Goal: Book appointment/travel/reservation

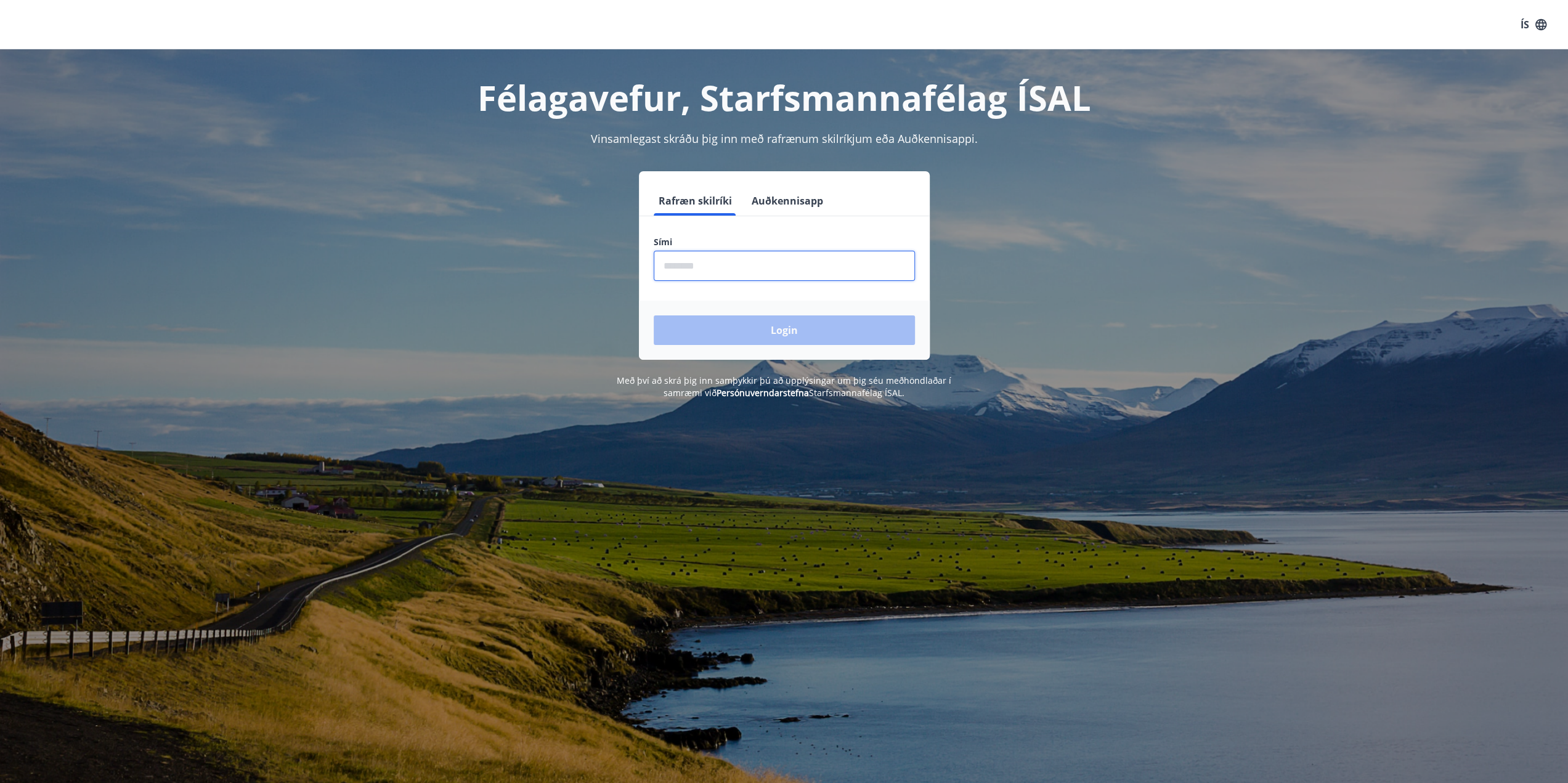
type input "********"
click at [734, 323] on button "Login" at bounding box center [784, 329] width 261 height 29
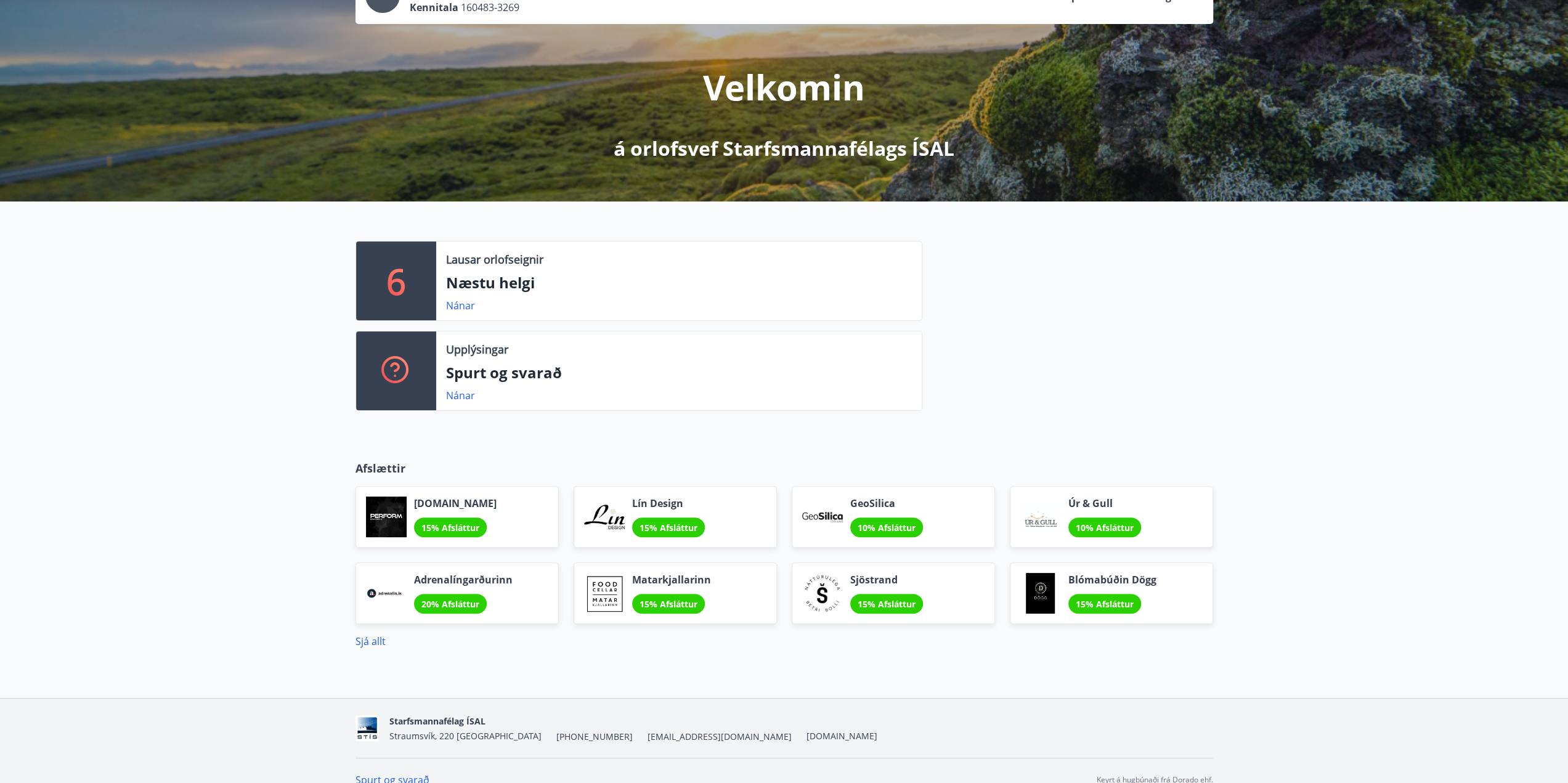
scroll to position [122, 0]
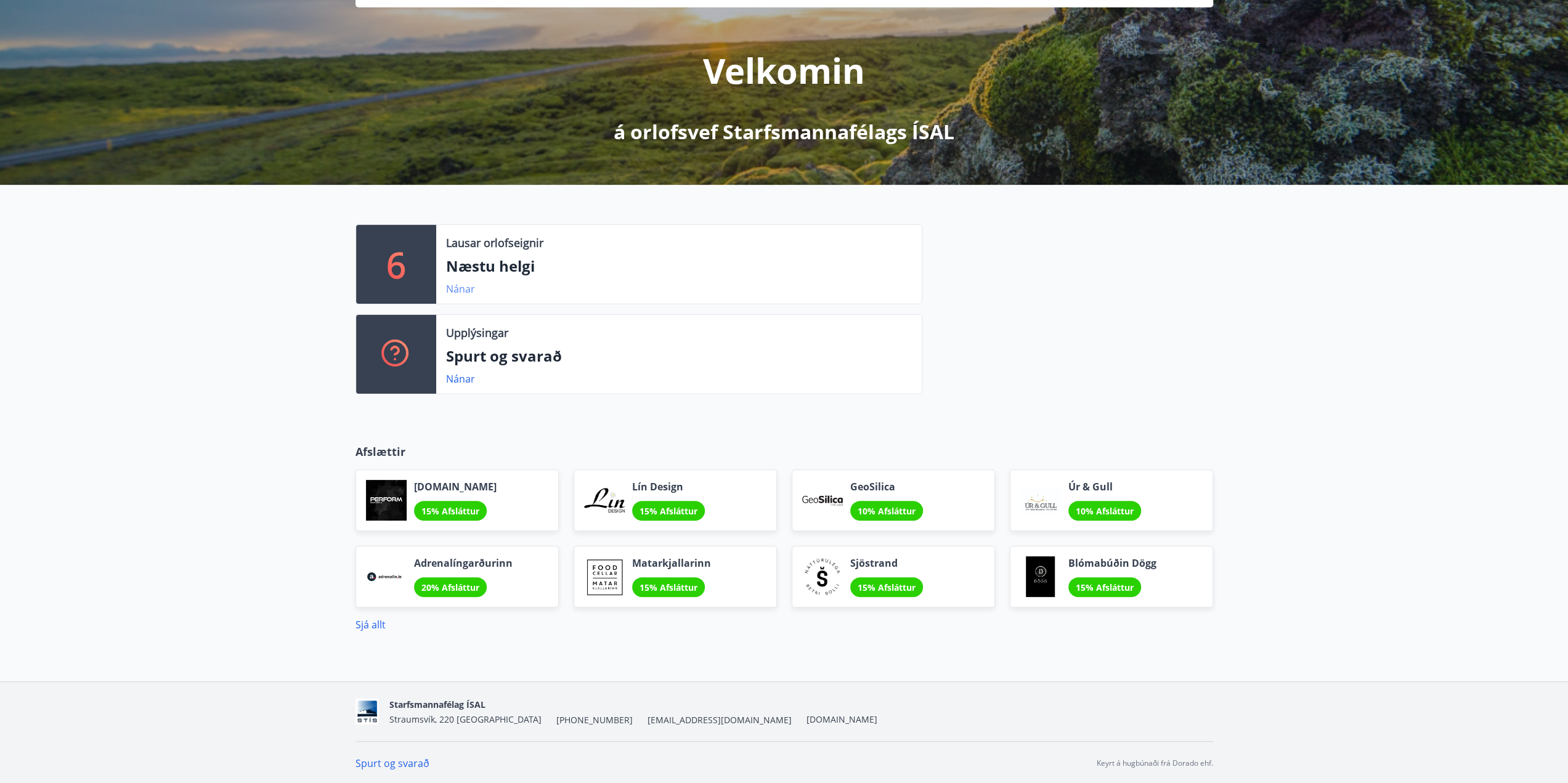
click at [456, 288] on link "Nánar" at bounding box center [460, 289] width 29 height 13
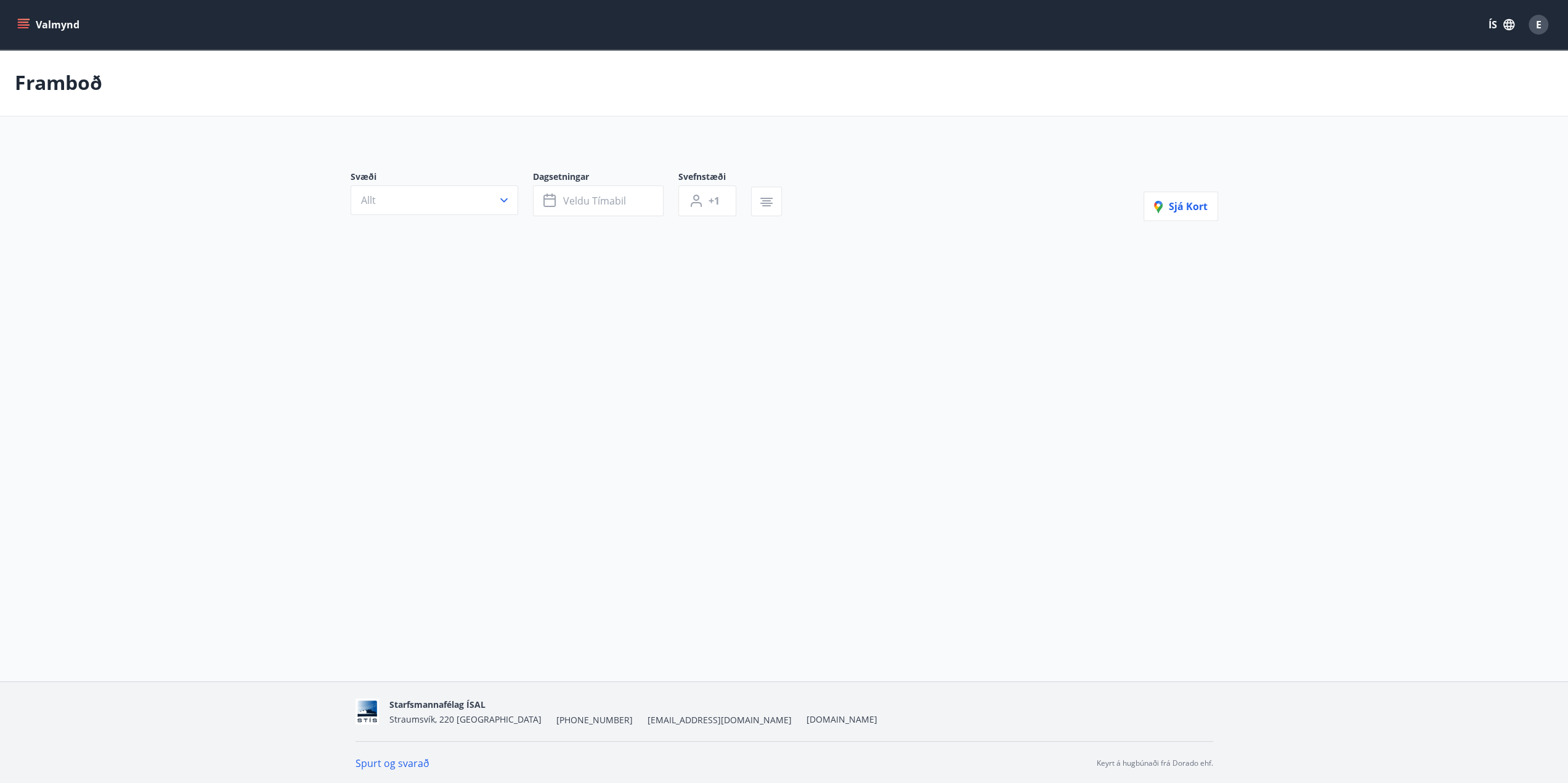
type input "*"
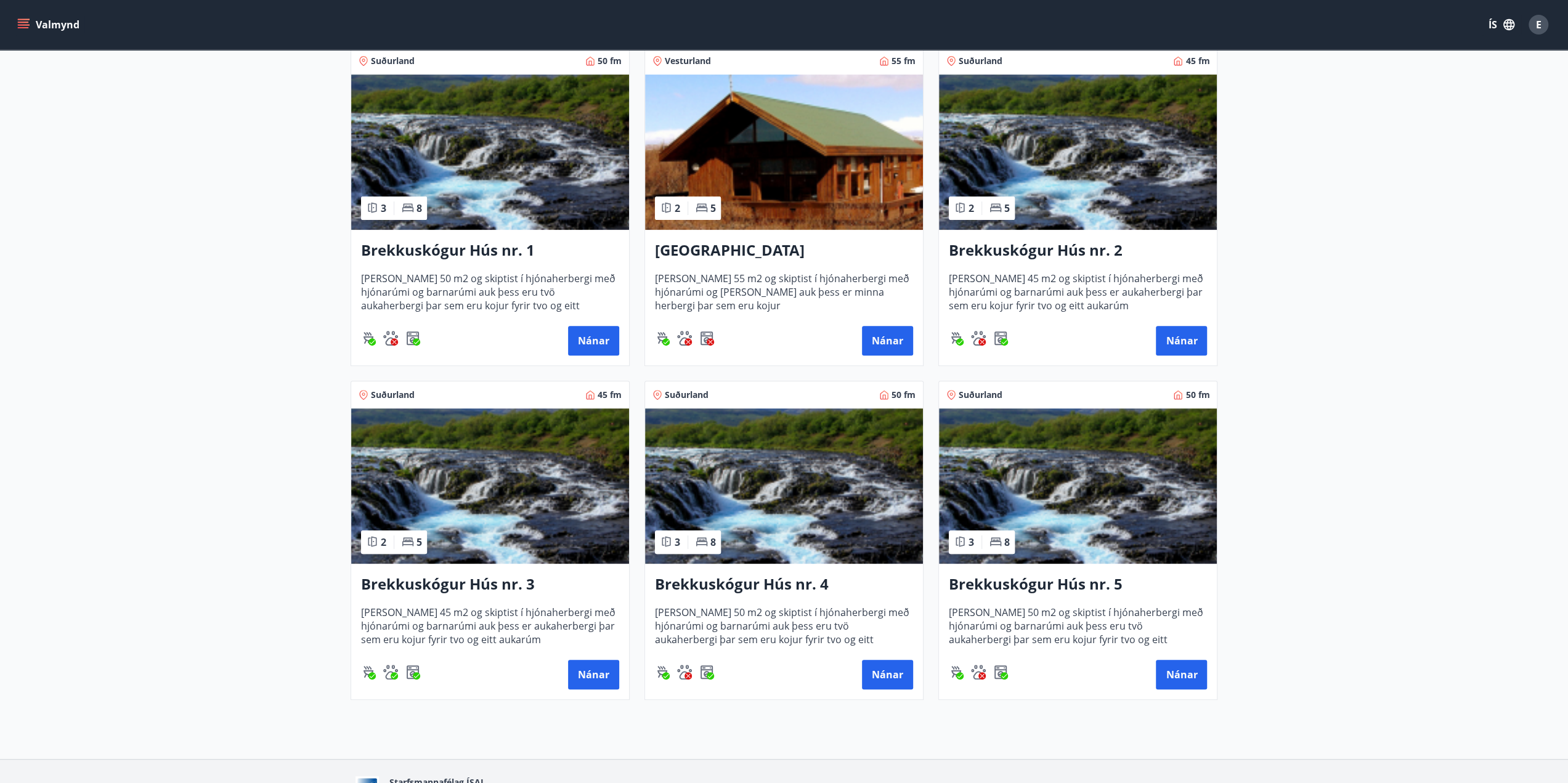
scroll to position [344, 0]
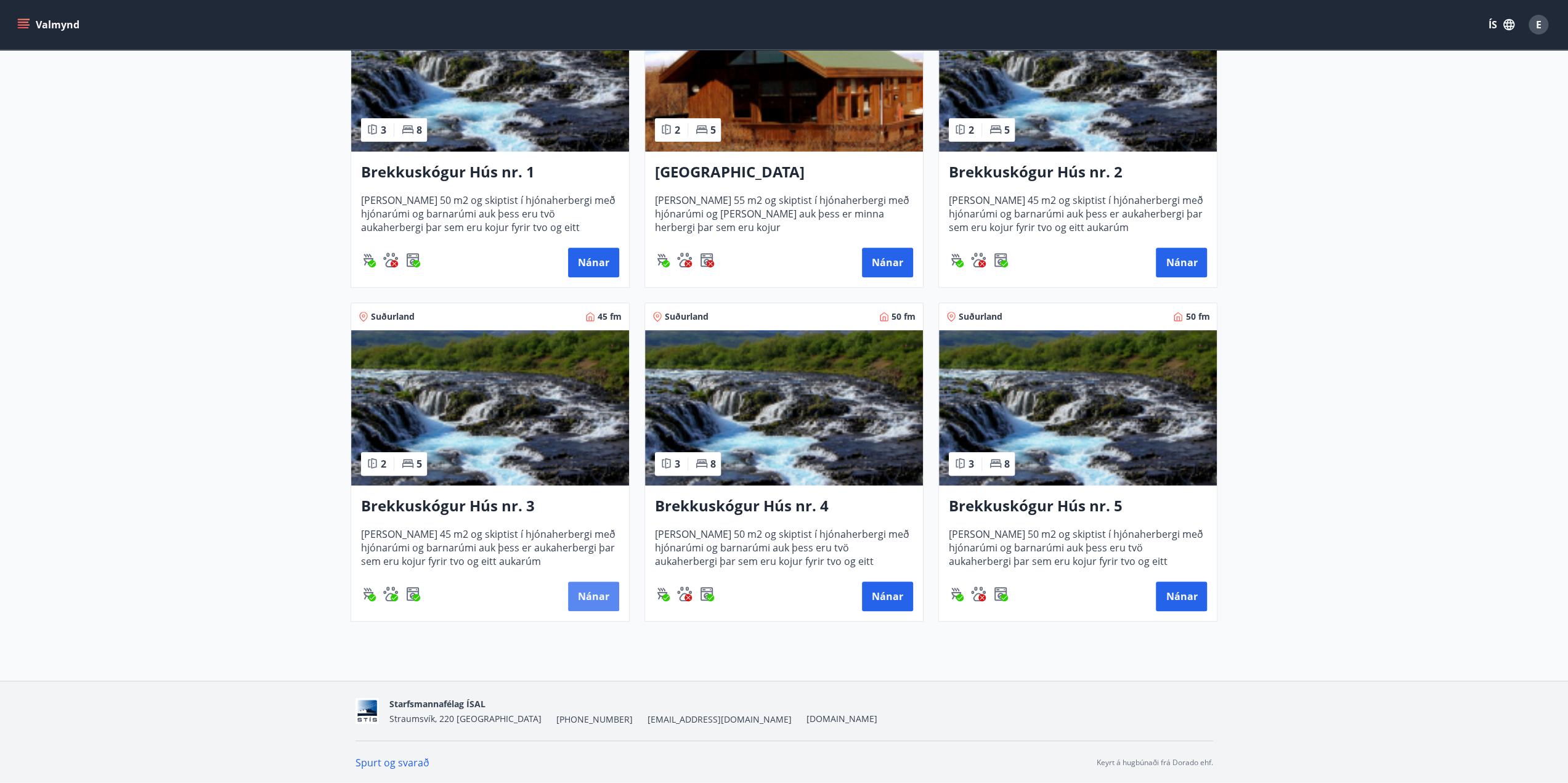
click at [587, 591] on button "Nánar" at bounding box center [594, 596] width 51 height 29
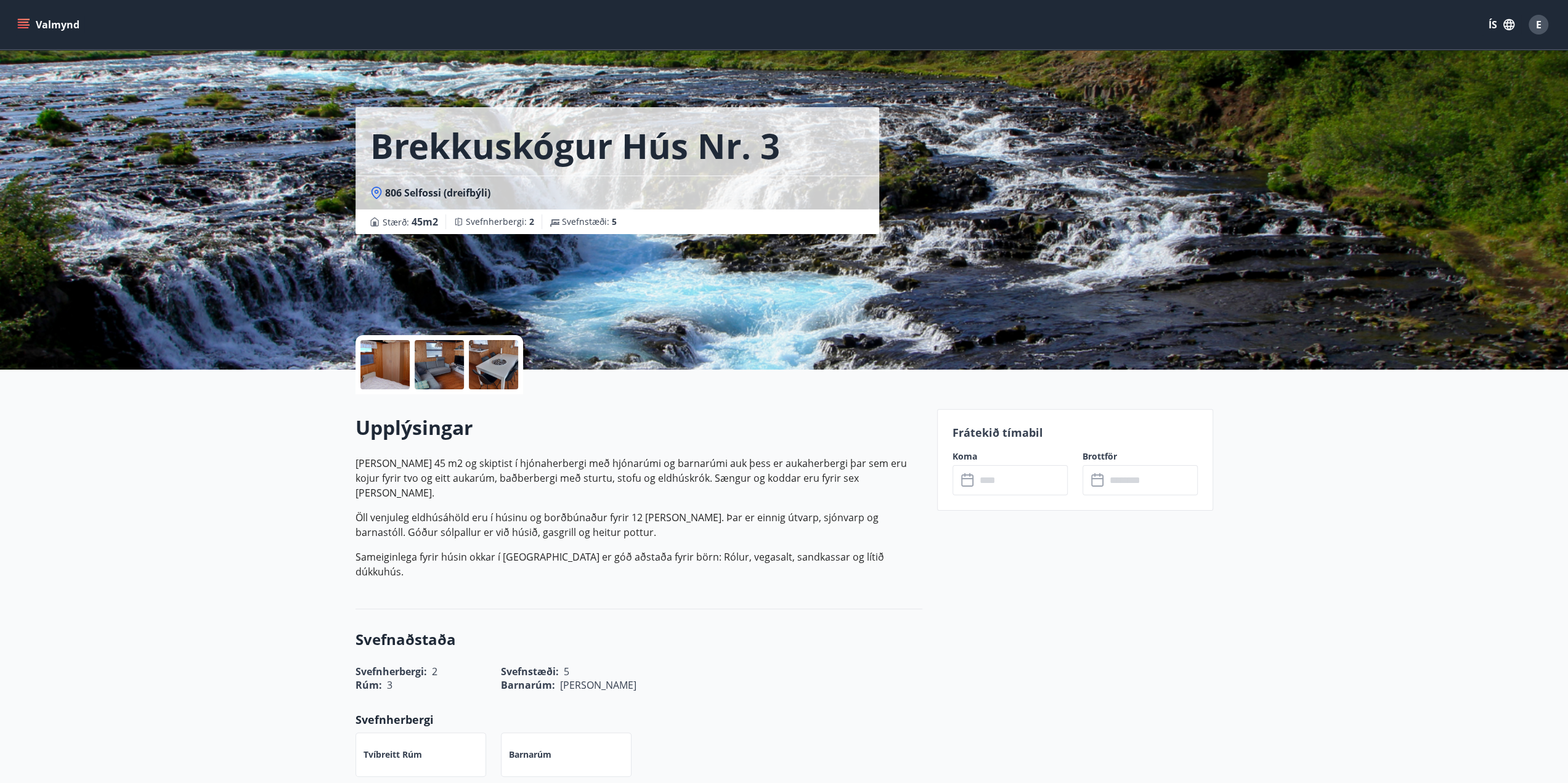
click at [965, 474] on icon at bounding box center [968, 481] width 15 height 15
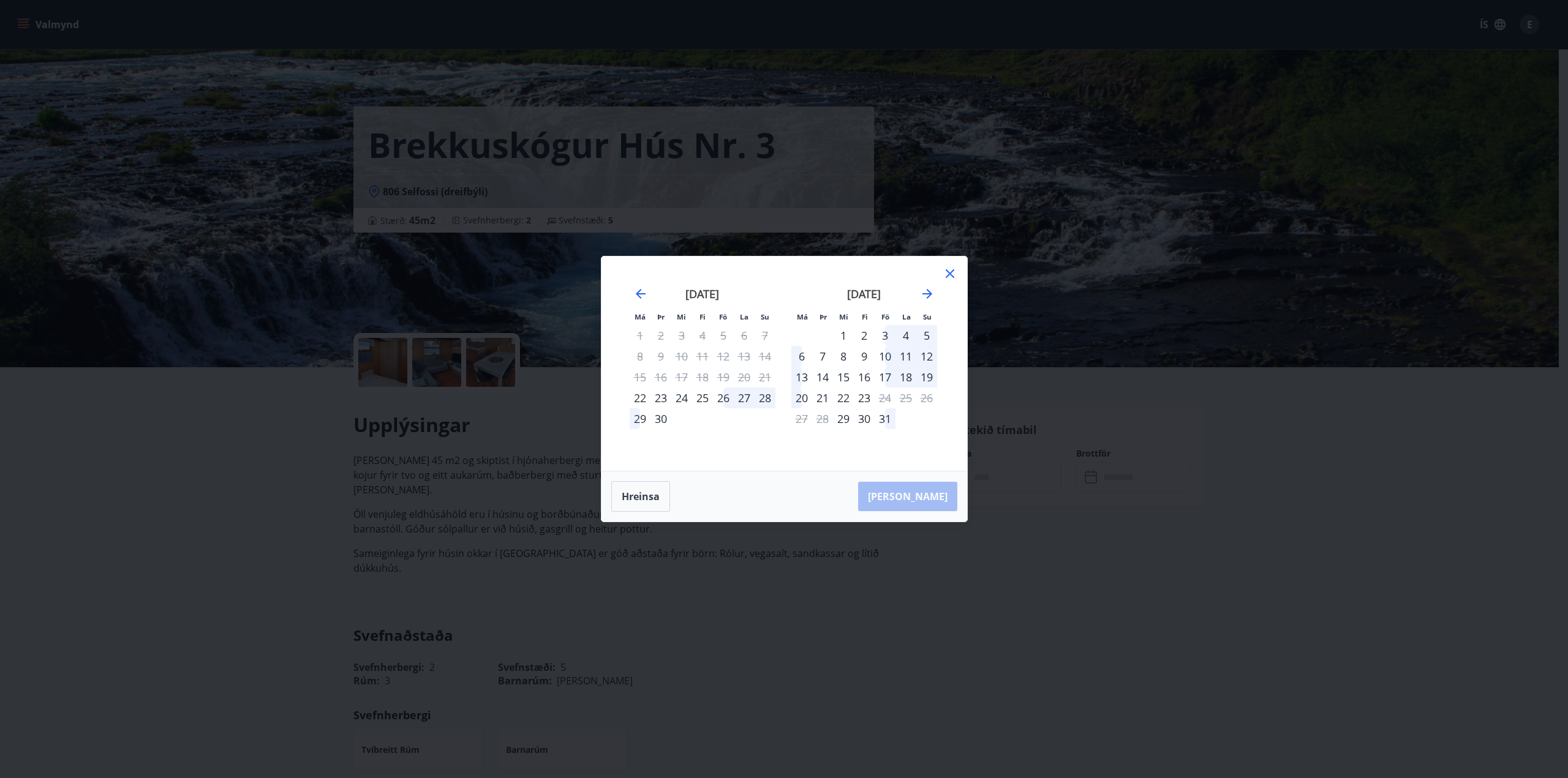
click at [745, 379] on div "20" at bounding box center [744, 377] width 21 height 21
click at [640, 498] on button "Hreinsa" at bounding box center [641, 496] width 58 height 30
click at [656, 501] on button "Hreinsa" at bounding box center [641, 496] width 58 height 30
click at [954, 273] on icon at bounding box center [950, 273] width 15 height 15
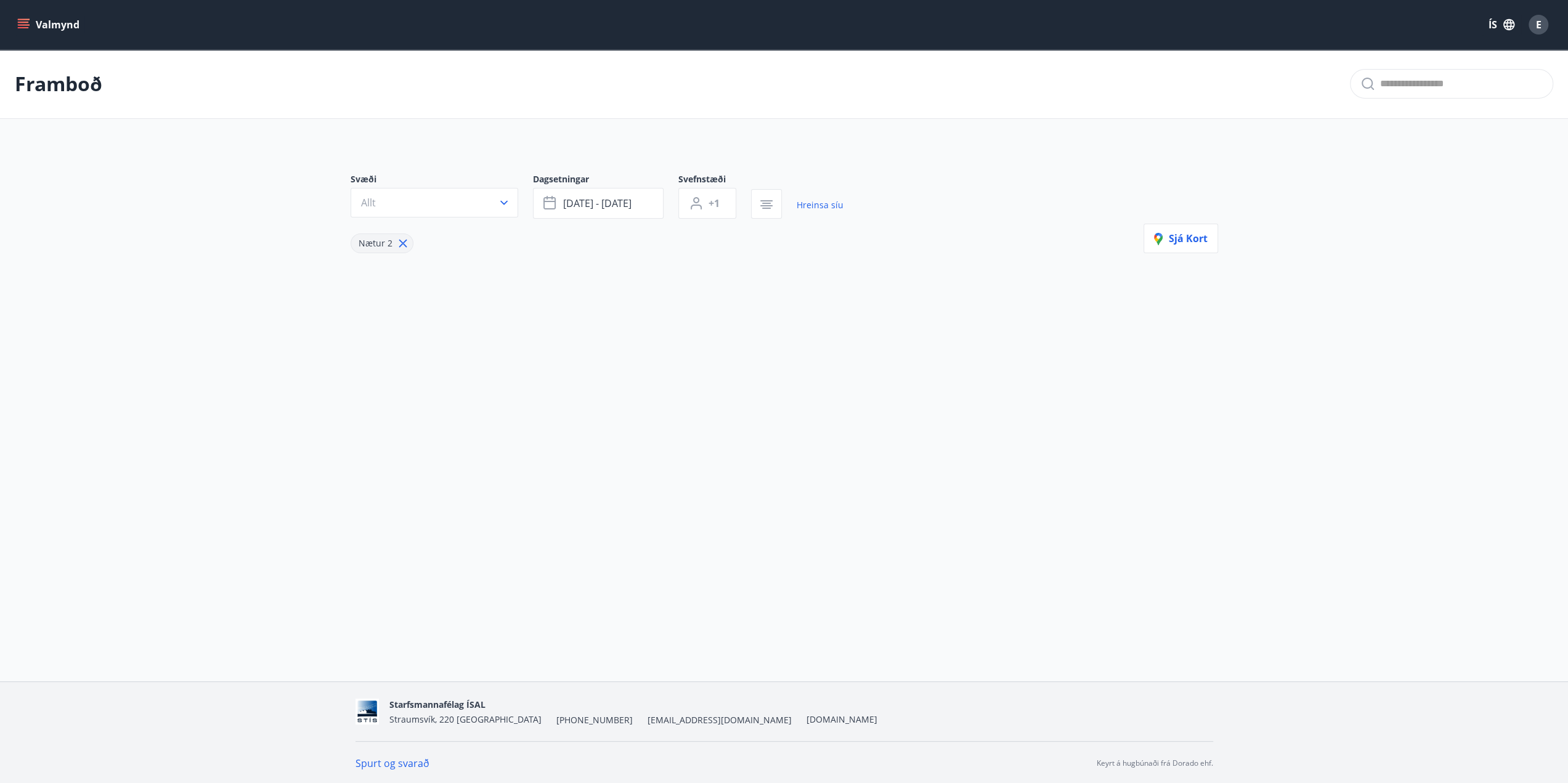
type input "*"
click at [601, 200] on span "[DATE] - [DATE]" at bounding box center [598, 203] width 68 height 13
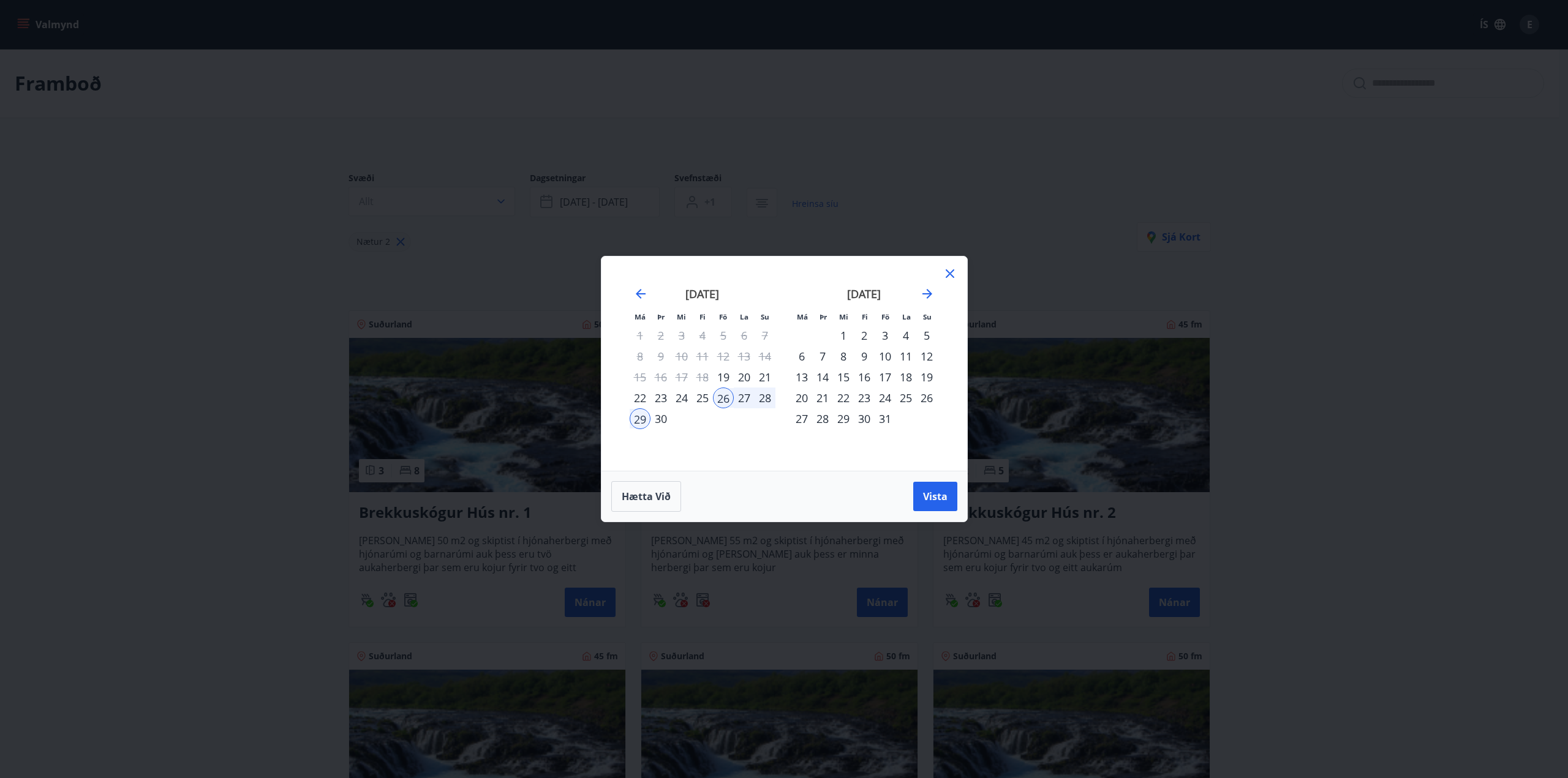
click at [725, 378] on div "19" at bounding box center [724, 377] width 21 height 21
click at [768, 378] on div "21" at bounding box center [765, 377] width 21 height 21
click at [928, 495] on span "Vista" at bounding box center [936, 496] width 25 height 13
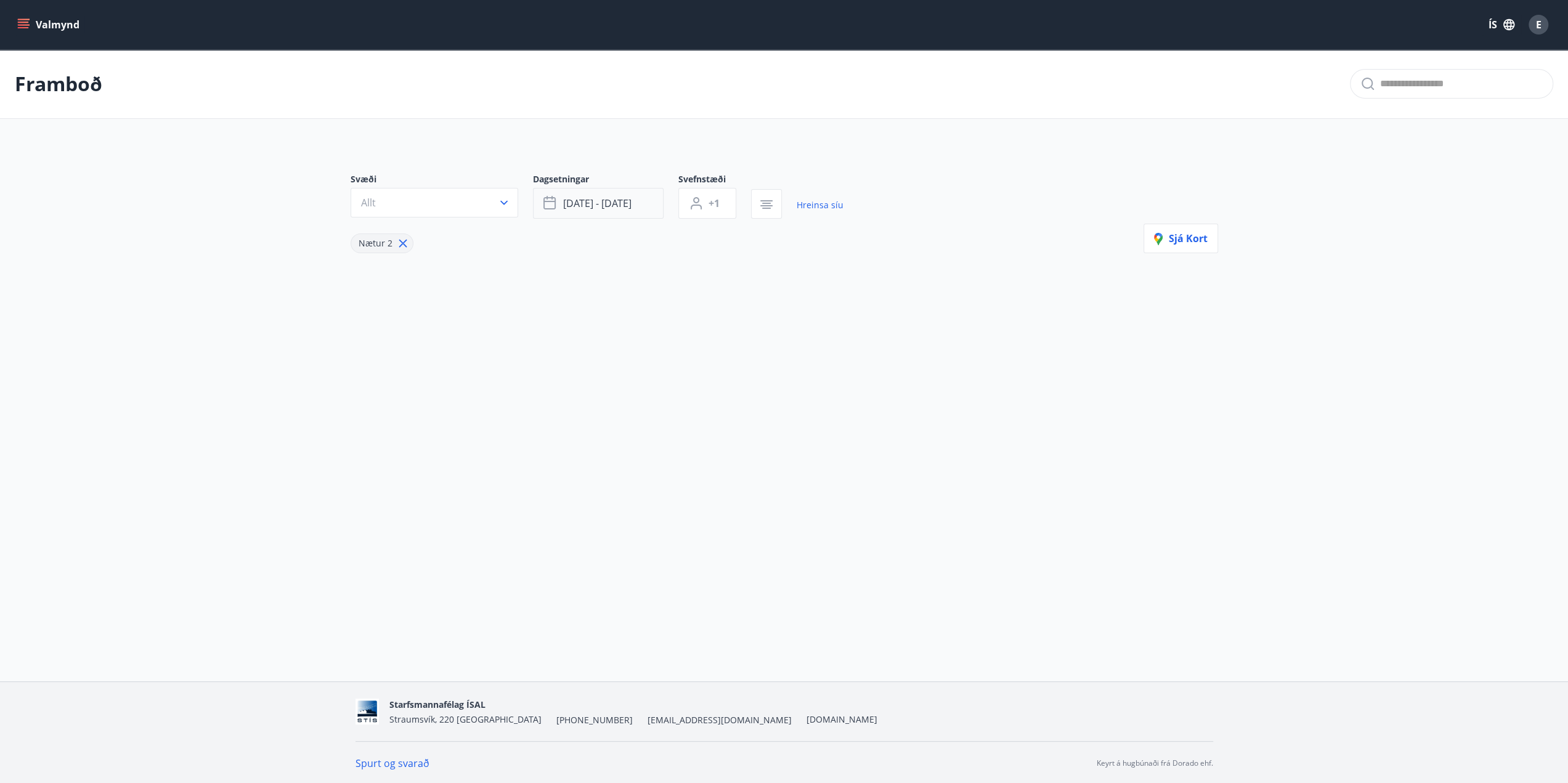
click at [608, 209] on span "[DATE] - [DATE]" at bounding box center [598, 203] width 68 height 13
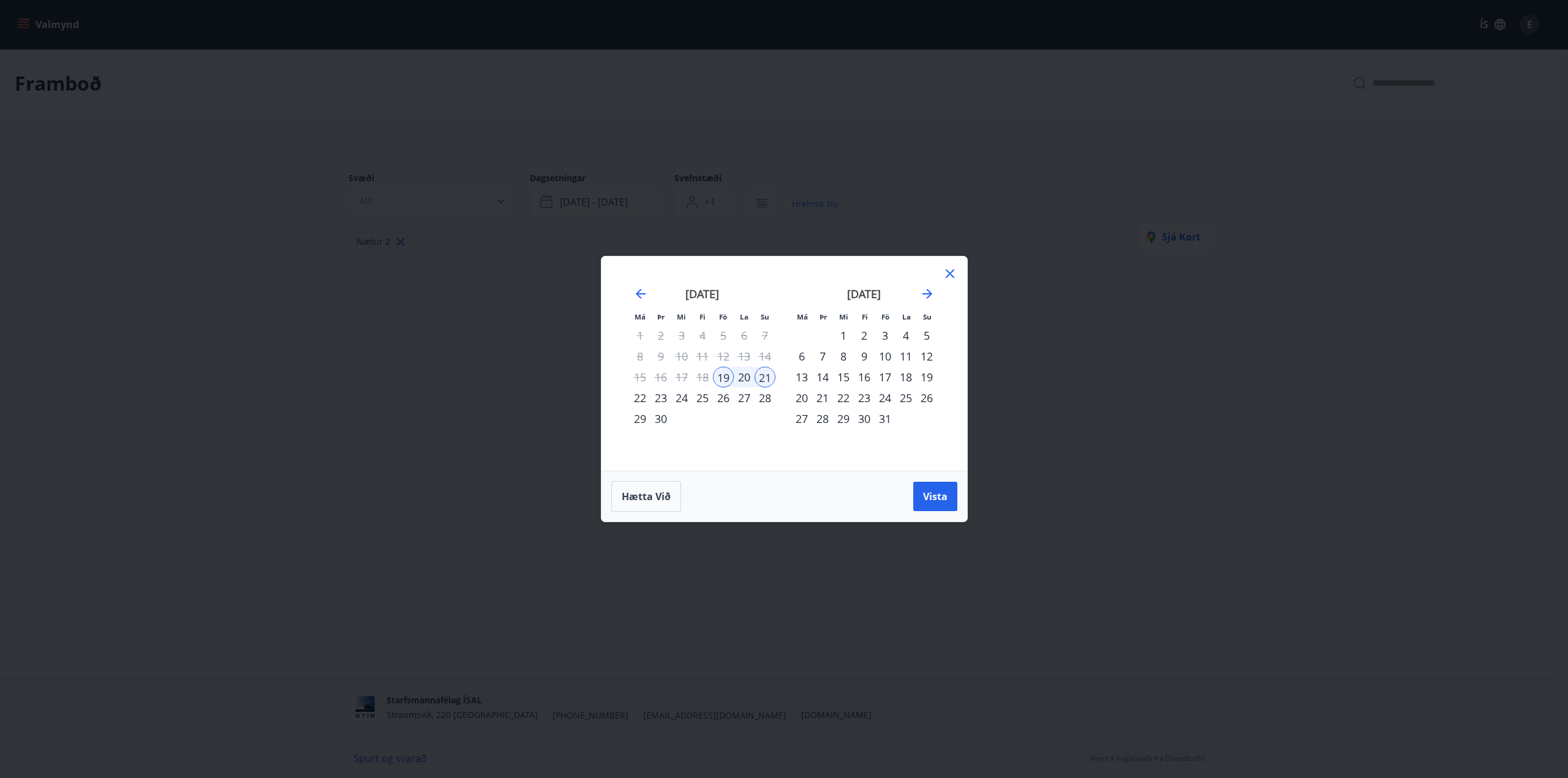
click at [740, 399] on div "27" at bounding box center [744, 398] width 21 height 21
click at [714, 374] on div "19" at bounding box center [724, 377] width 21 height 21
click at [766, 400] on div "28" at bounding box center [765, 398] width 21 height 21
click at [750, 403] on div "27" at bounding box center [744, 398] width 21 height 21
click at [721, 383] on div "19" at bounding box center [724, 377] width 21 height 21
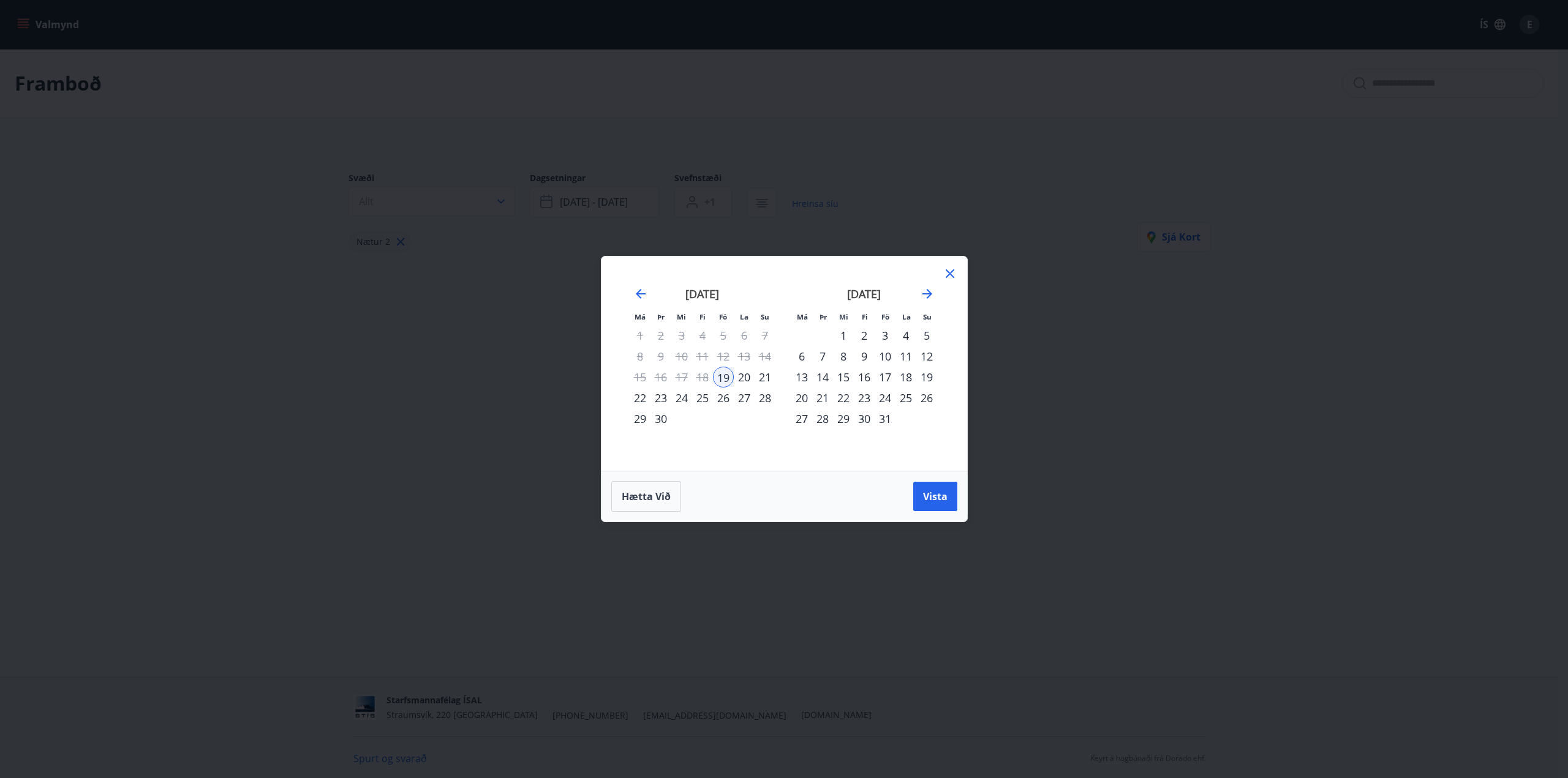
click at [946, 272] on icon at bounding box center [950, 273] width 15 height 15
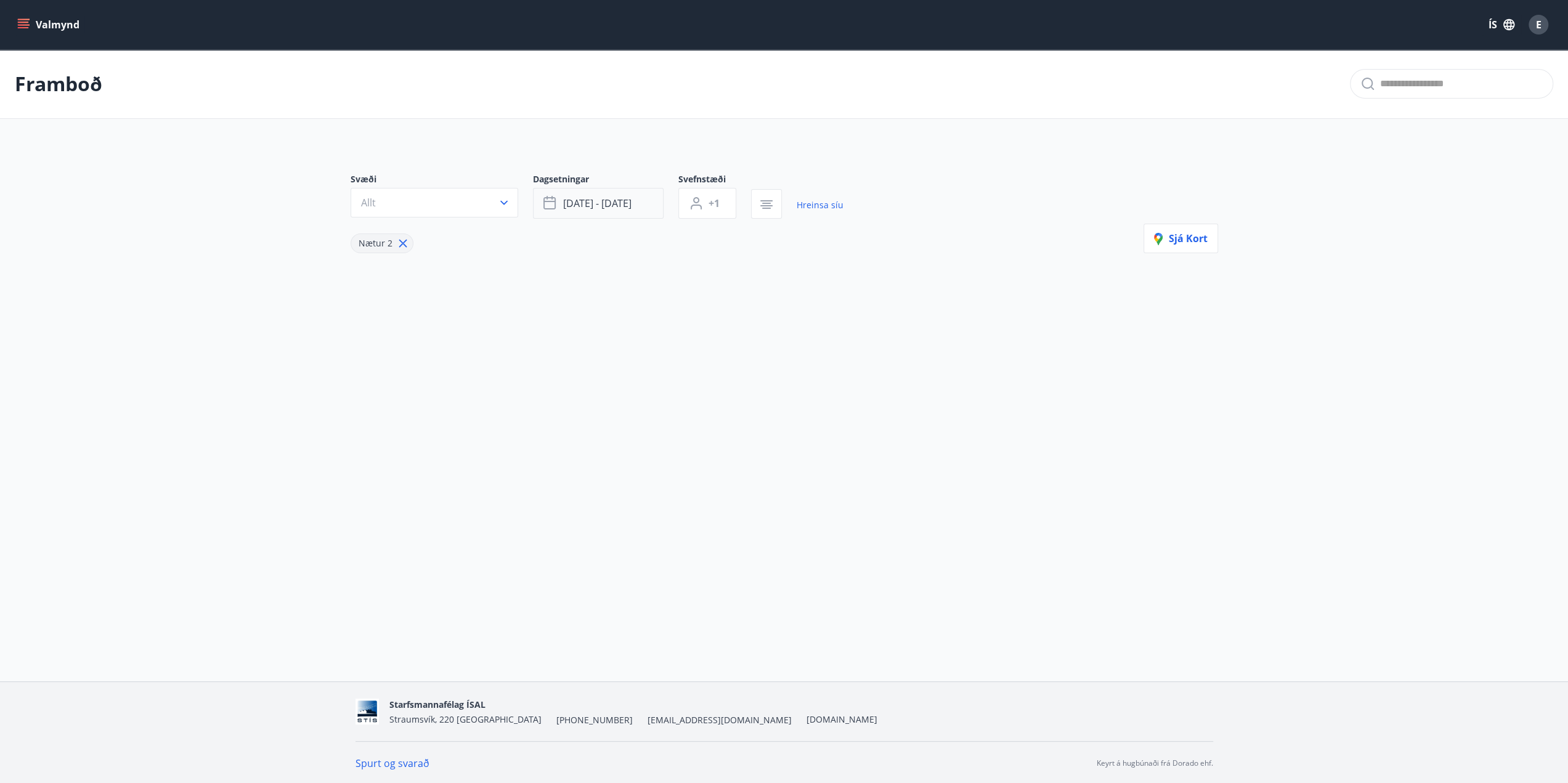
click at [623, 196] on span "[DATE] - [DATE]" at bounding box center [598, 203] width 68 height 13
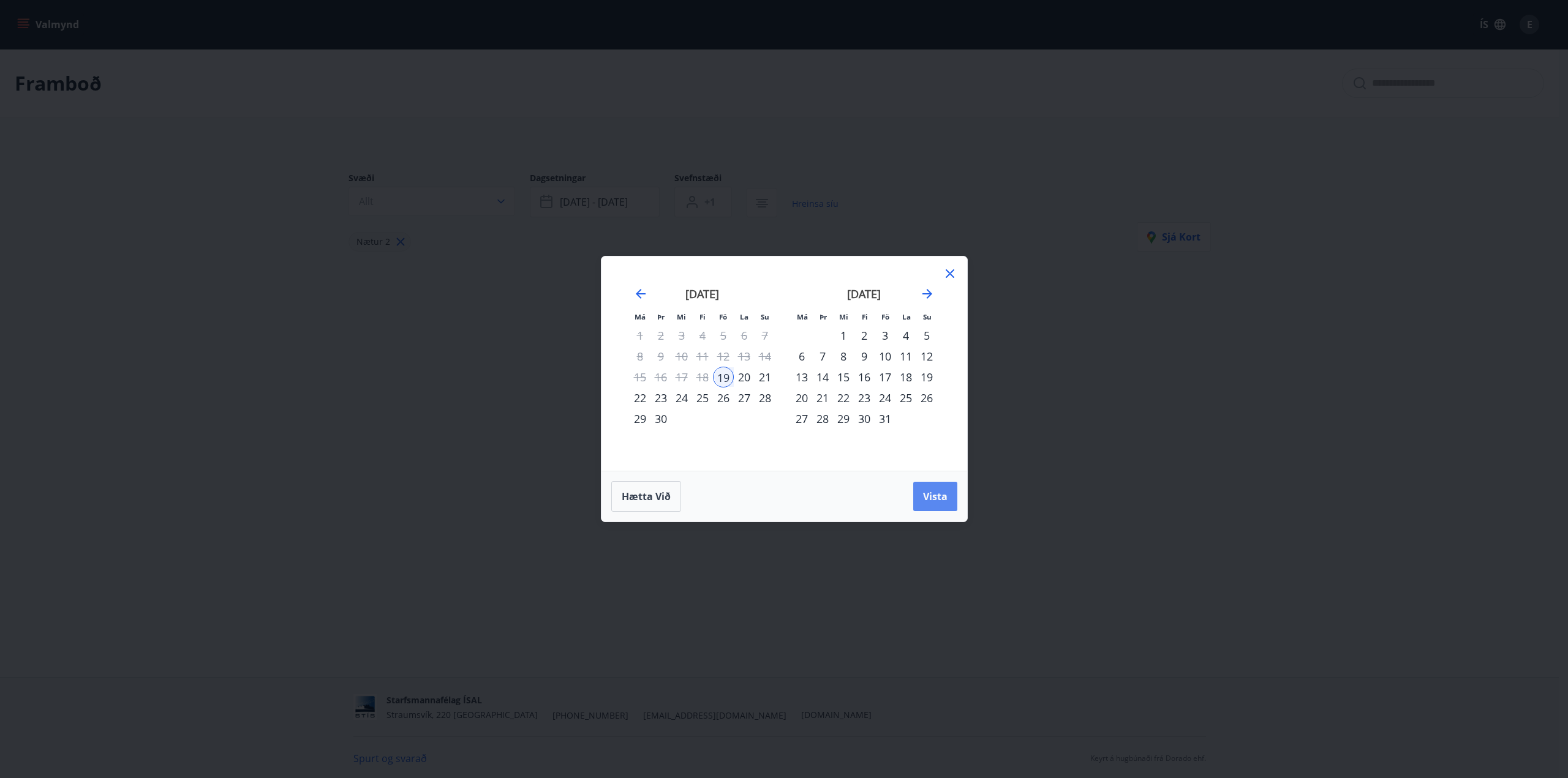
click at [919, 488] on button "Vista" at bounding box center [935, 496] width 44 height 29
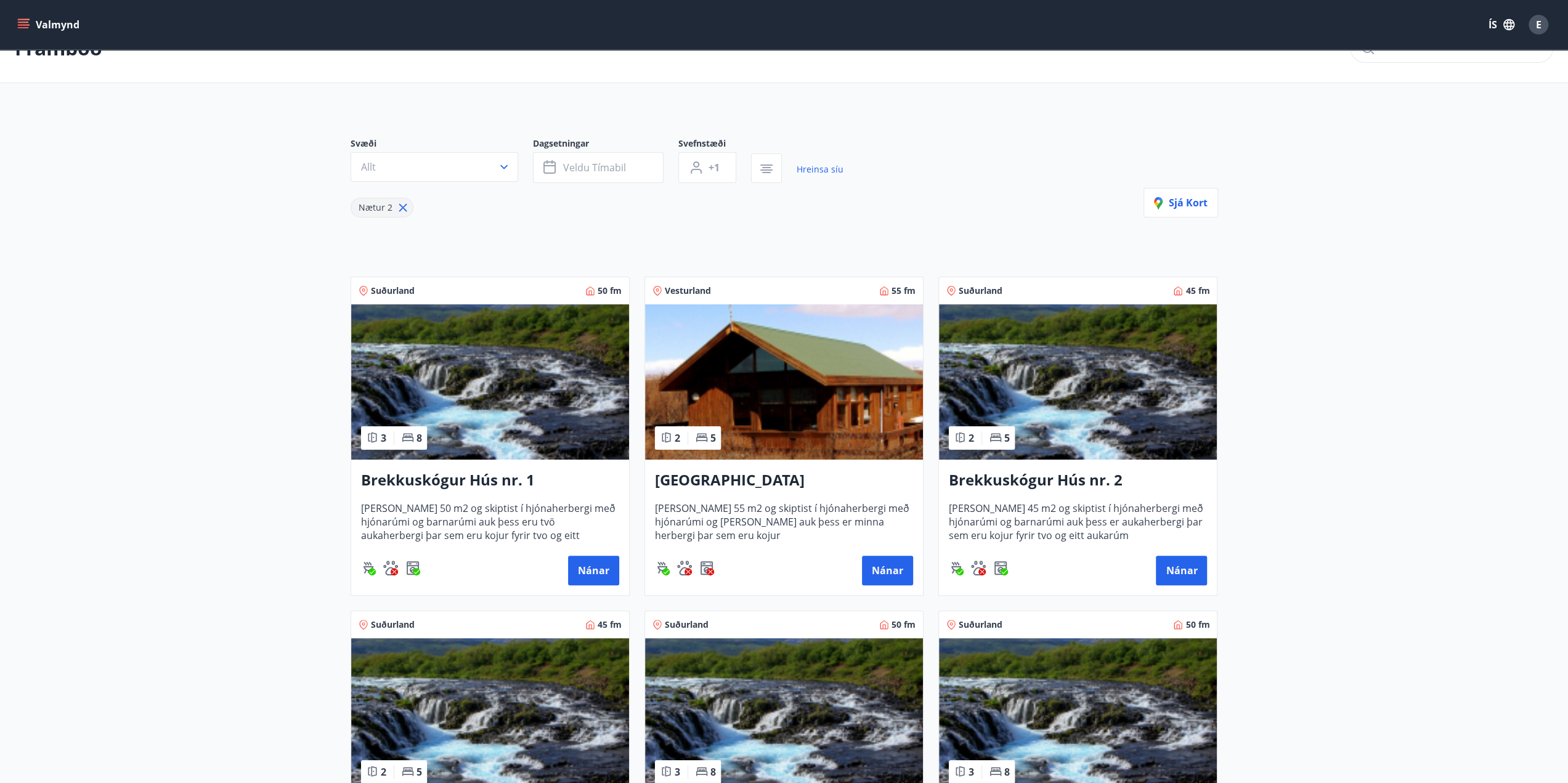
scroll to position [62, 0]
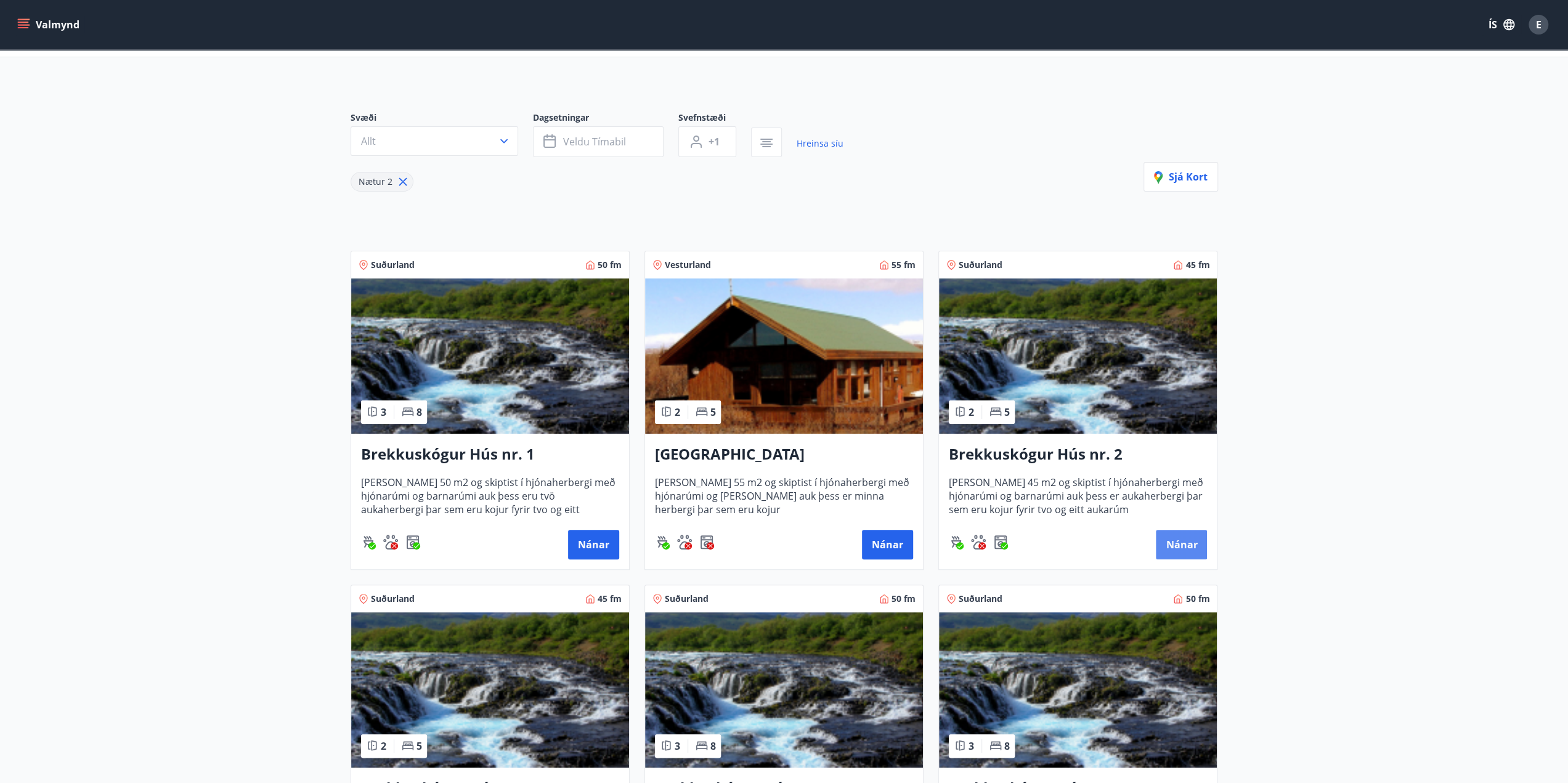
click at [1190, 548] on button "Nánar" at bounding box center [1181, 544] width 51 height 29
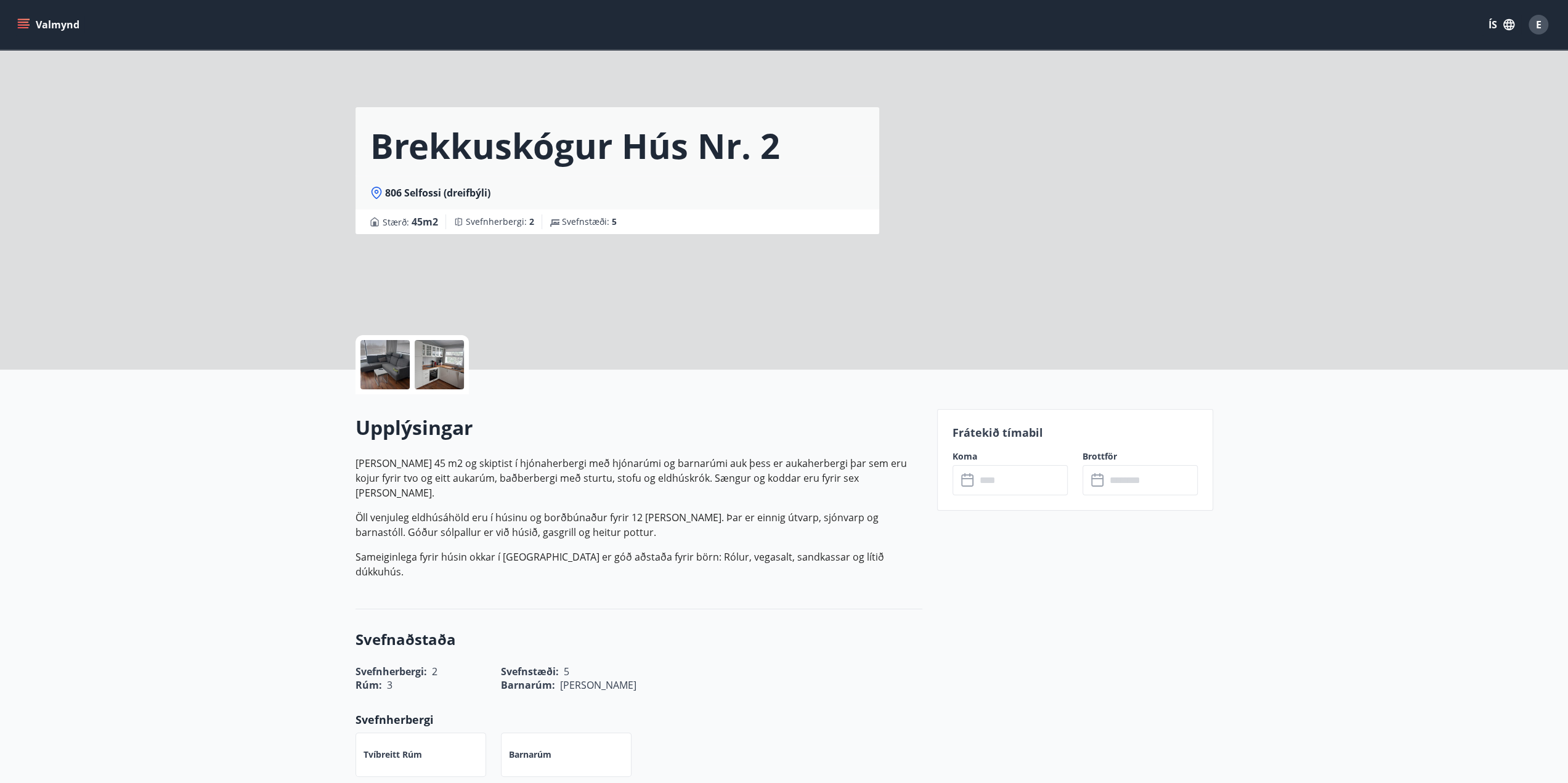
click at [1014, 484] on input "text" at bounding box center [1022, 480] width 92 height 30
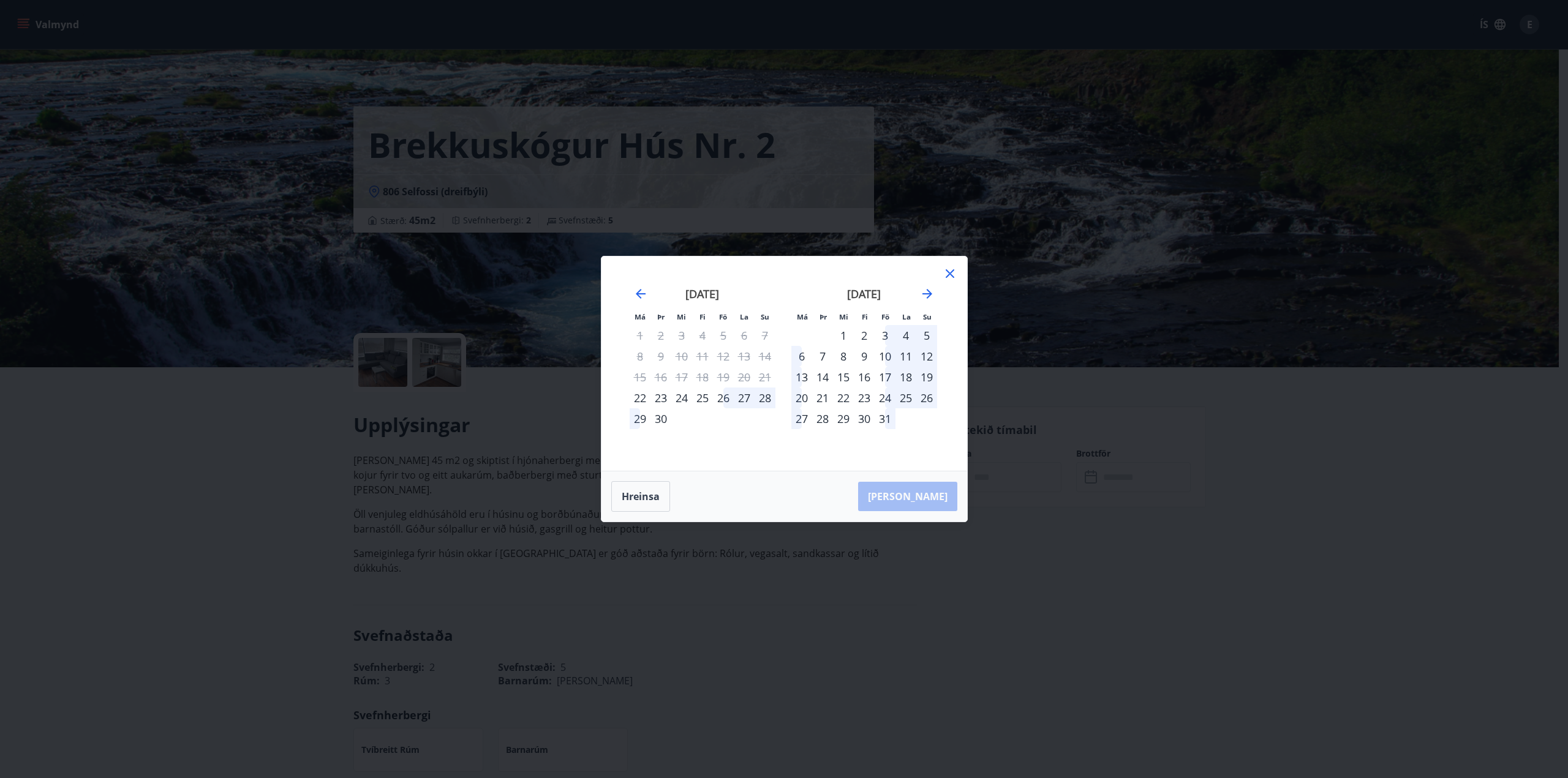
click at [952, 273] on icon at bounding box center [950, 273] width 15 height 15
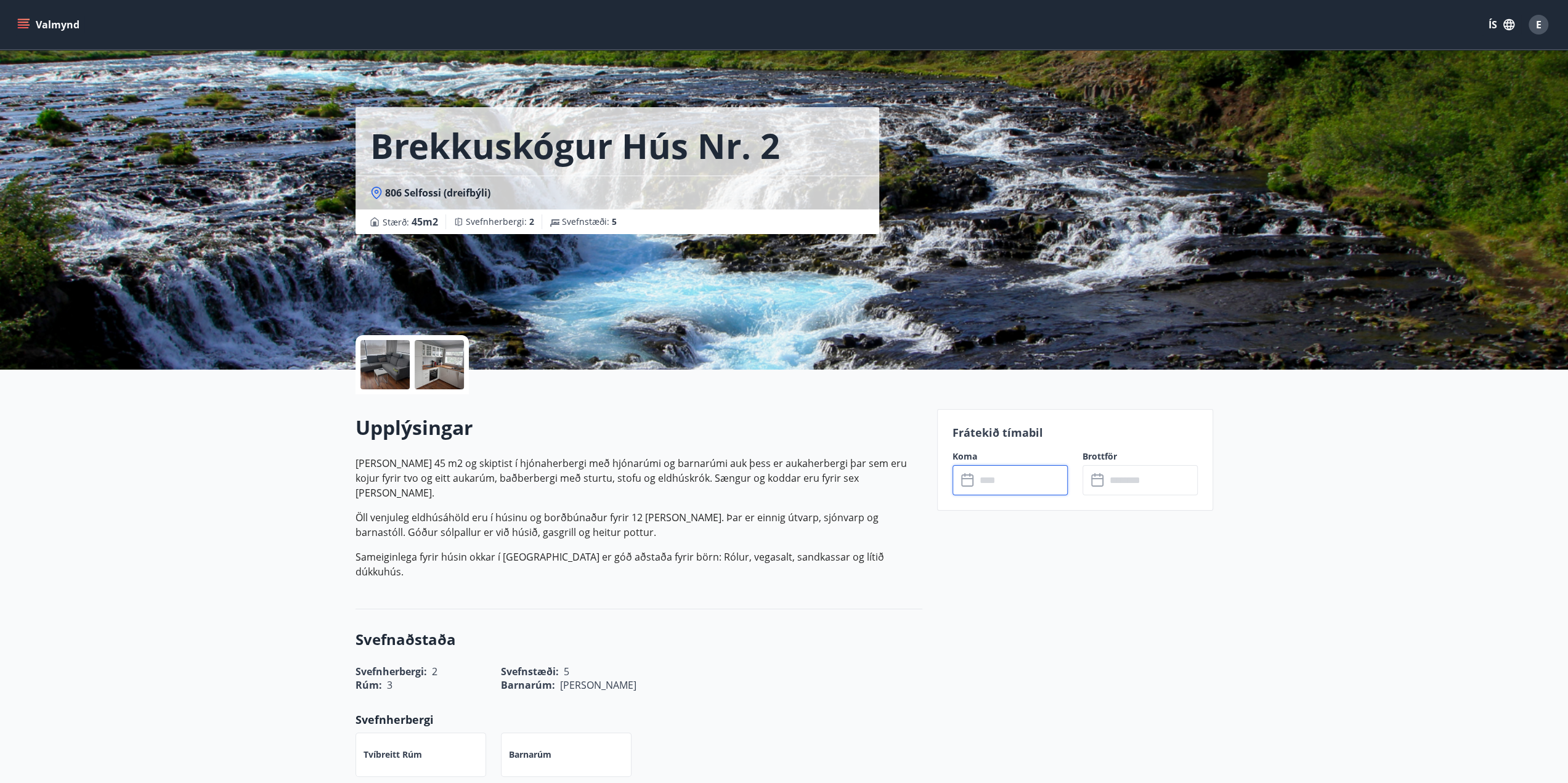
click at [1016, 482] on input "text" at bounding box center [1022, 480] width 92 height 30
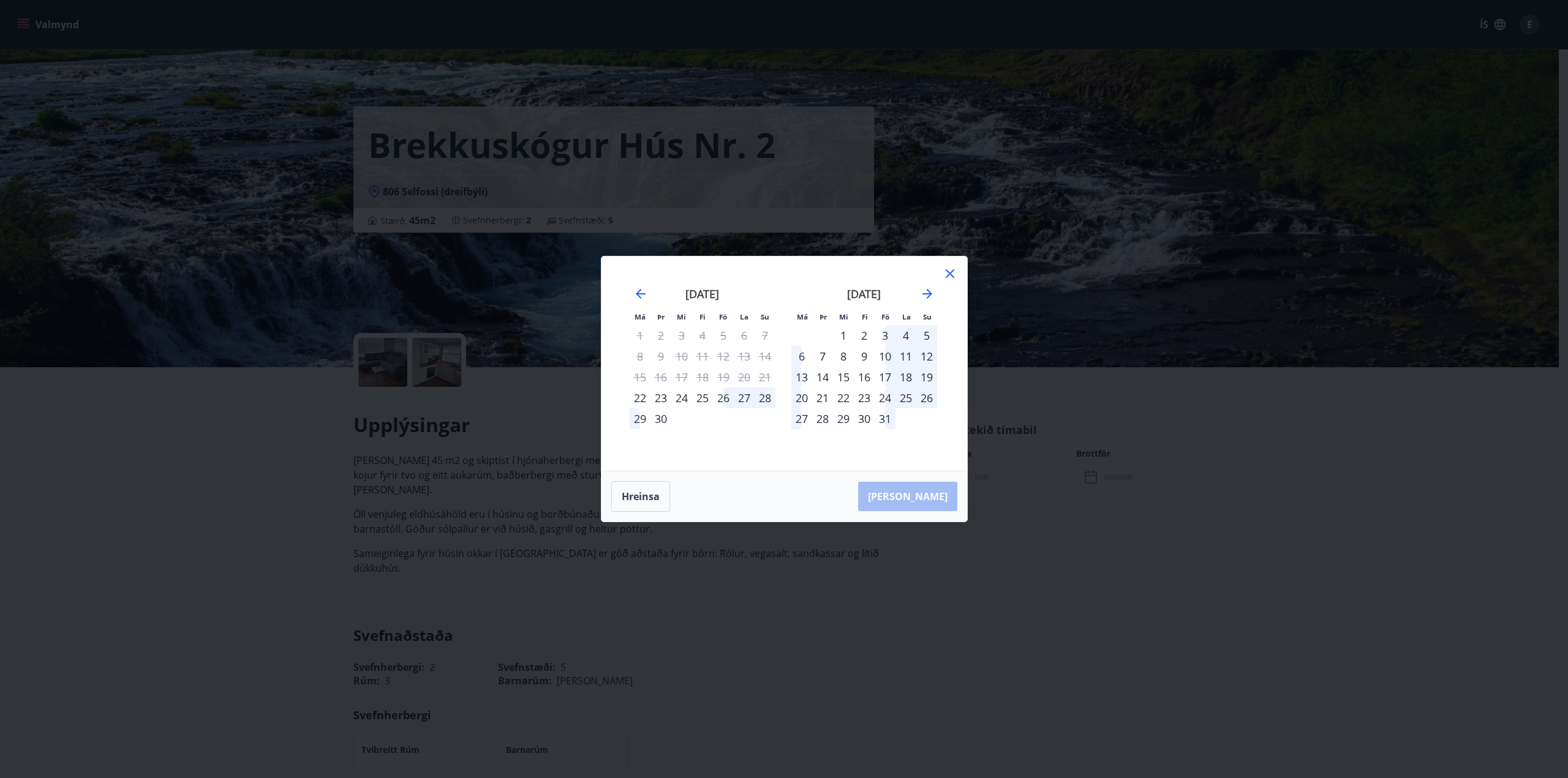
click at [950, 272] on icon at bounding box center [950, 273] width 15 height 15
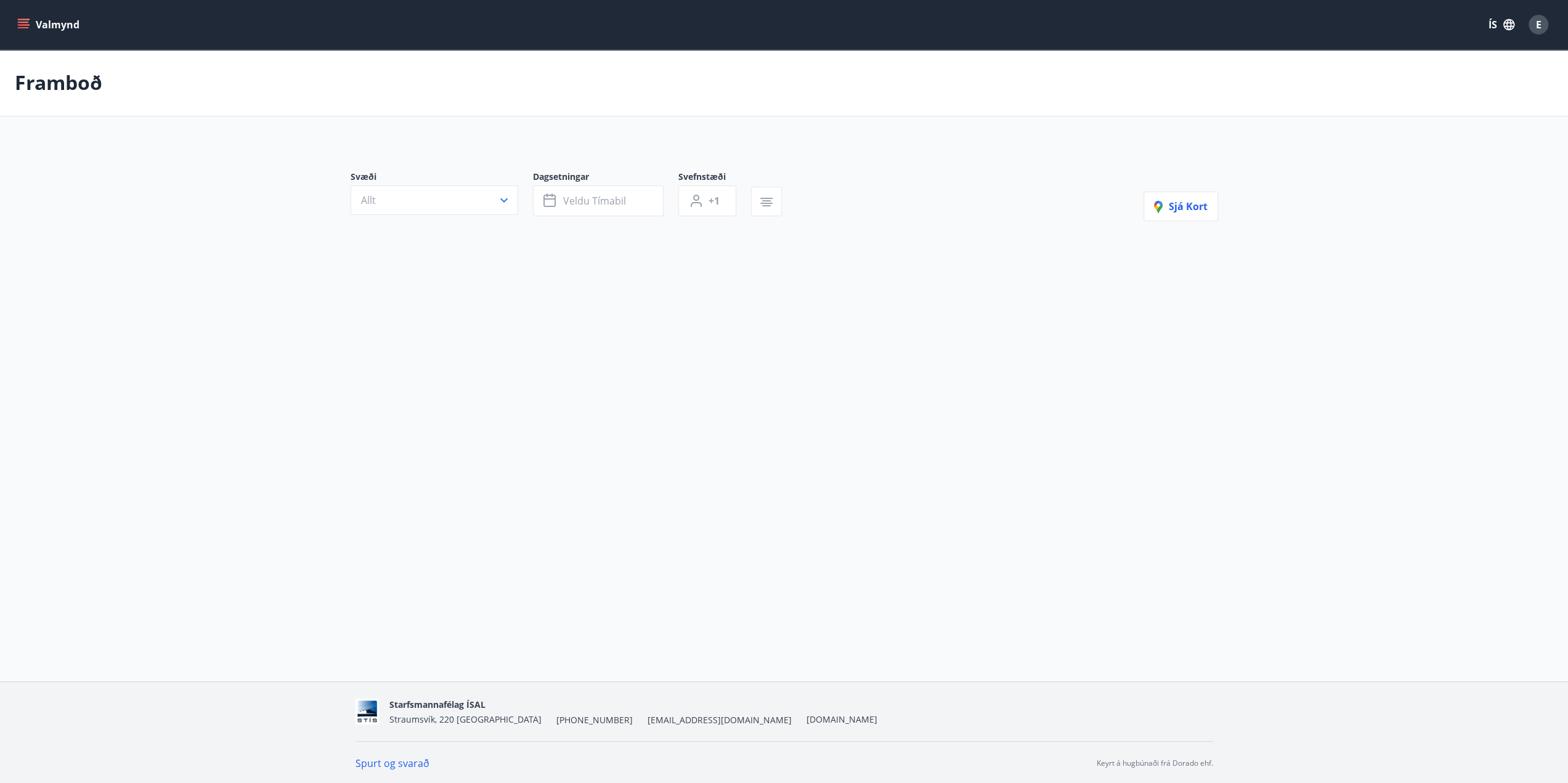
type input "*"
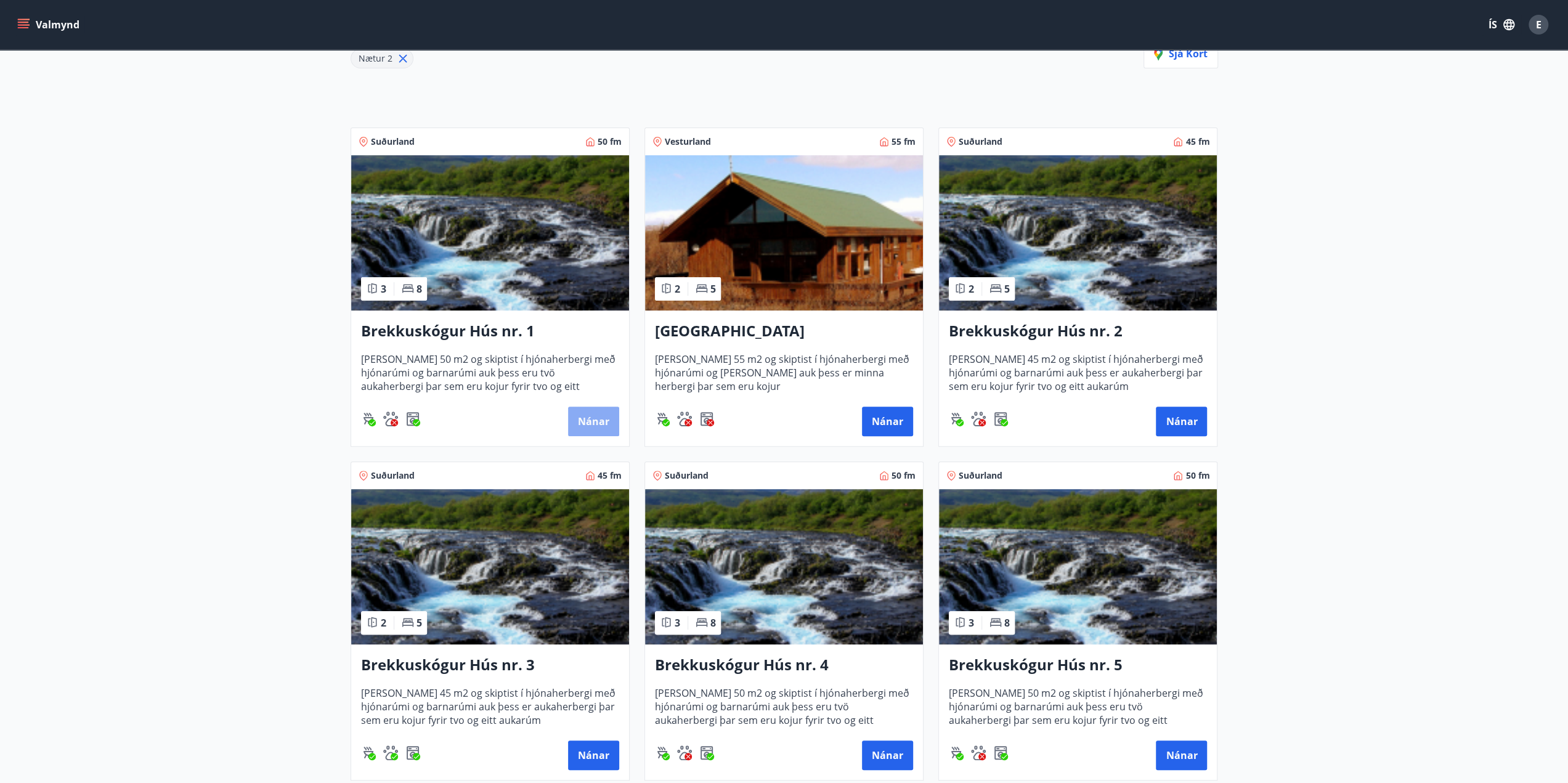
click at [600, 423] on button "Nánar" at bounding box center [594, 421] width 51 height 29
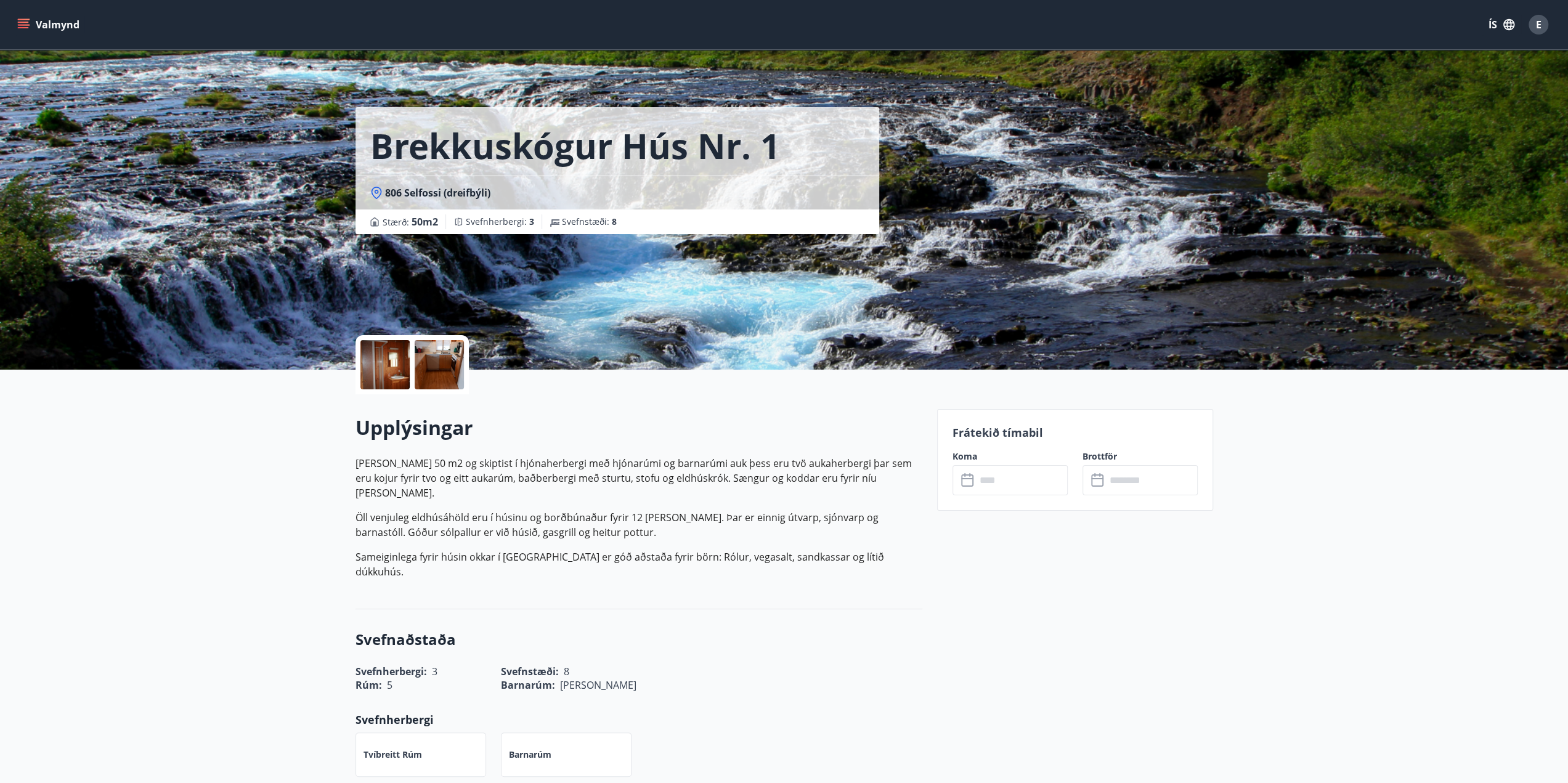
click at [1023, 484] on input "text" at bounding box center [1022, 480] width 92 height 30
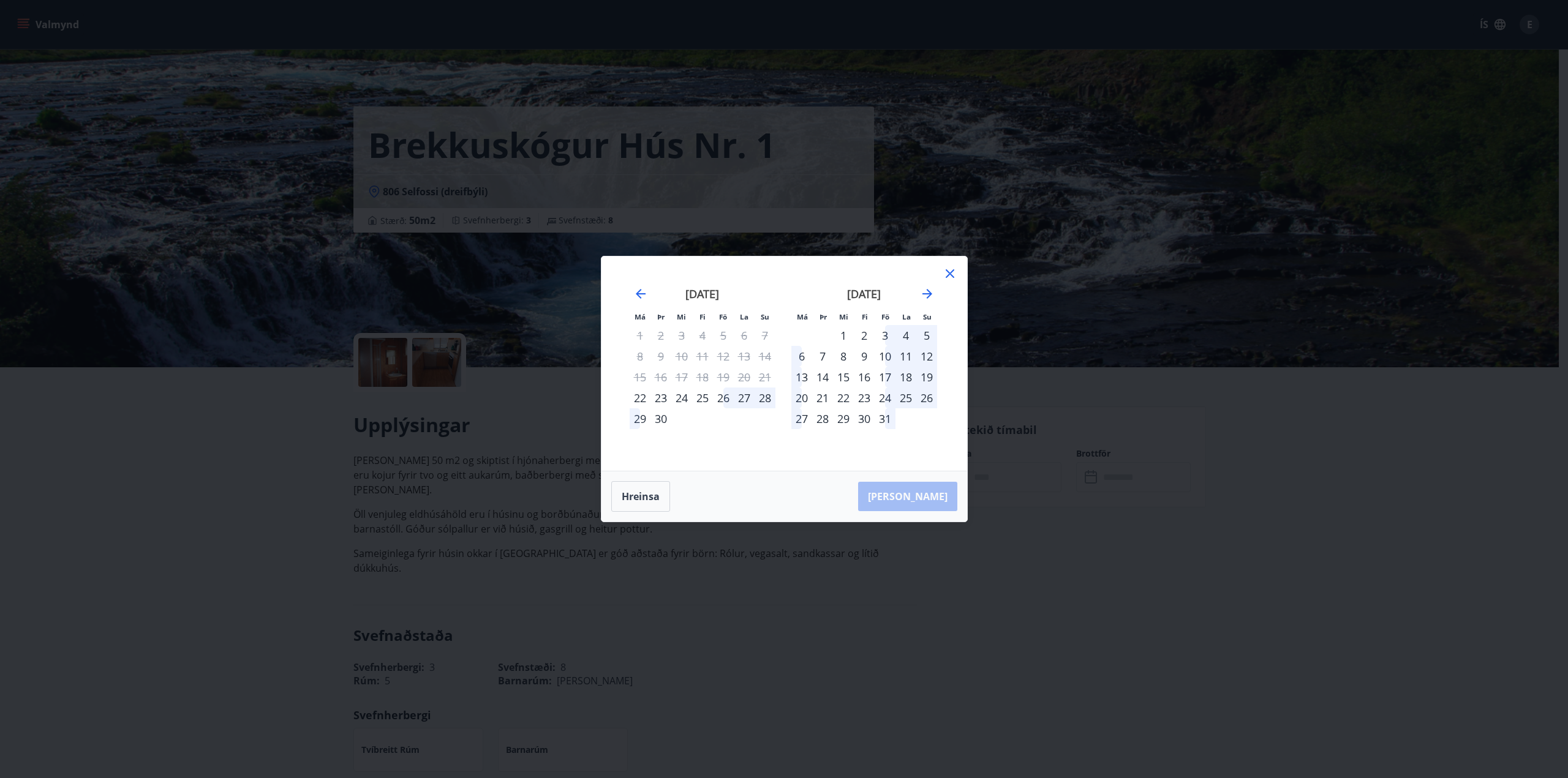
click at [944, 275] on icon at bounding box center [950, 273] width 15 height 15
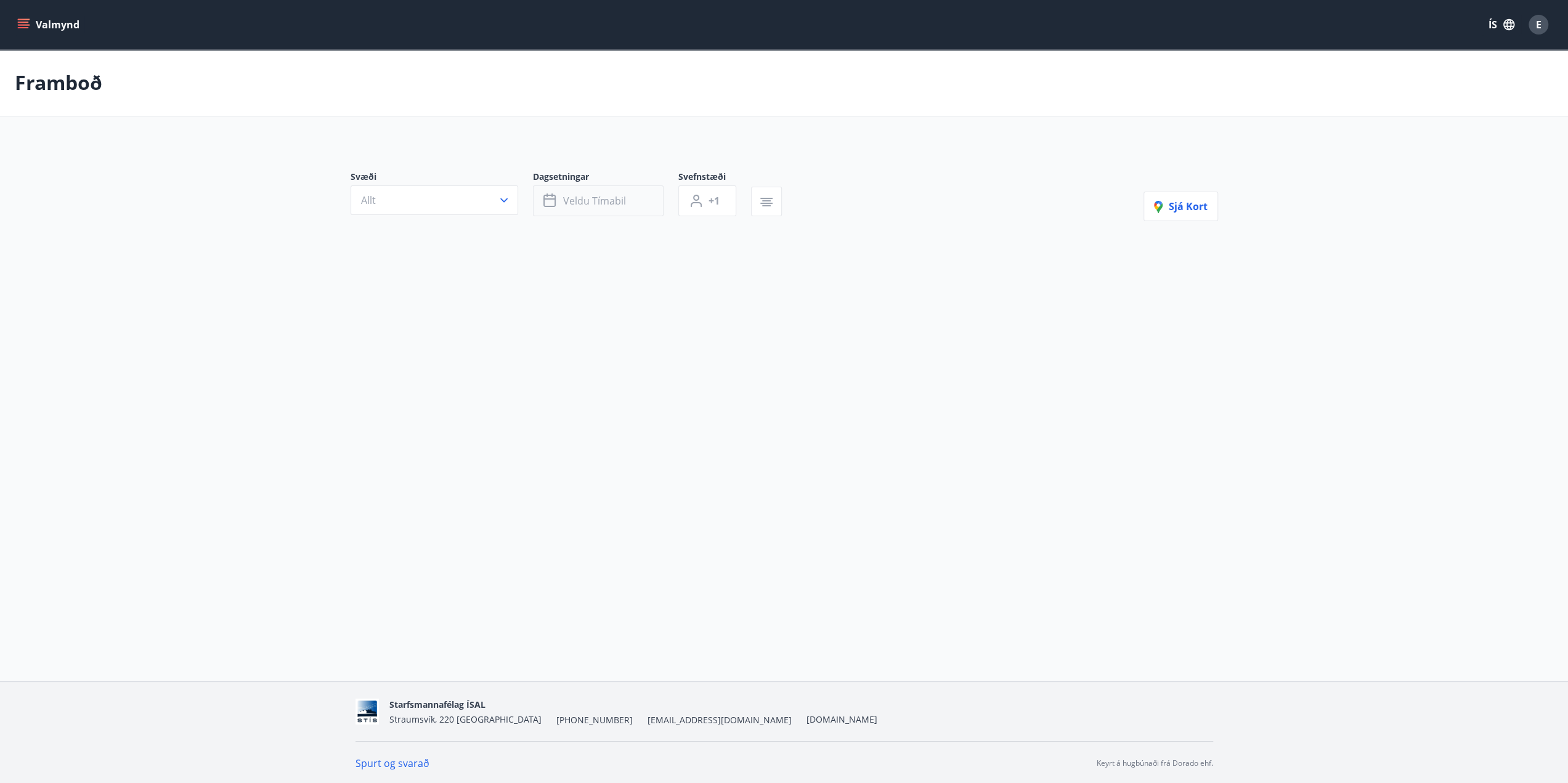
type input "*"
click at [632, 206] on button "Veldu tímabil" at bounding box center [599, 203] width 131 height 30
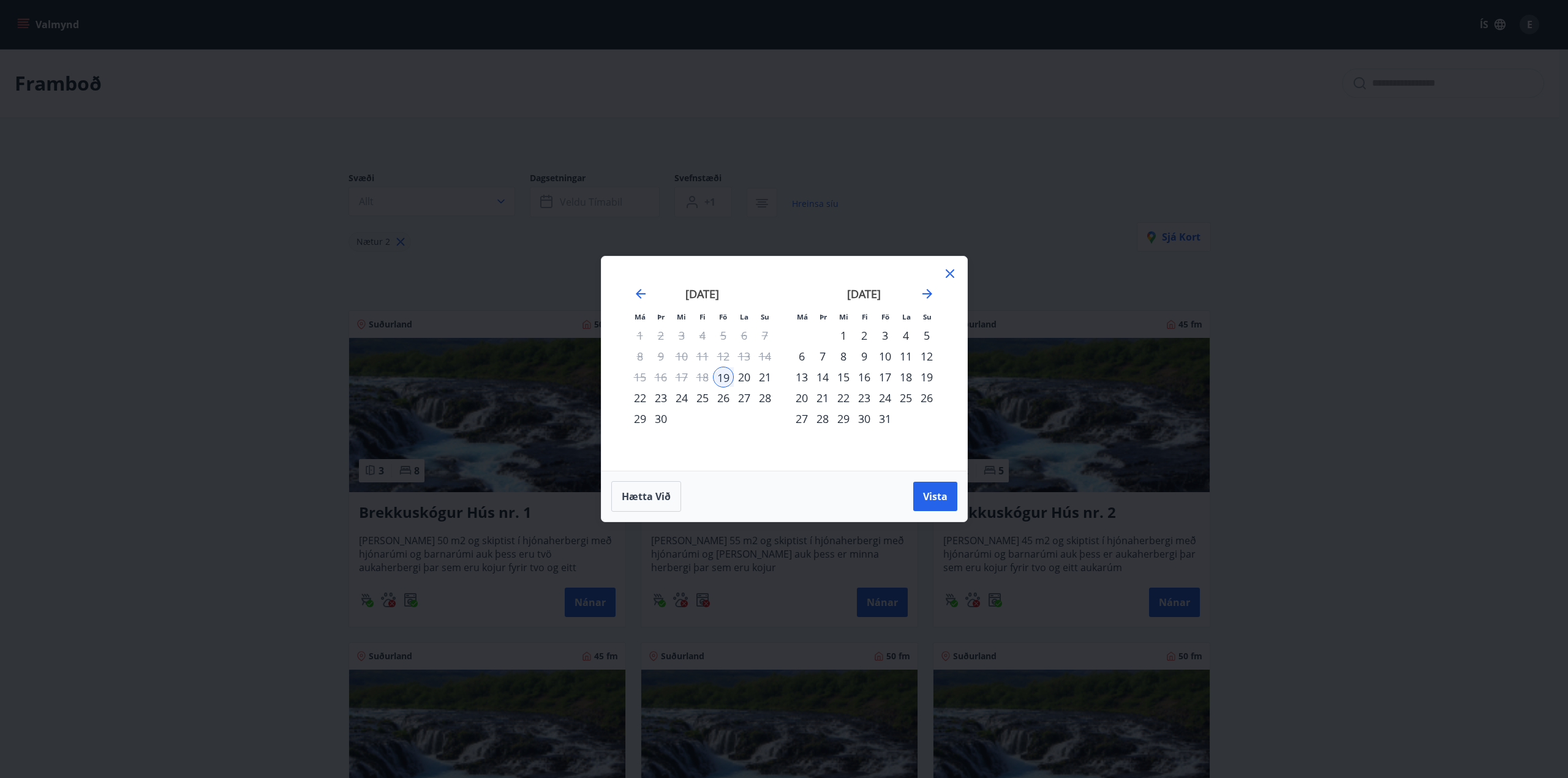
click at [722, 376] on div "19" at bounding box center [724, 377] width 21 height 21
click at [641, 400] on div "22" at bounding box center [641, 398] width 21 height 21
click at [932, 495] on span "Vista" at bounding box center [936, 496] width 25 height 13
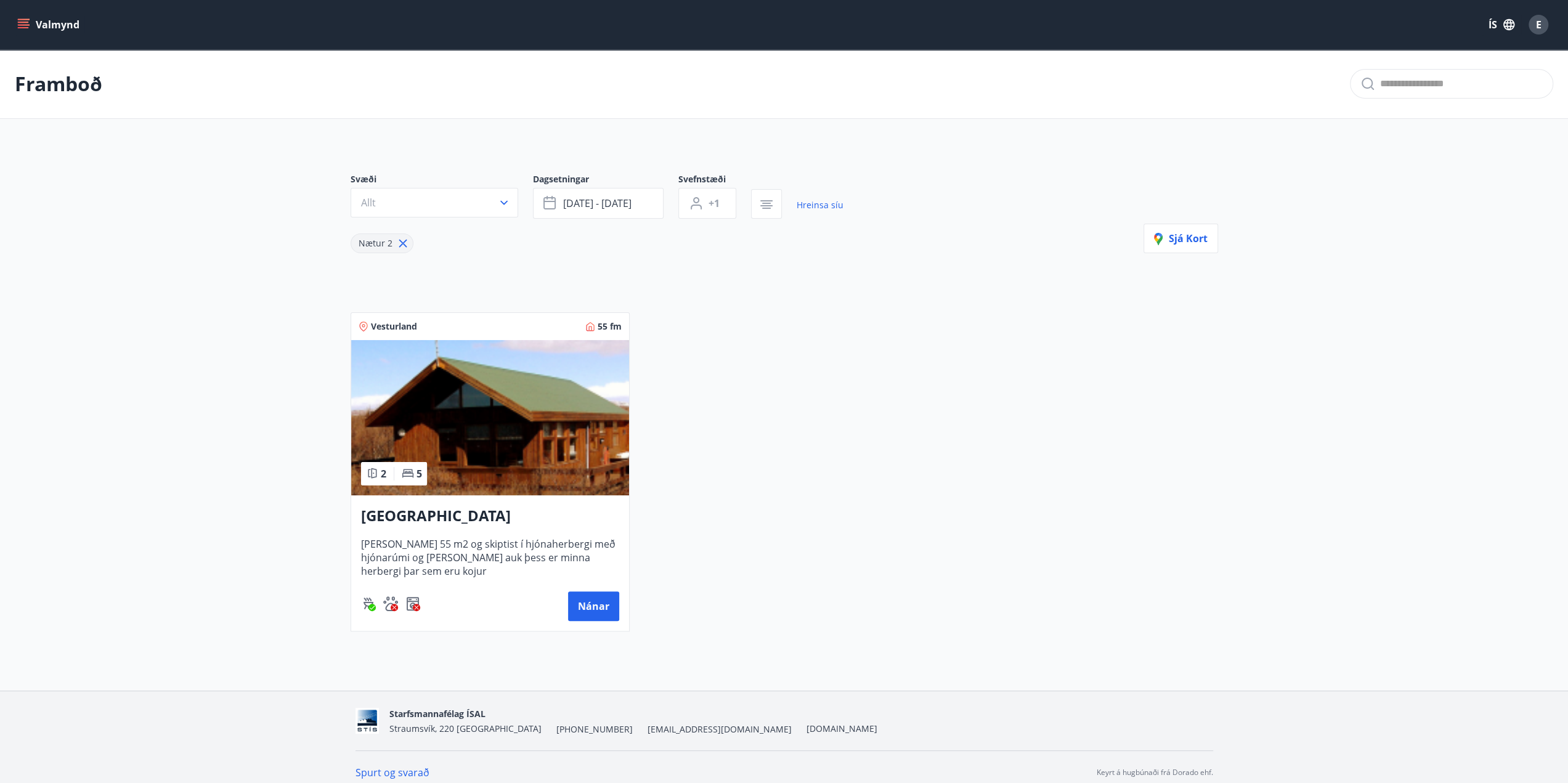
click at [521, 402] on img at bounding box center [489, 418] width 278 height 156
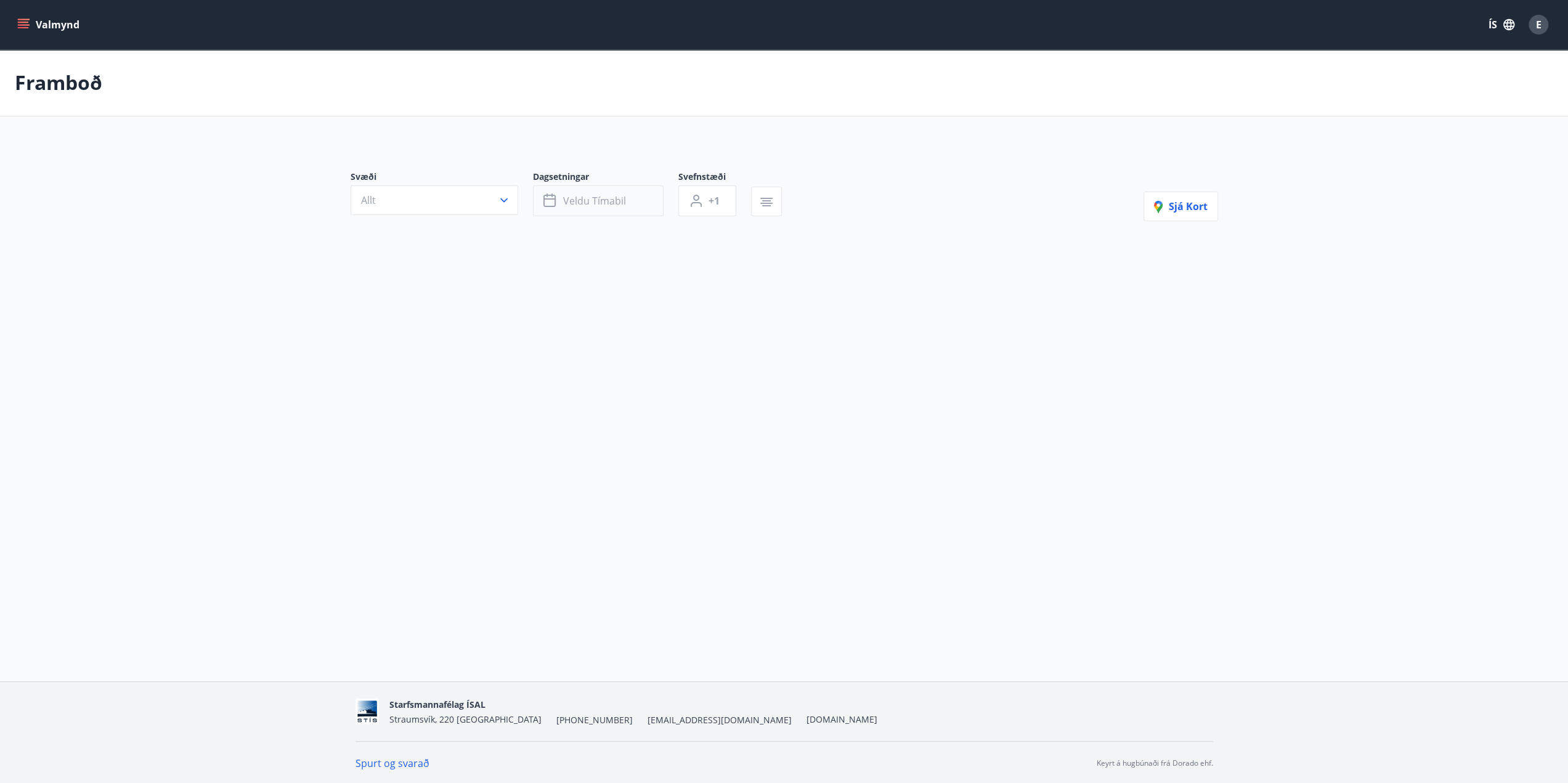
type input "*"
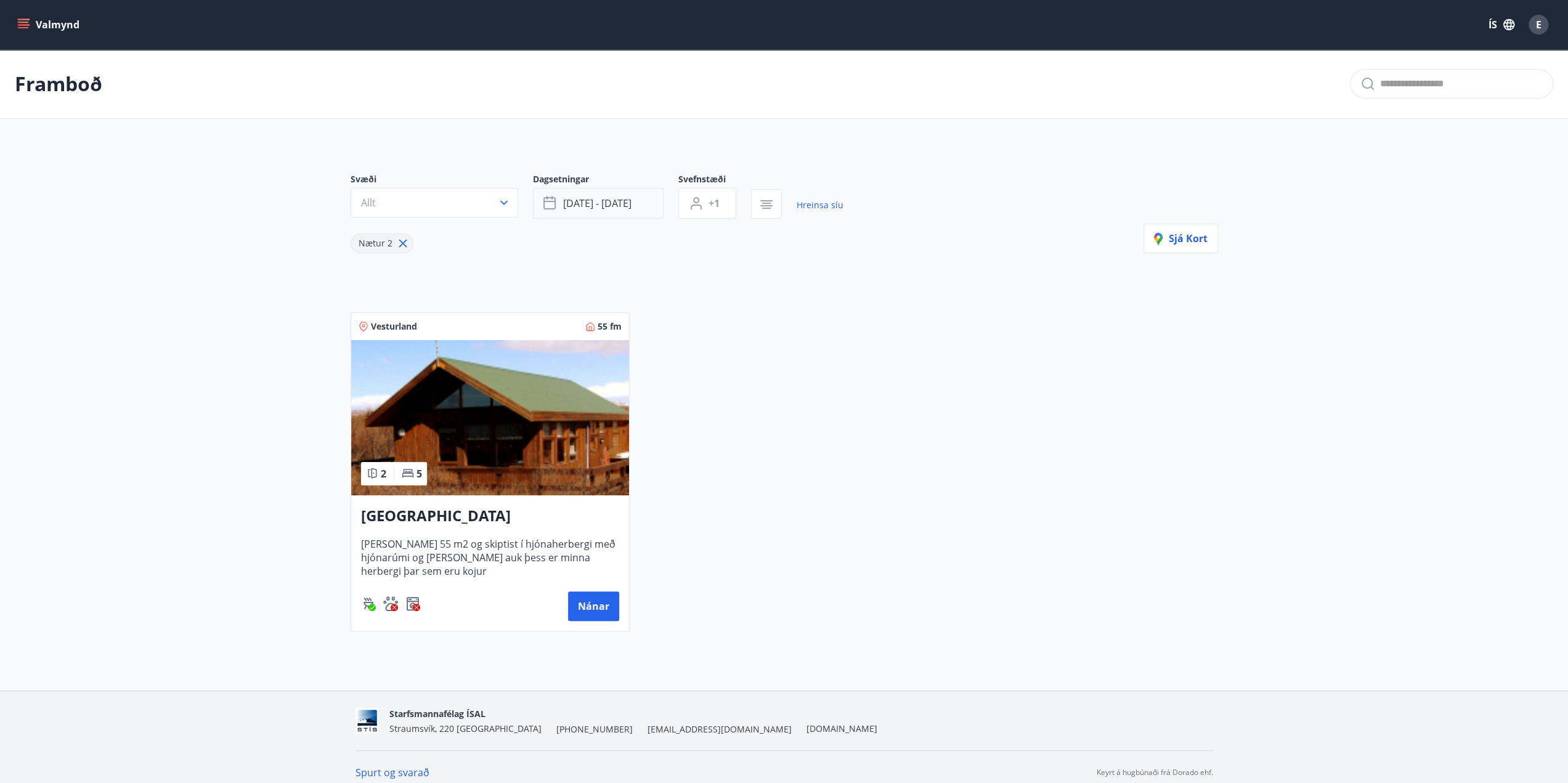
click at [618, 199] on span "[DATE] - [DATE]" at bounding box center [598, 203] width 68 height 13
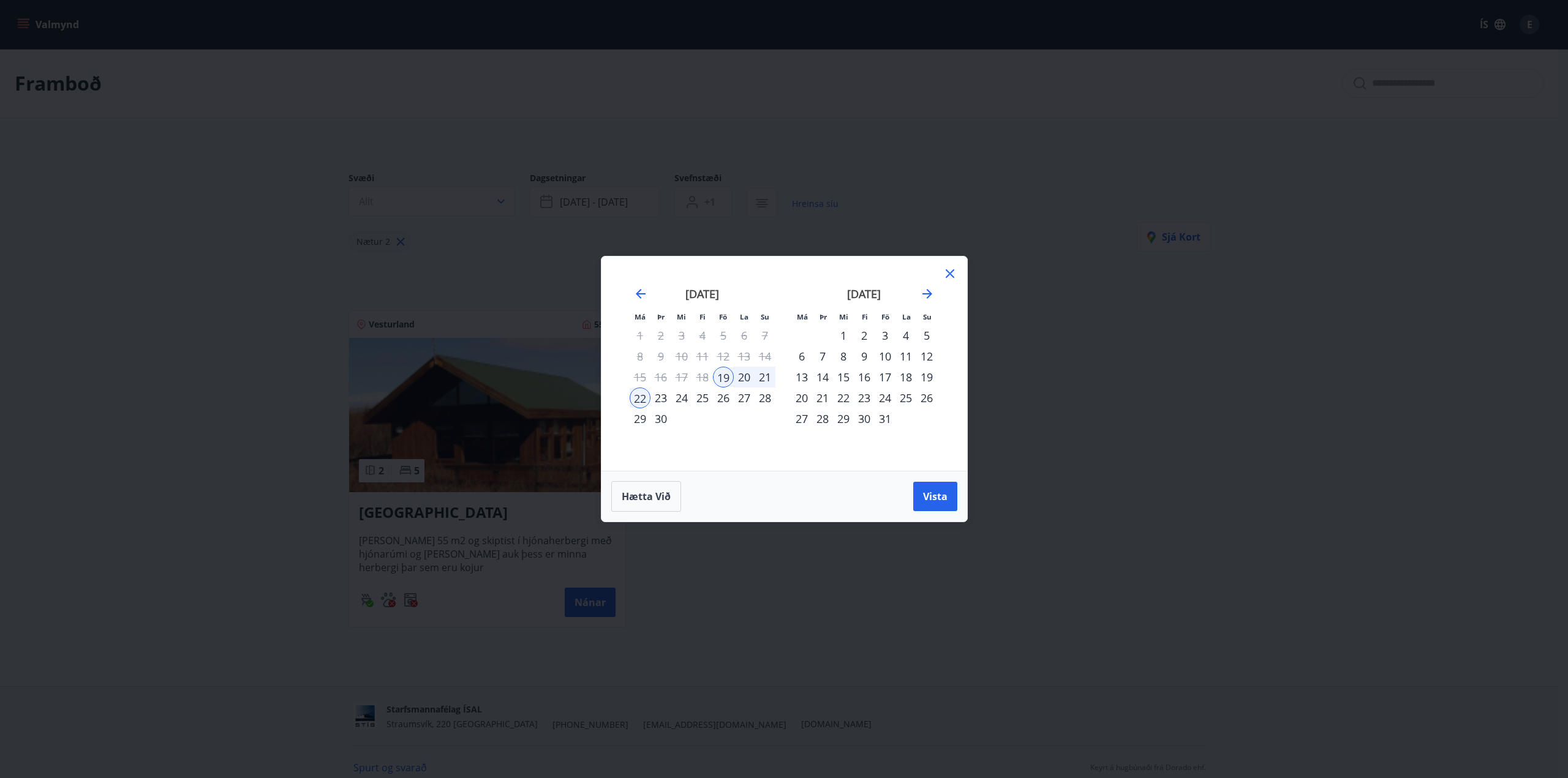
click at [957, 273] on icon at bounding box center [950, 273] width 15 height 15
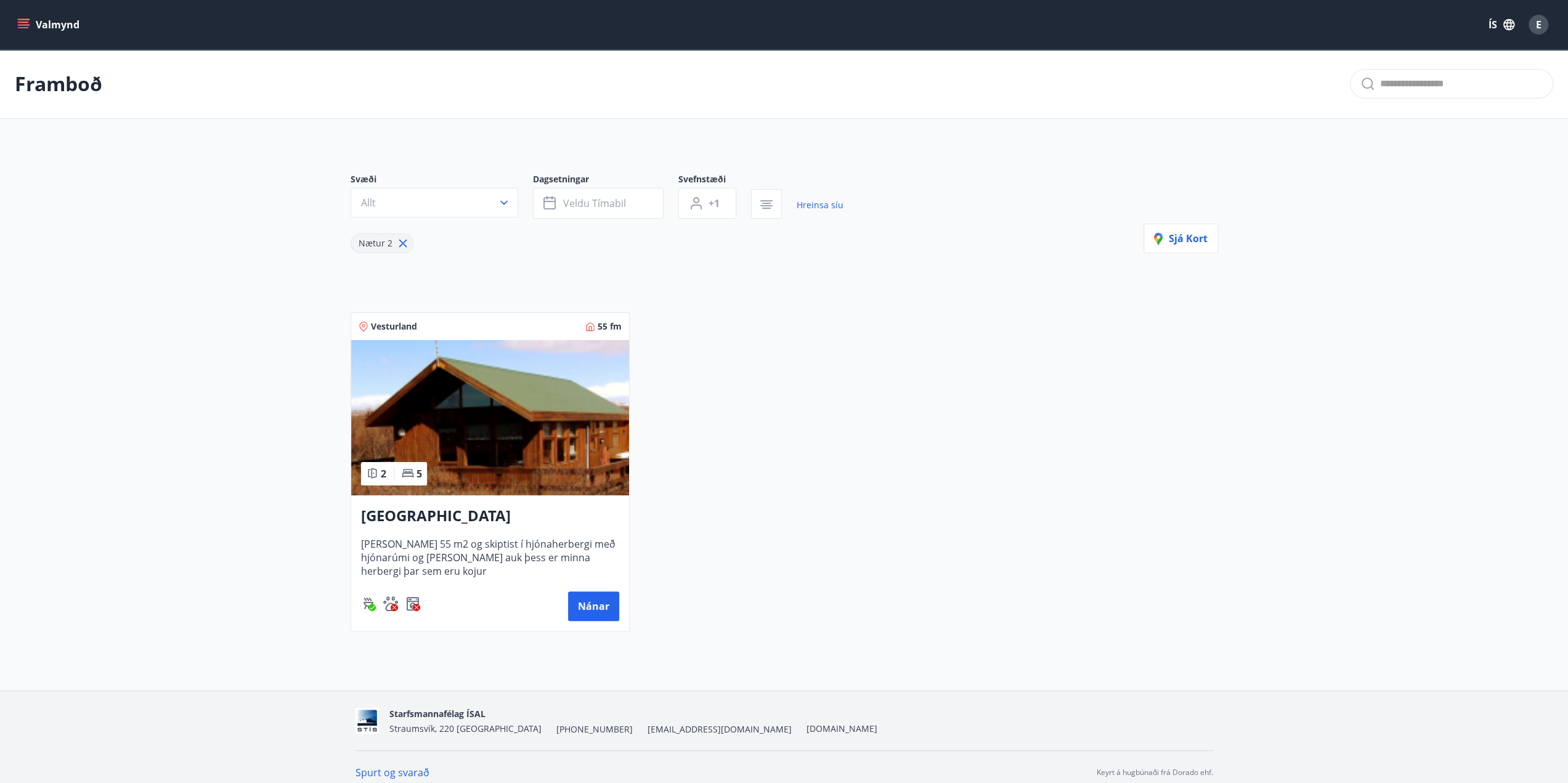
scroll to position [9, 0]
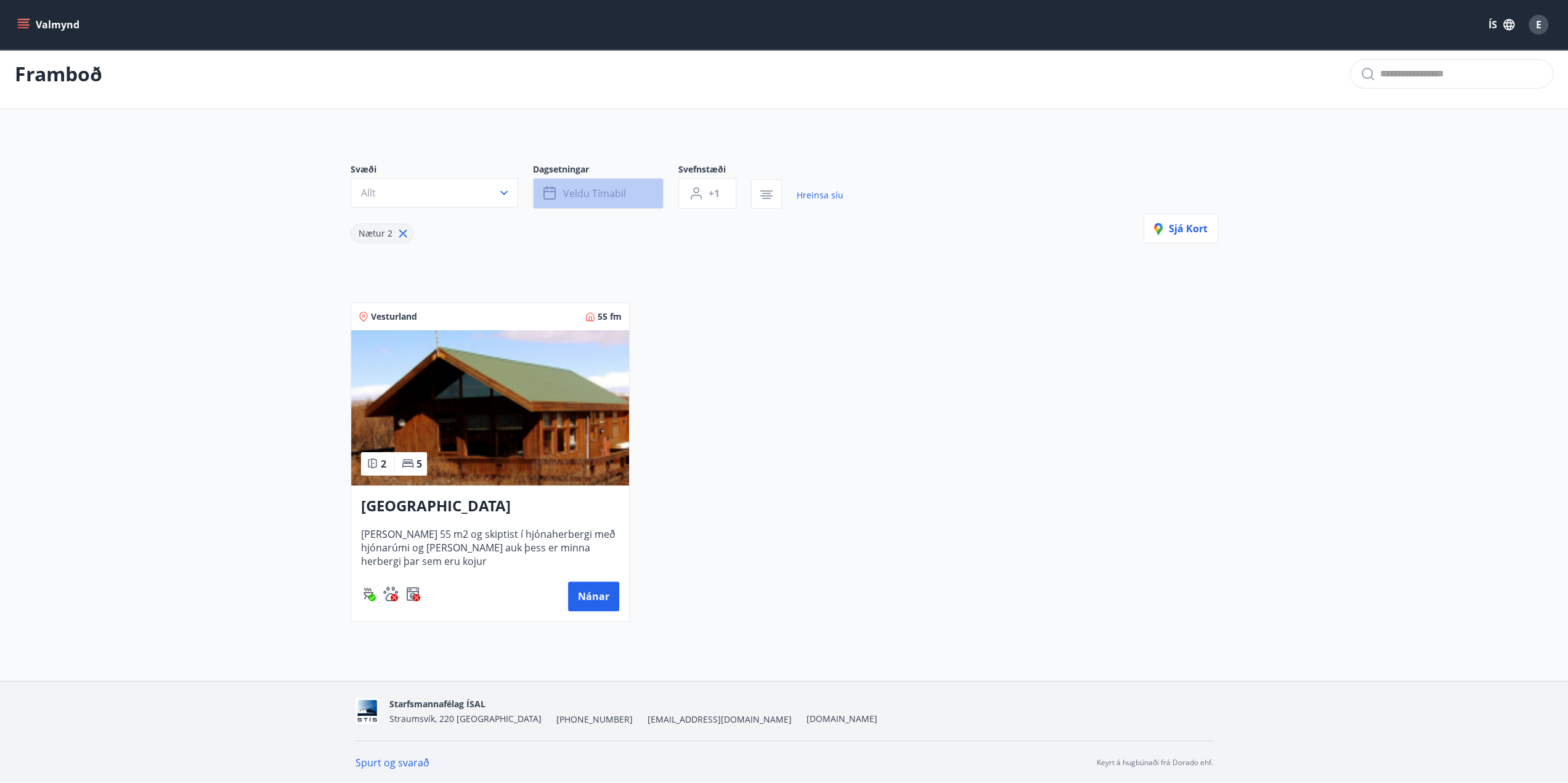
click at [636, 197] on button "Veldu tímabil" at bounding box center [599, 194] width 131 height 30
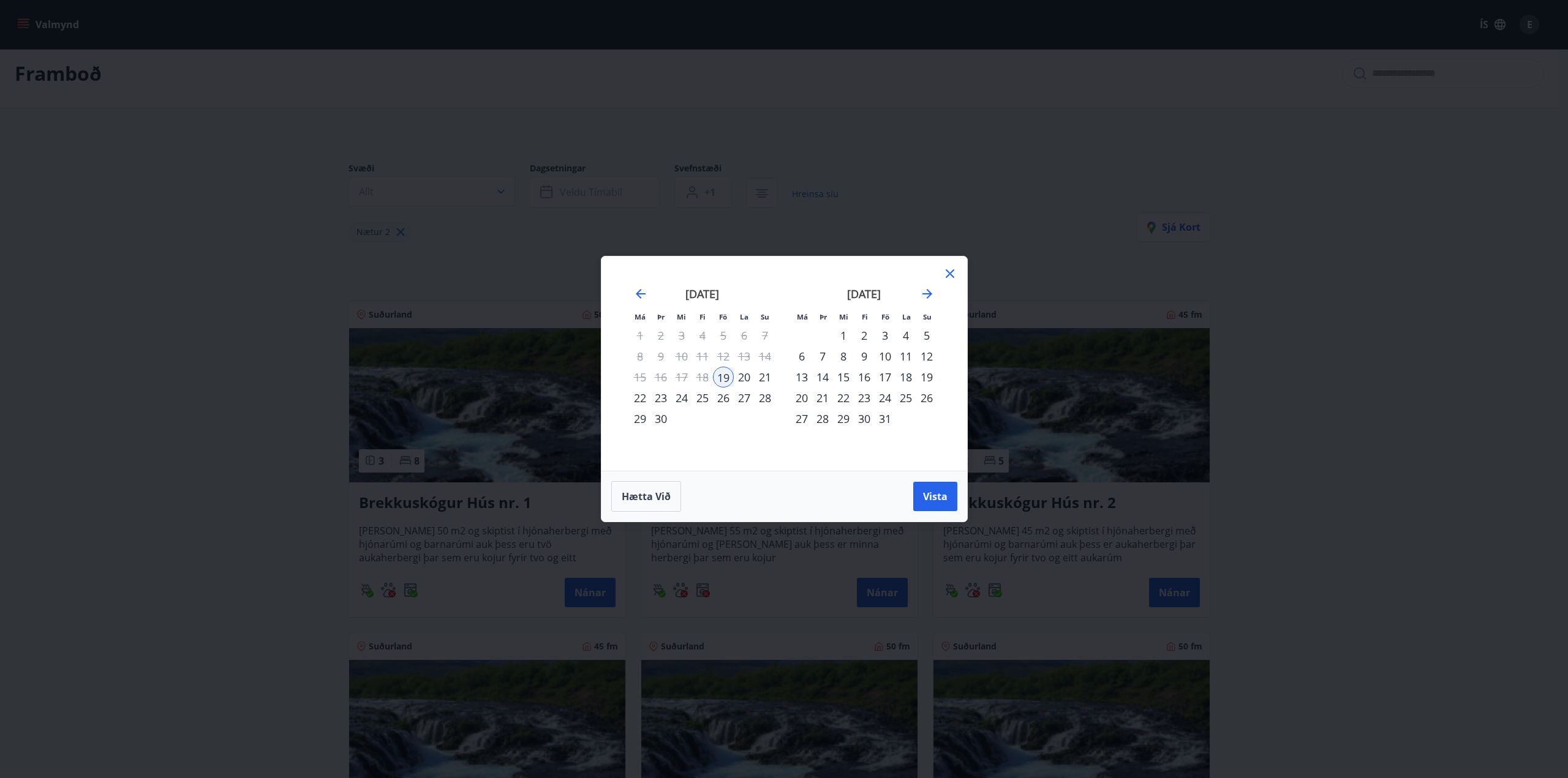
click at [947, 273] on icon at bounding box center [950, 273] width 15 height 15
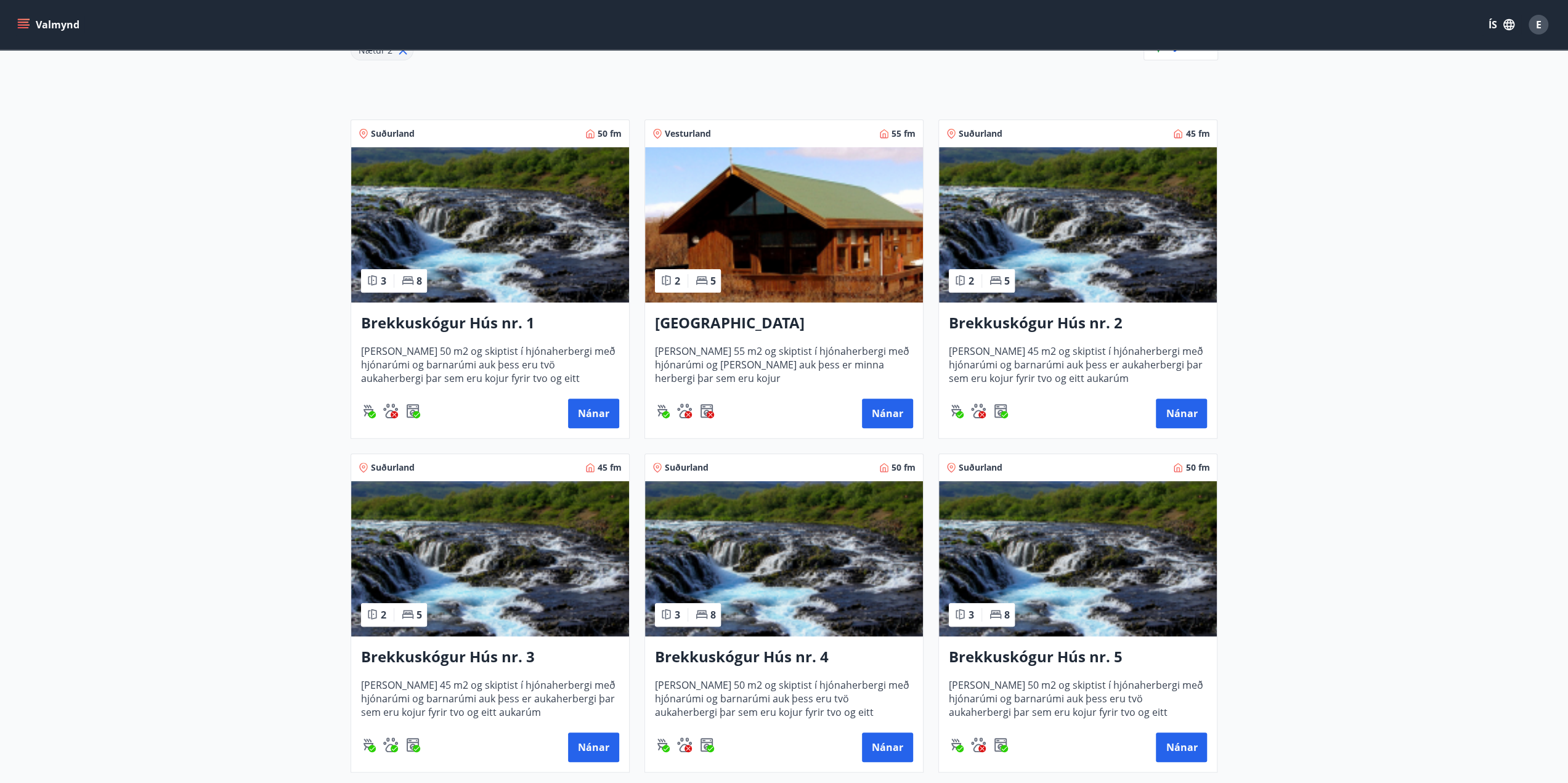
scroll to position [256, 0]
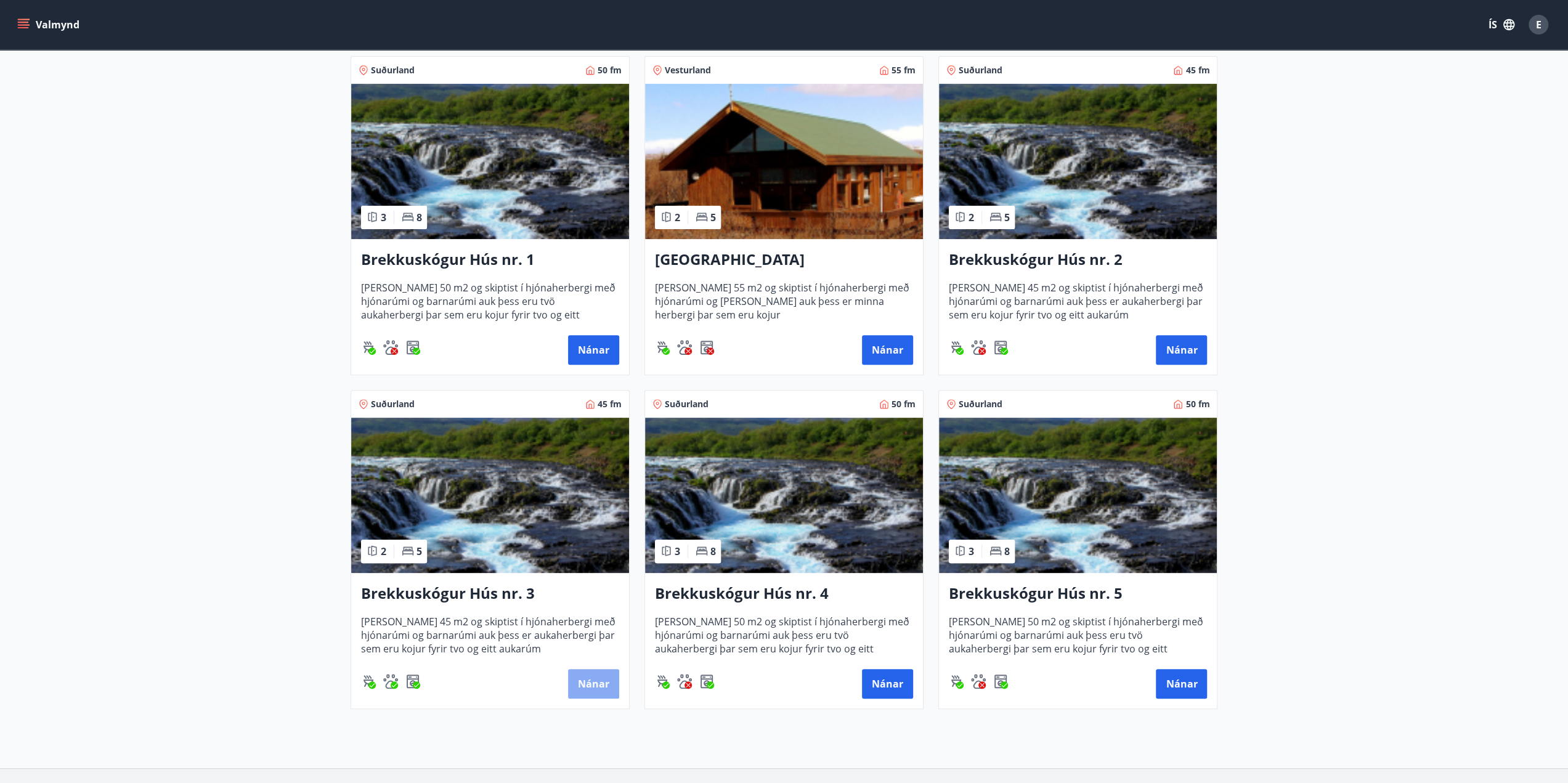
click at [583, 674] on button "Nánar" at bounding box center [594, 683] width 51 height 29
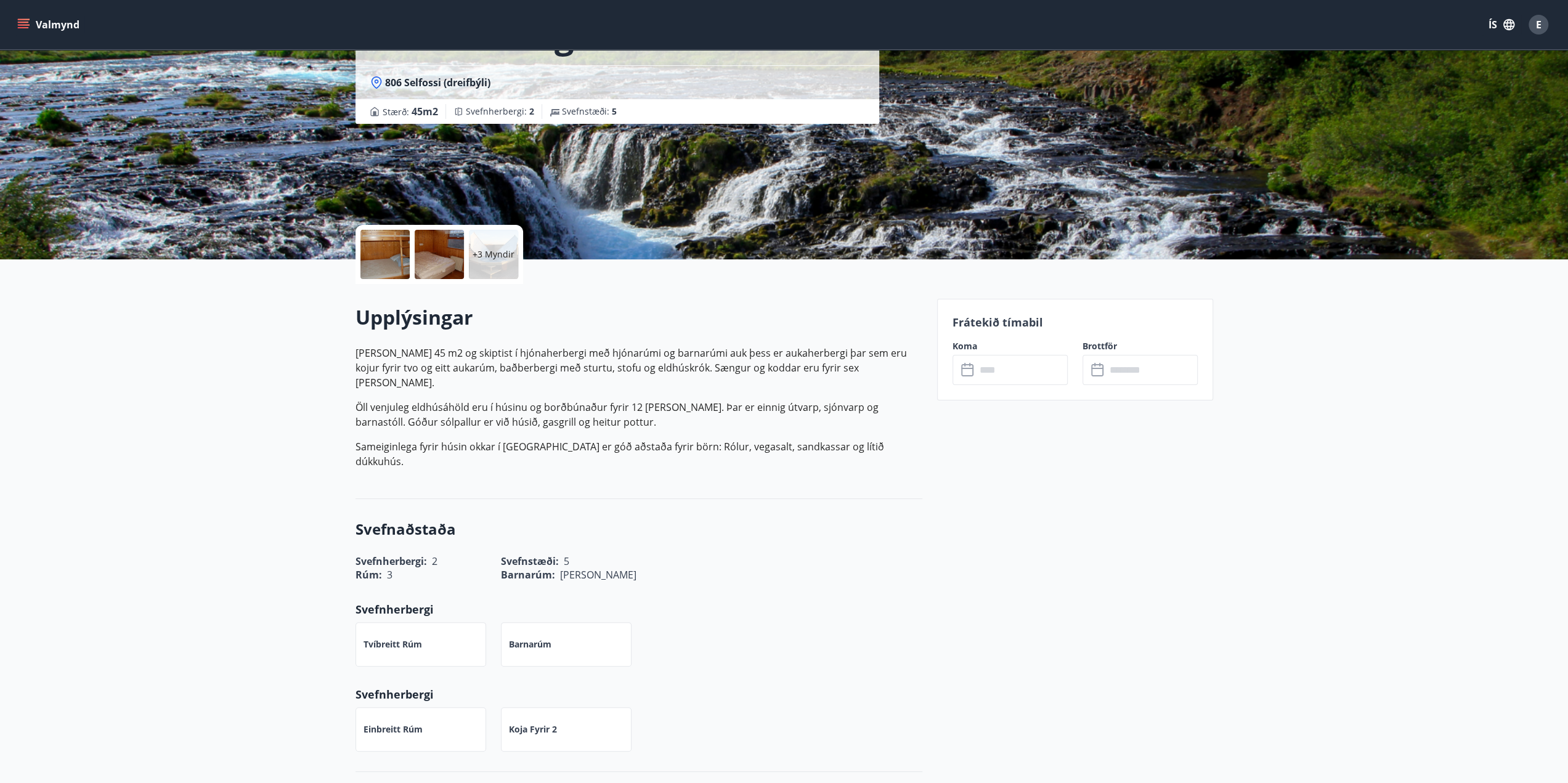
scroll to position [123, 0]
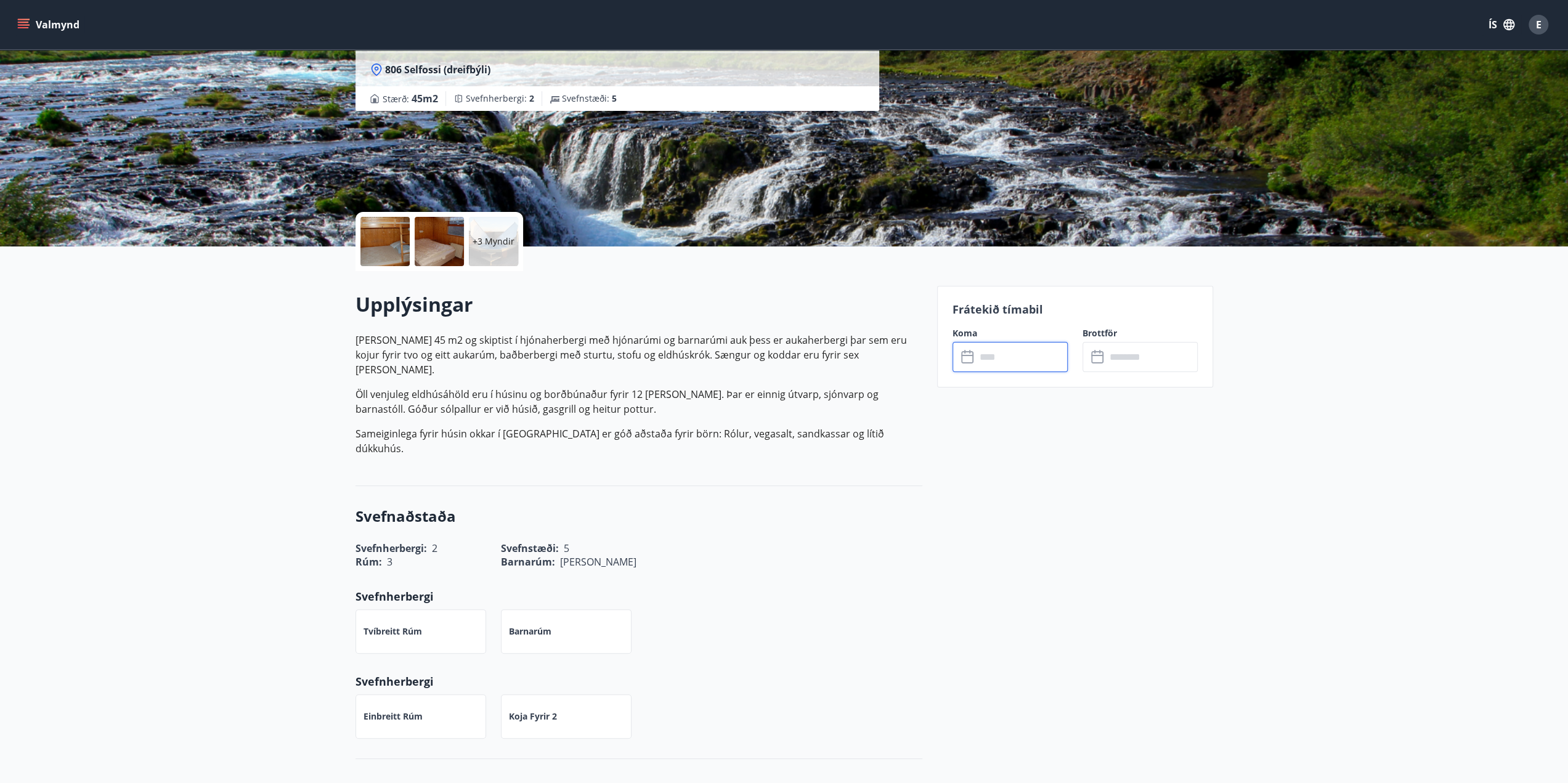
click at [1011, 352] on input "text" at bounding box center [1022, 357] width 92 height 30
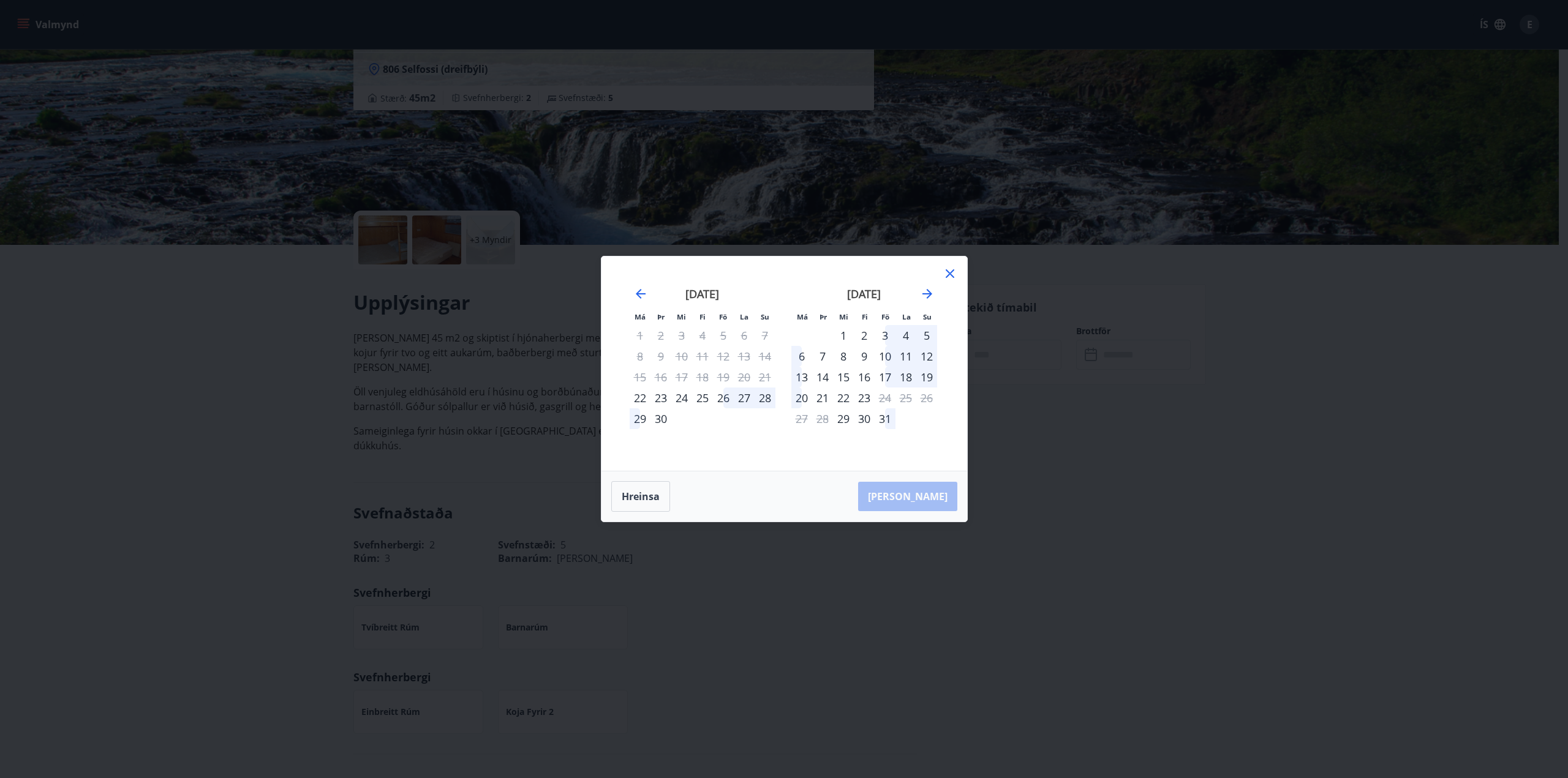
click at [950, 270] on icon at bounding box center [950, 273] width 15 height 15
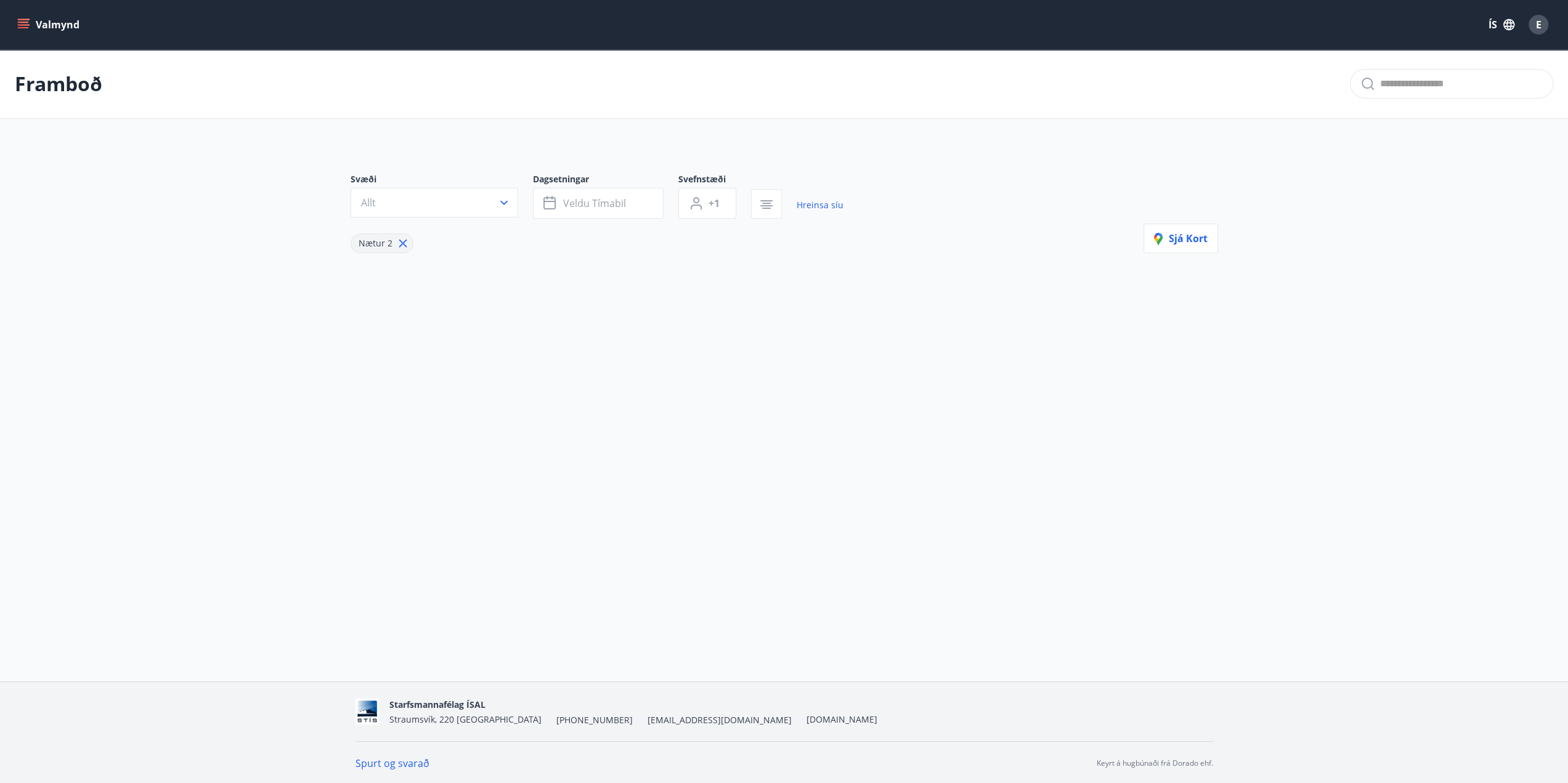
type input "*"
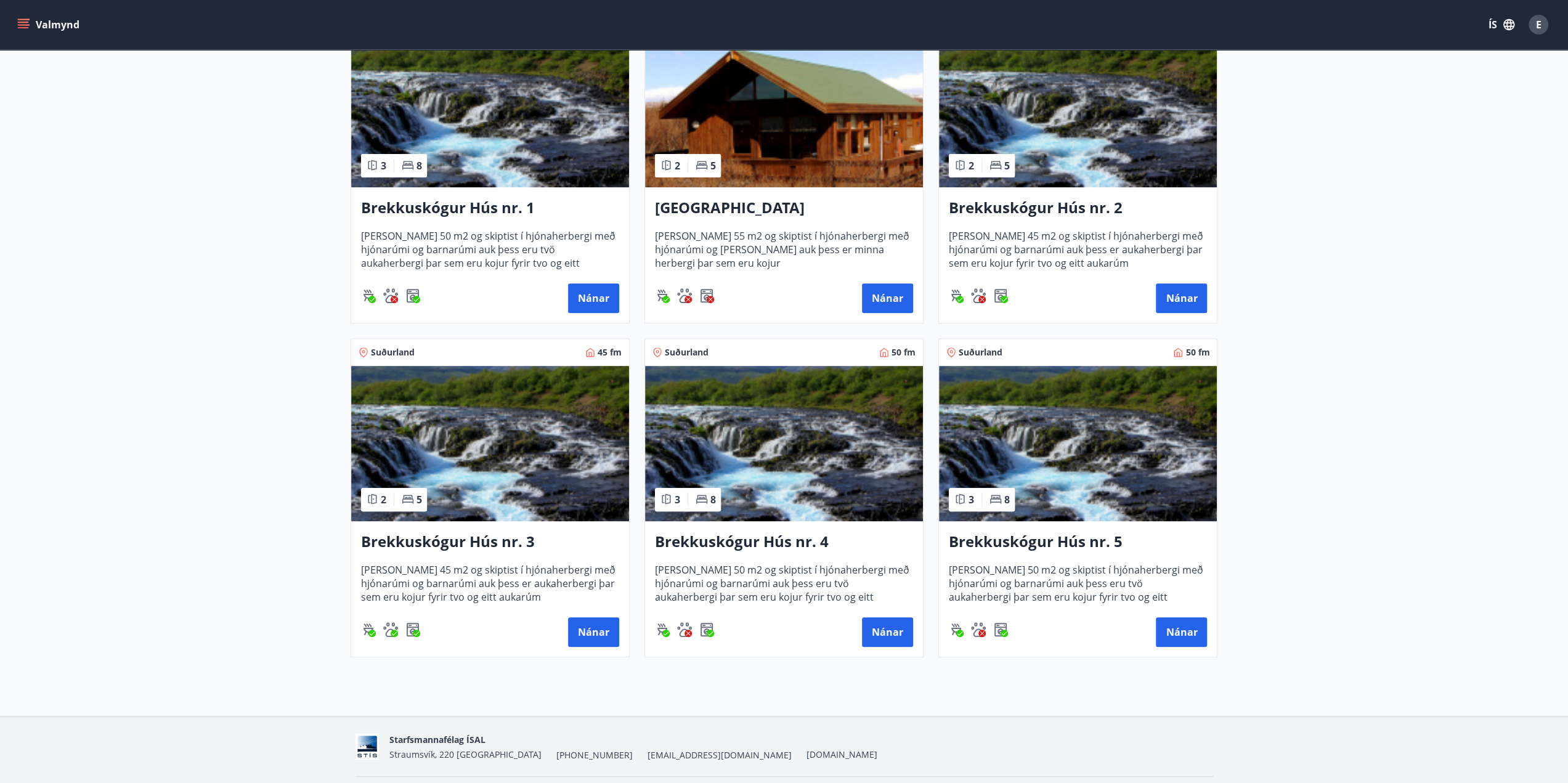
click at [777, 512] on img at bounding box center [784, 444] width 278 height 156
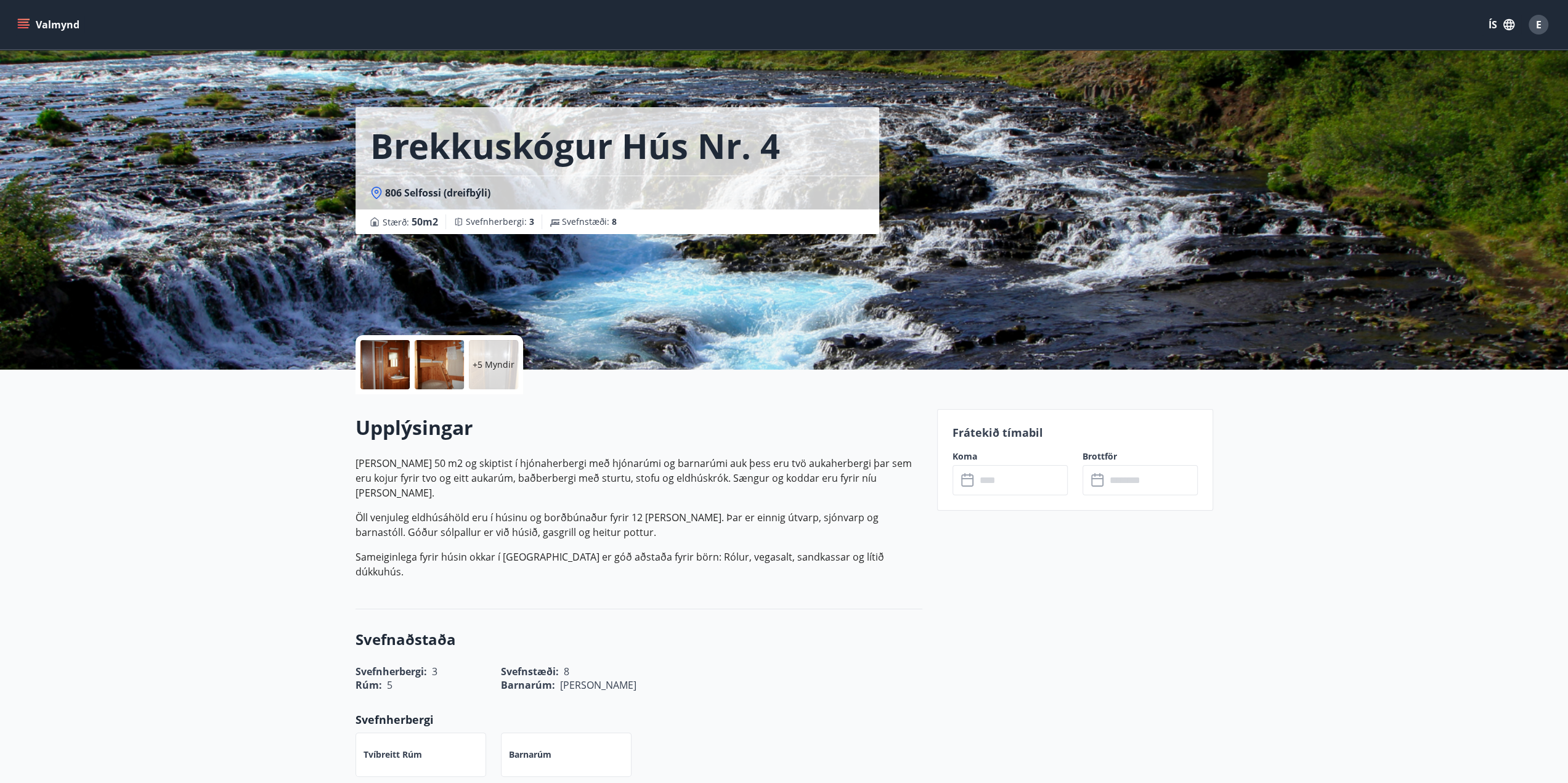
click at [1014, 475] on input "text" at bounding box center [1022, 480] width 92 height 30
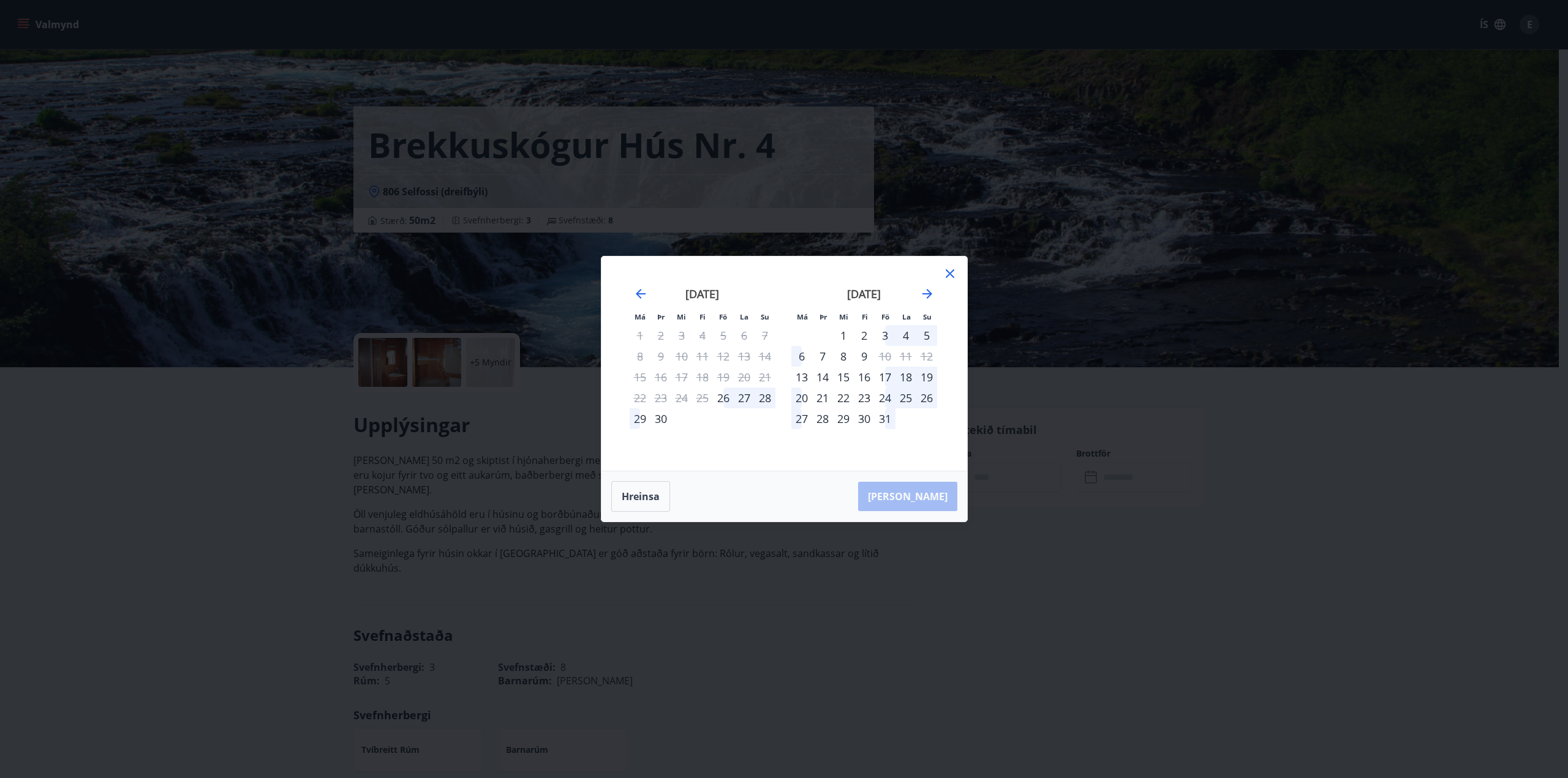
click at [951, 276] on icon at bounding box center [950, 273] width 15 height 15
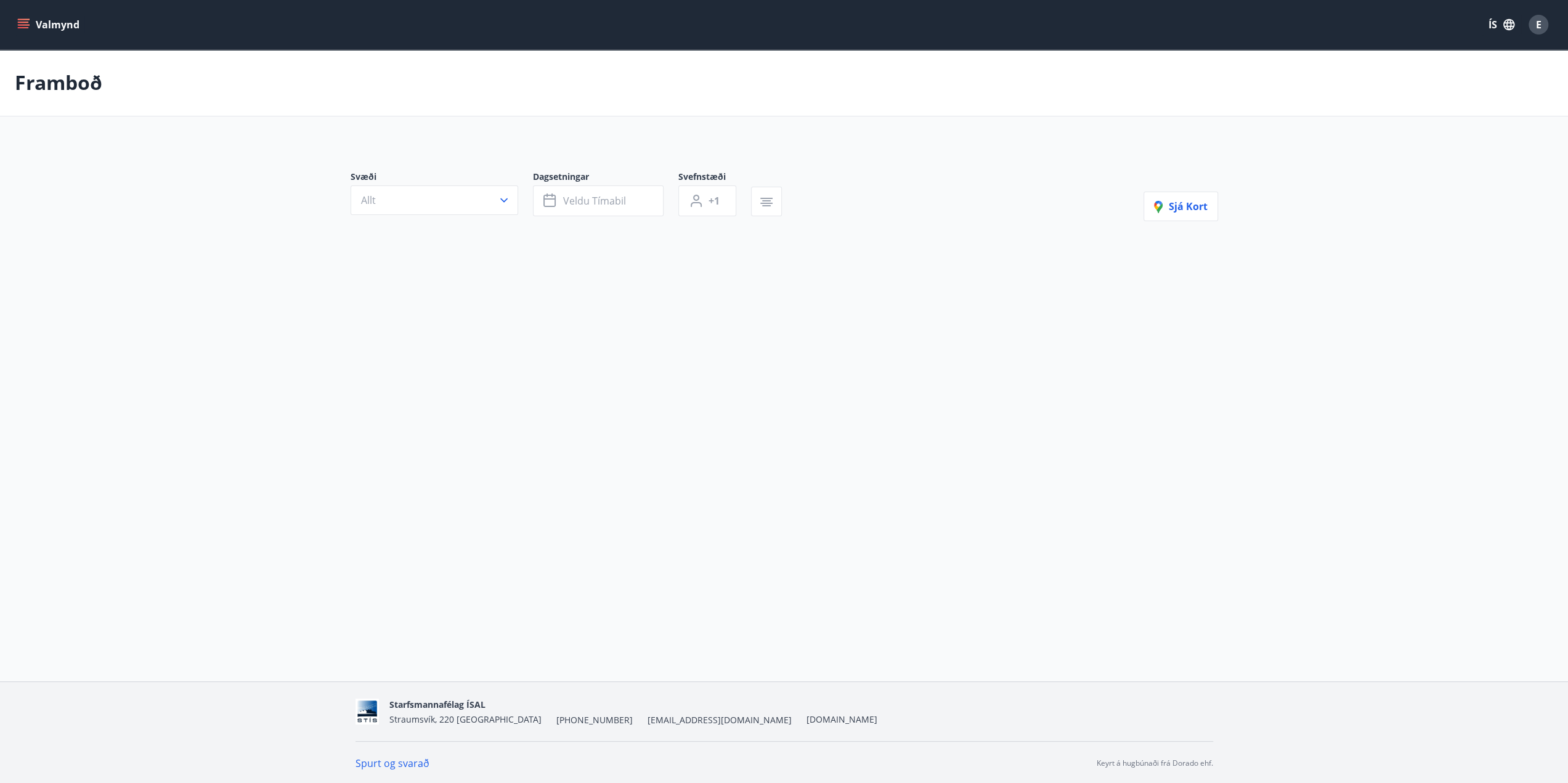
type input "*"
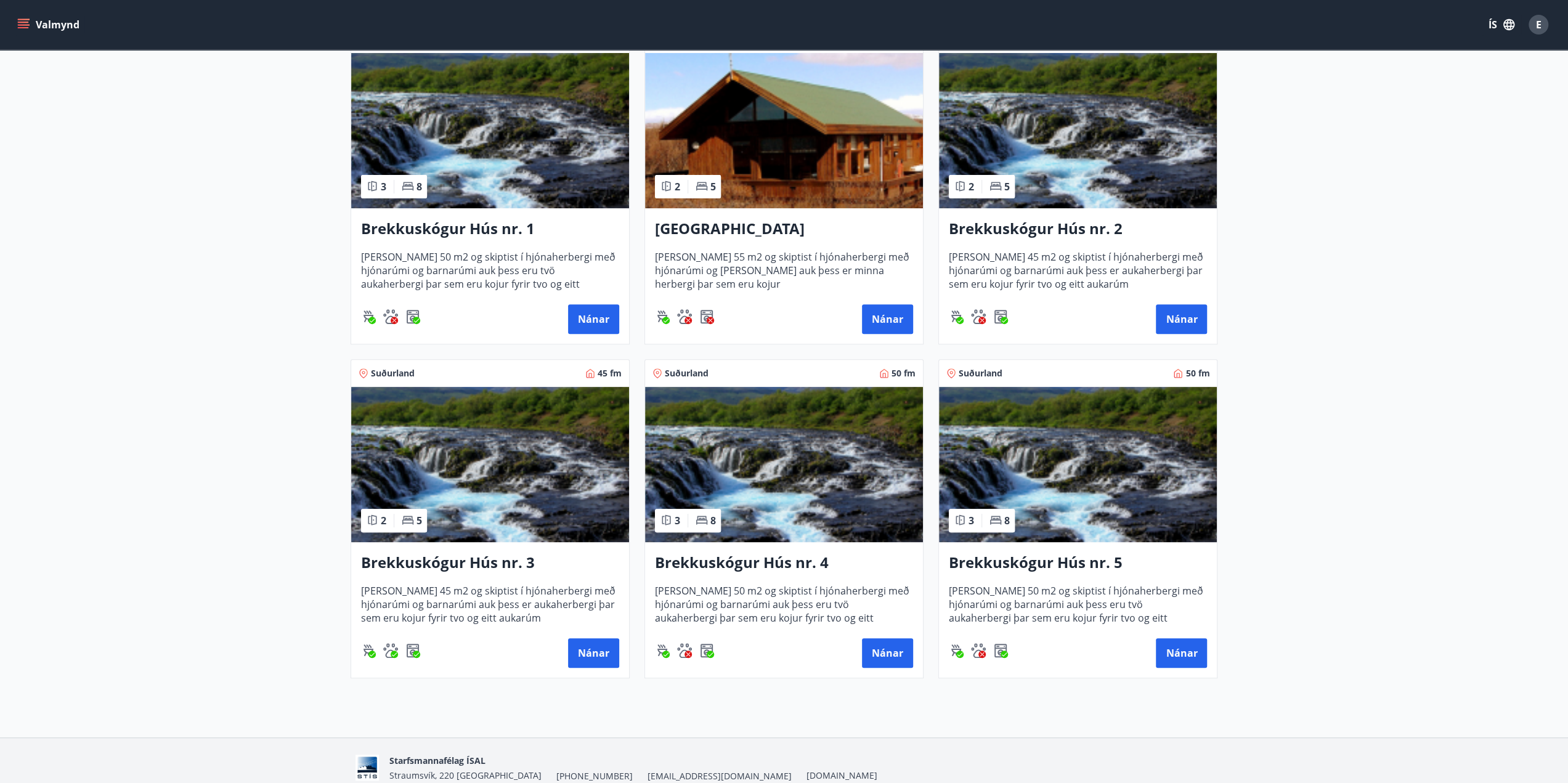
scroll to position [344, 0]
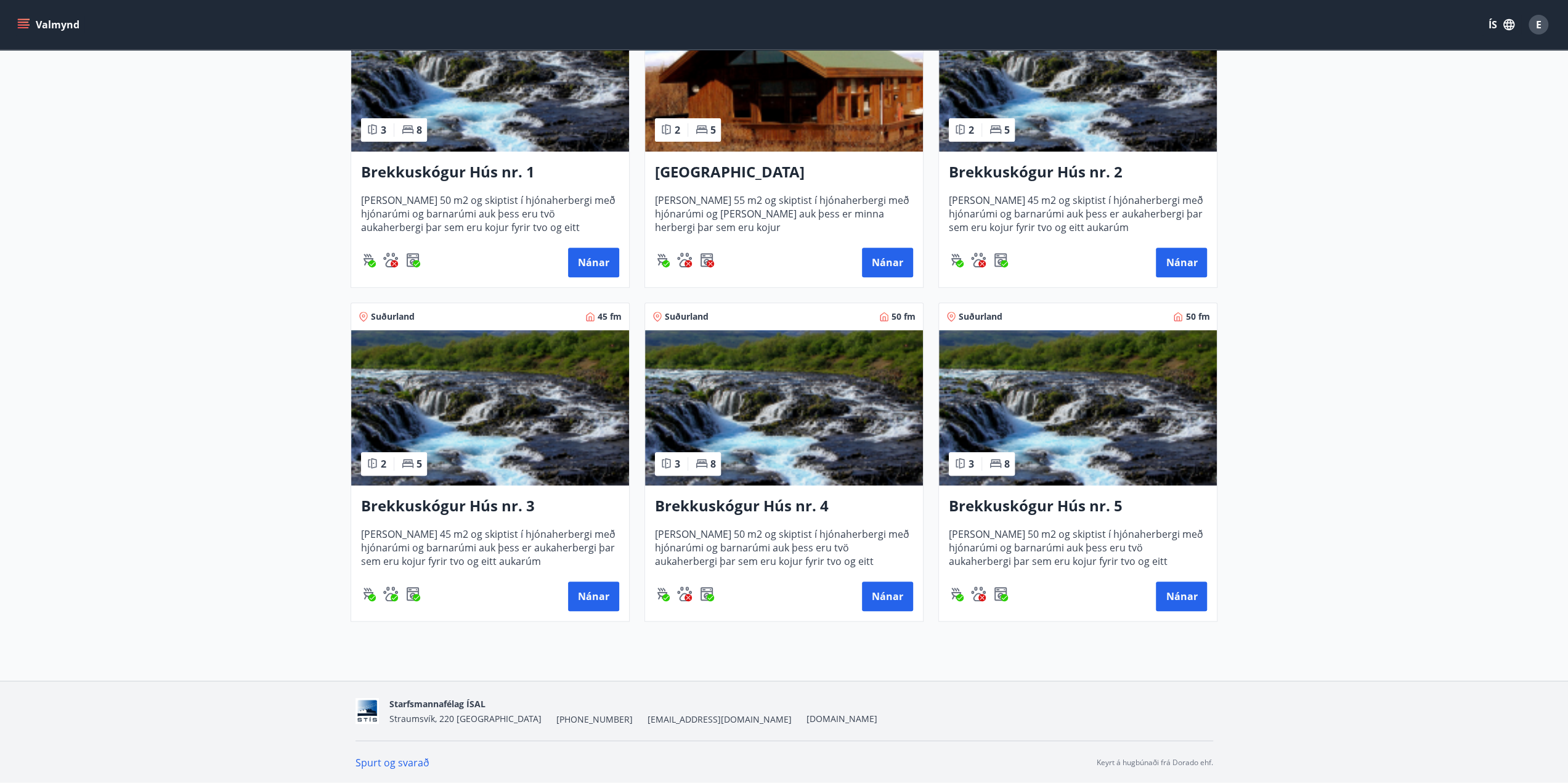
click at [1059, 384] on img at bounding box center [1078, 408] width 278 height 156
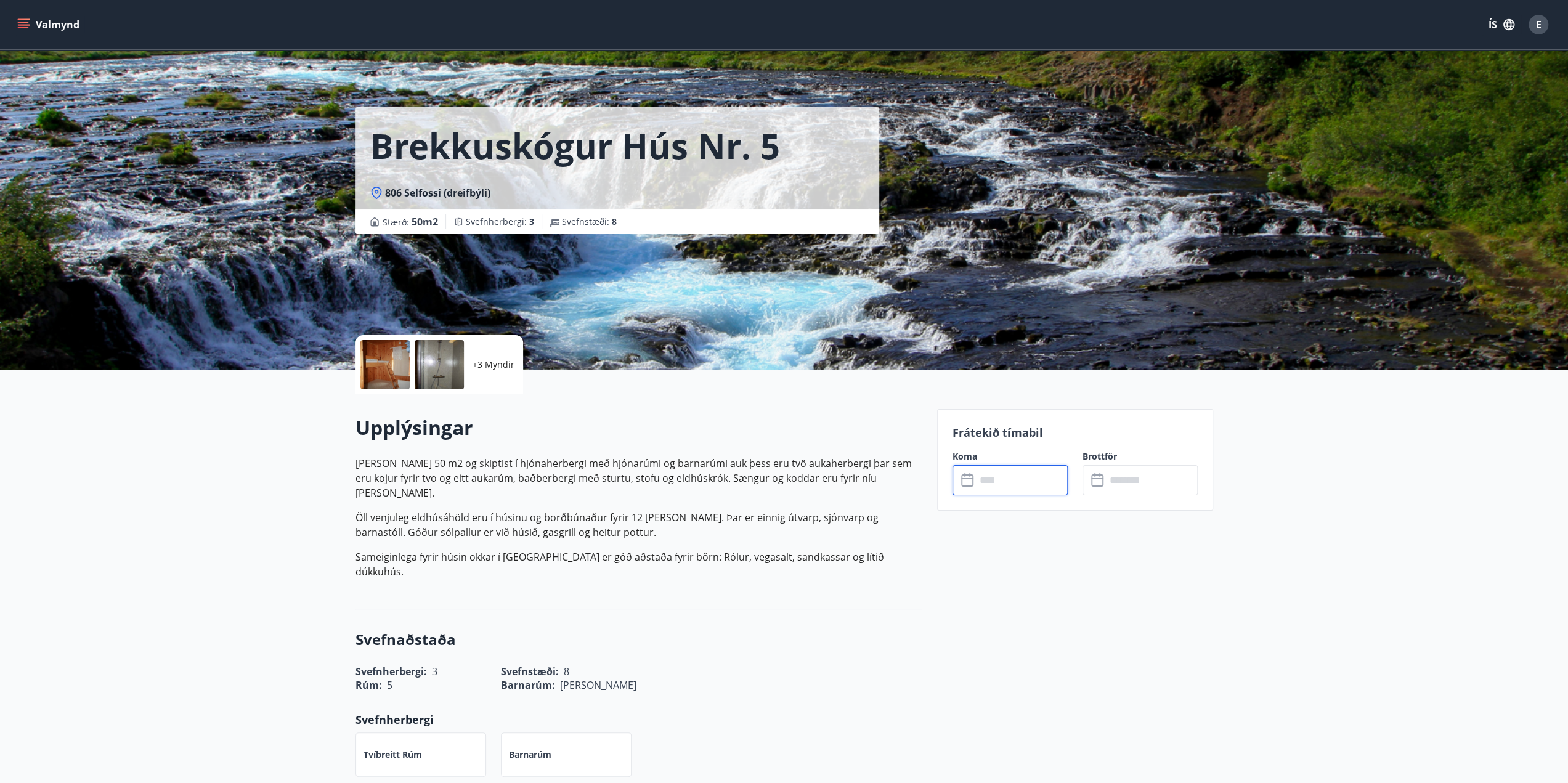
click at [1026, 467] on input "text" at bounding box center [1022, 480] width 92 height 30
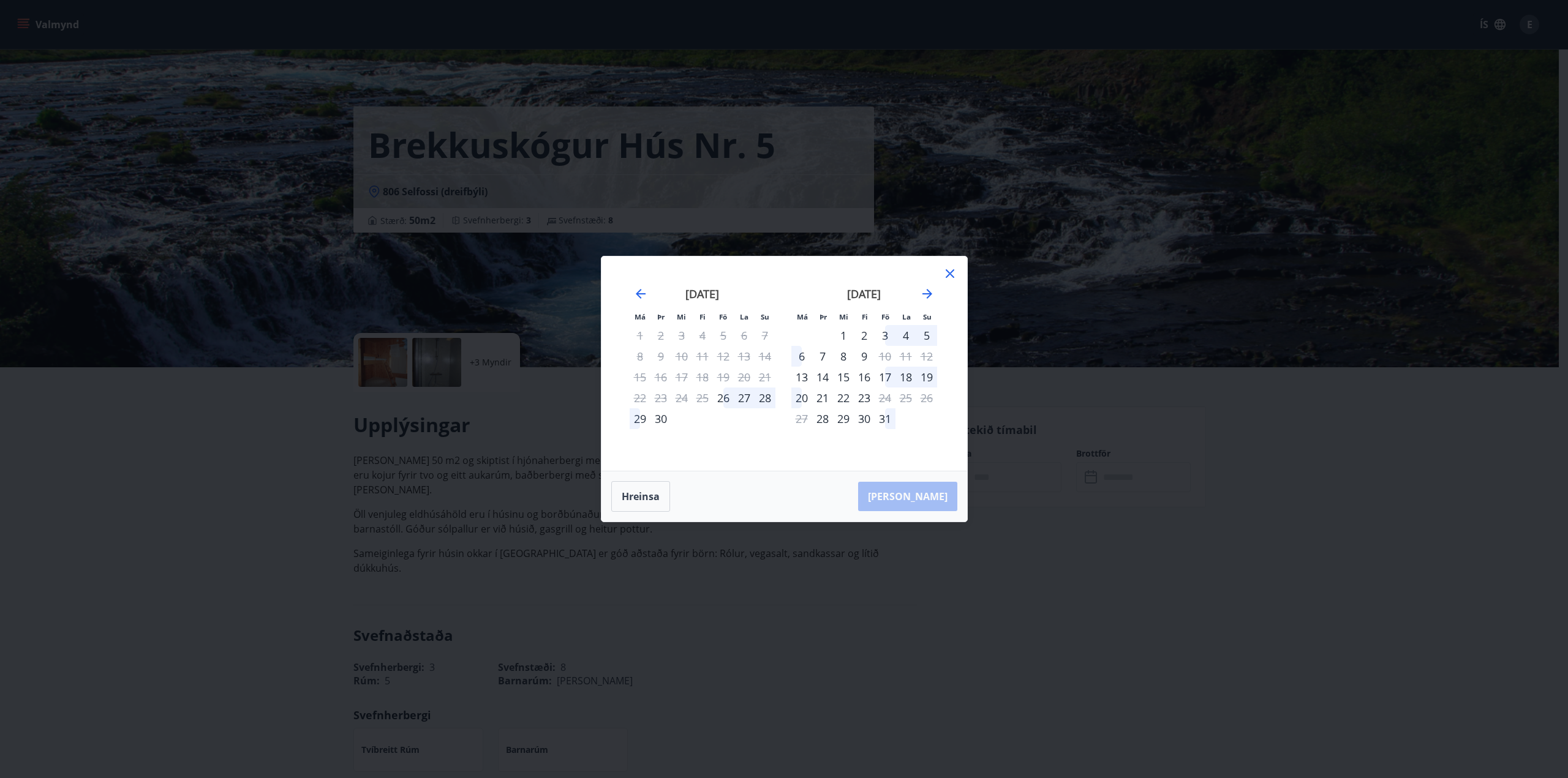
click at [948, 273] on icon at bounding box center [950, 273] width 8 height 8
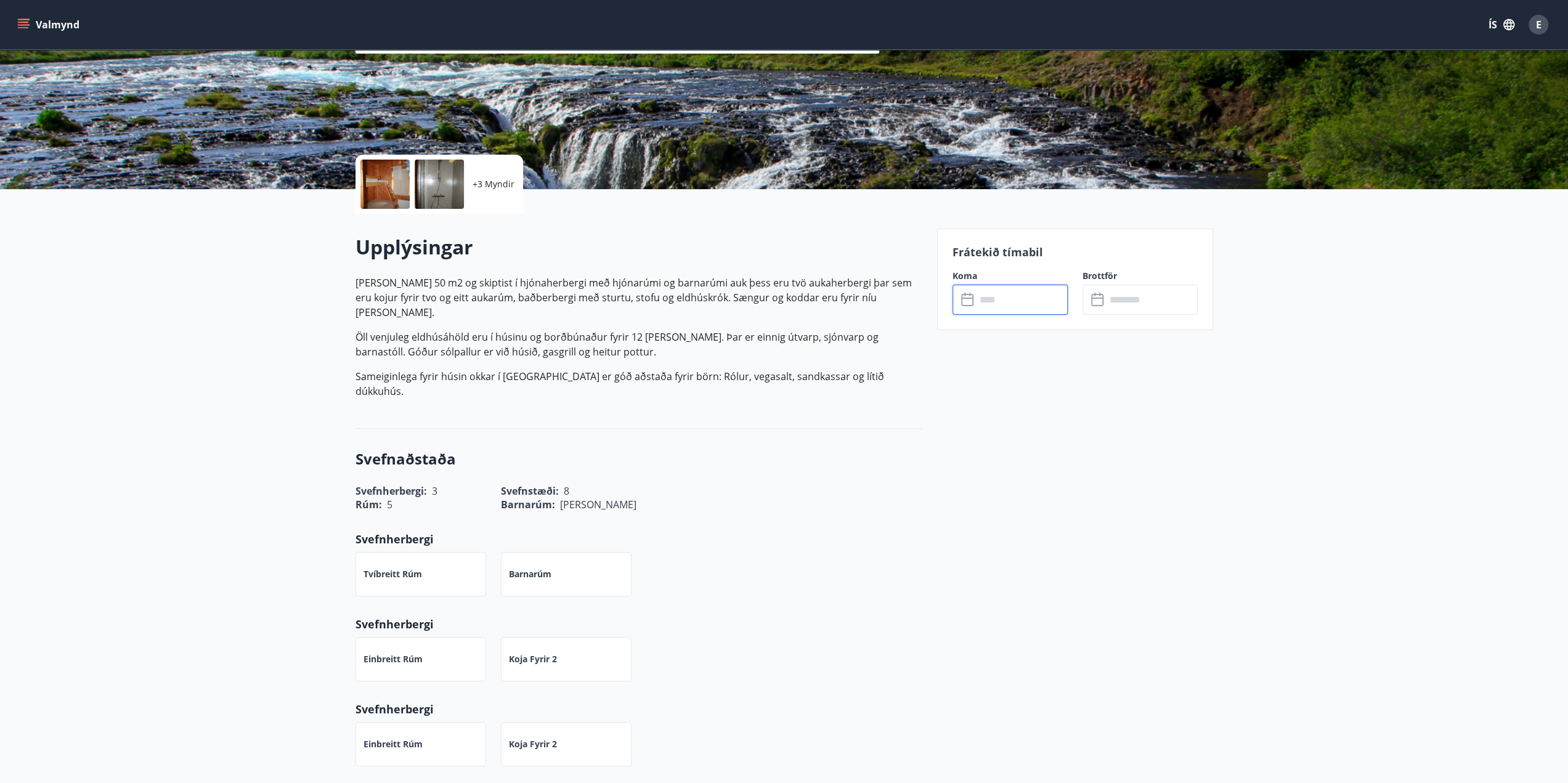
scroll to position [185, 0]
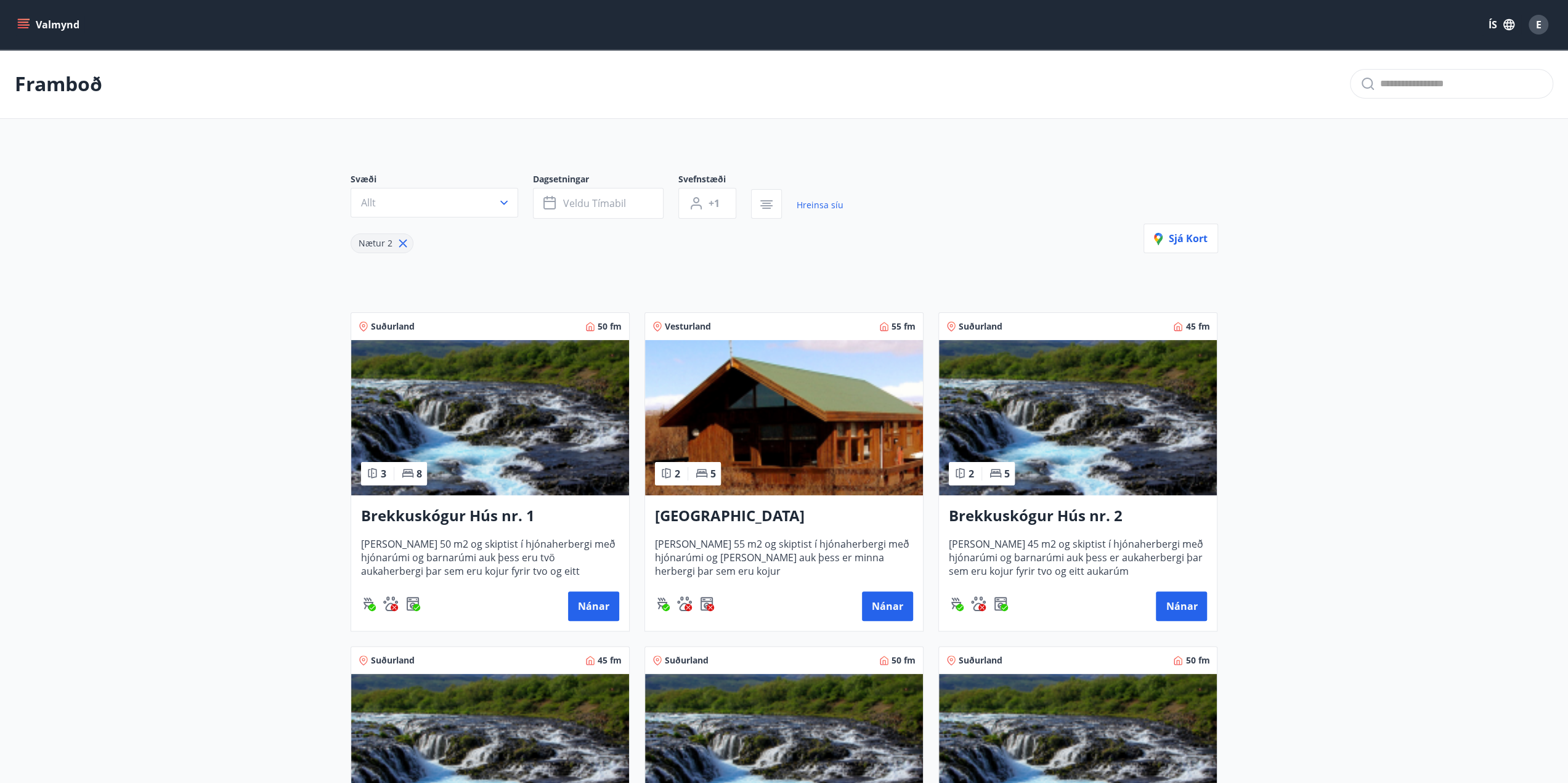
click at [401, 245] on icon at bounding box center [403, 243] width 13 height 13
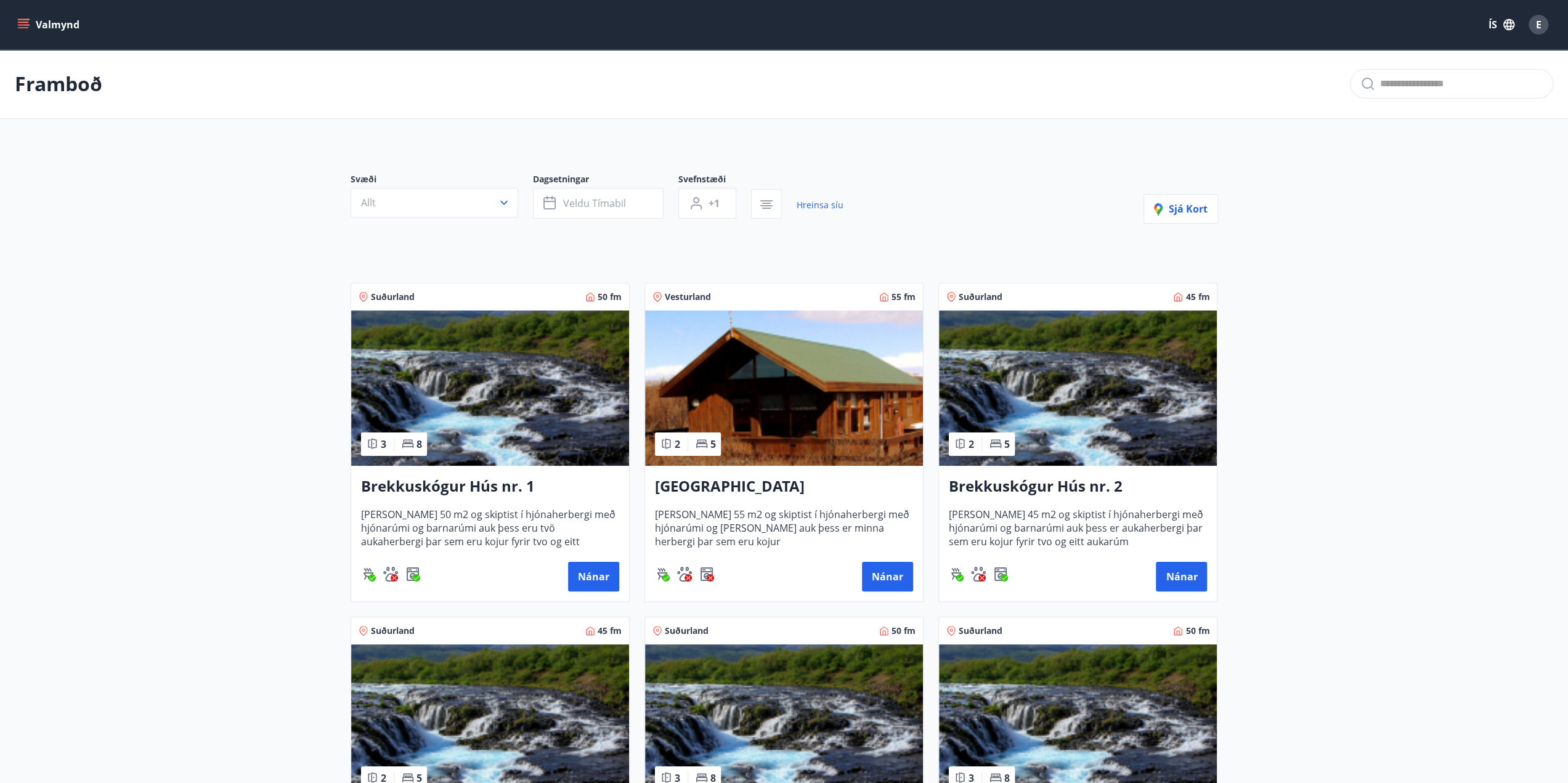
type input "*"
click at [618, 203] on span "Veldu tímabil" at bounding box center [595, 203] width 63 height 13
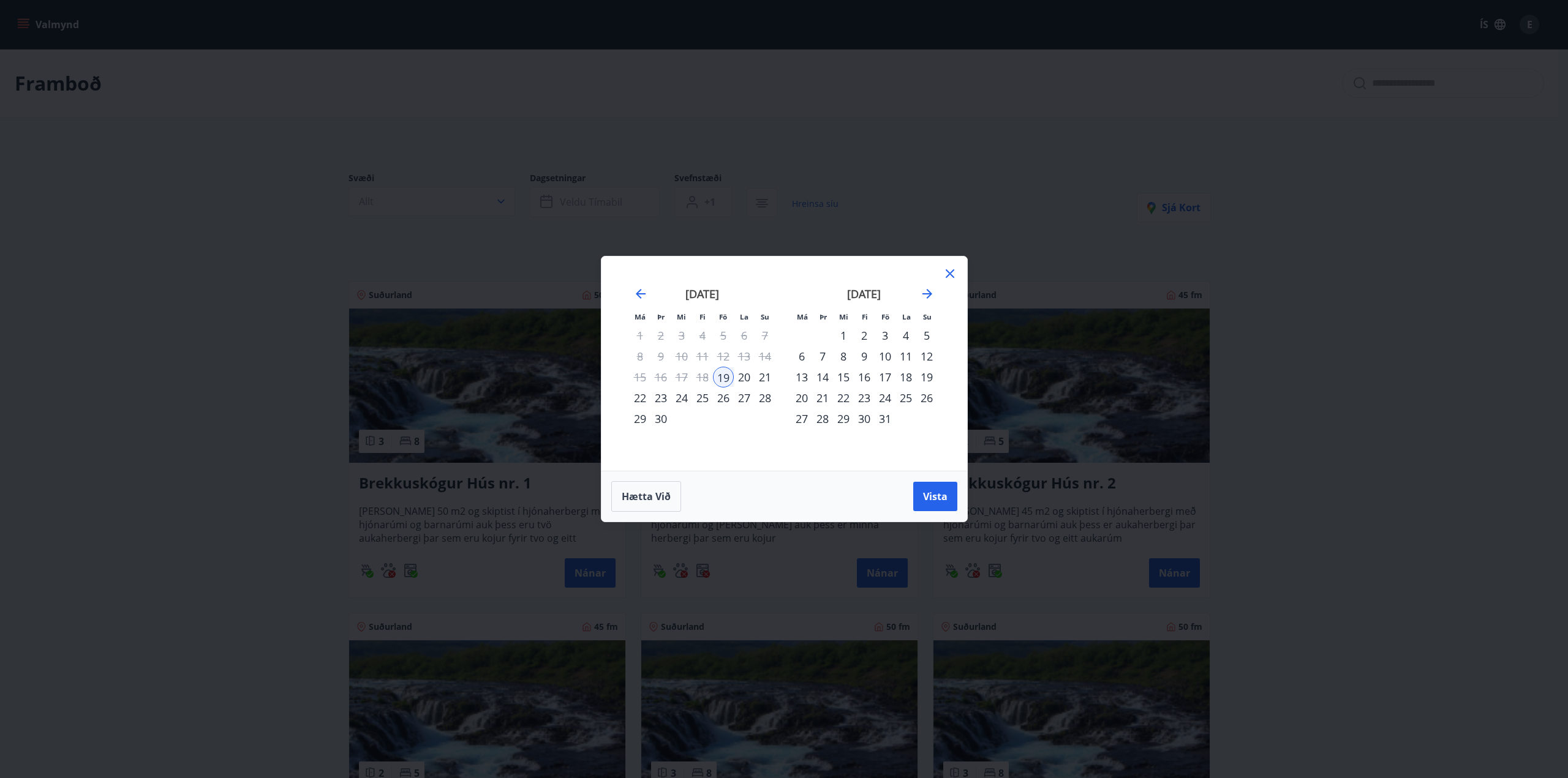
click at [638, 397] on div "22" at bounding box center [641, 398] width 21 height 21
click at [723, 372] on div "19" at bounding box center [724, 377] width 21 height 21
click at [640, 399] on div "22" at bounding box center [641, 398] width 21 height 21
click at [947, 495] on button "Vista" at bounding box center [935, 496] width 44 height 29
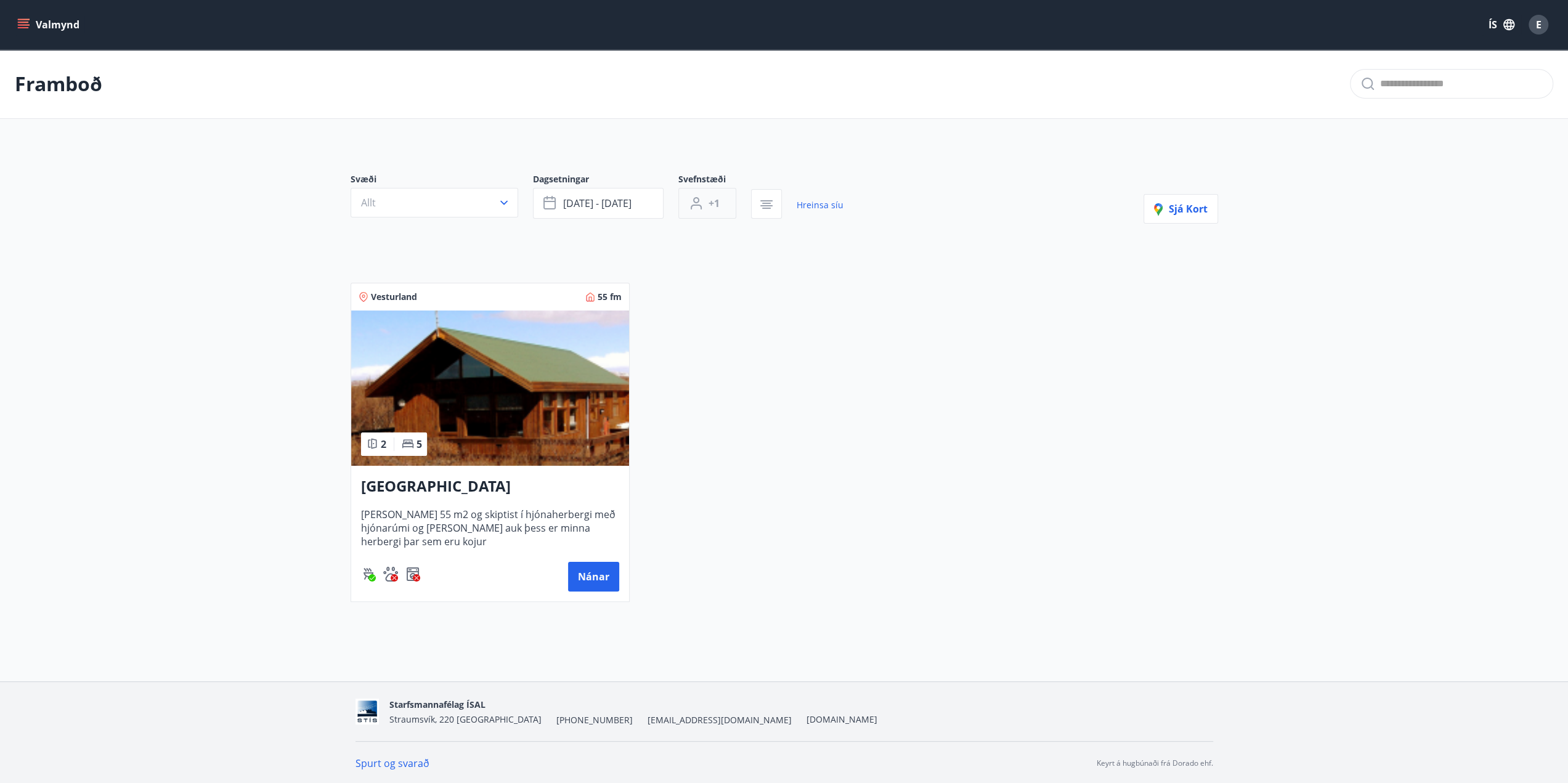
click at [732, 205] on button "+1" at bounding box center [707, 203] width 58 height 30
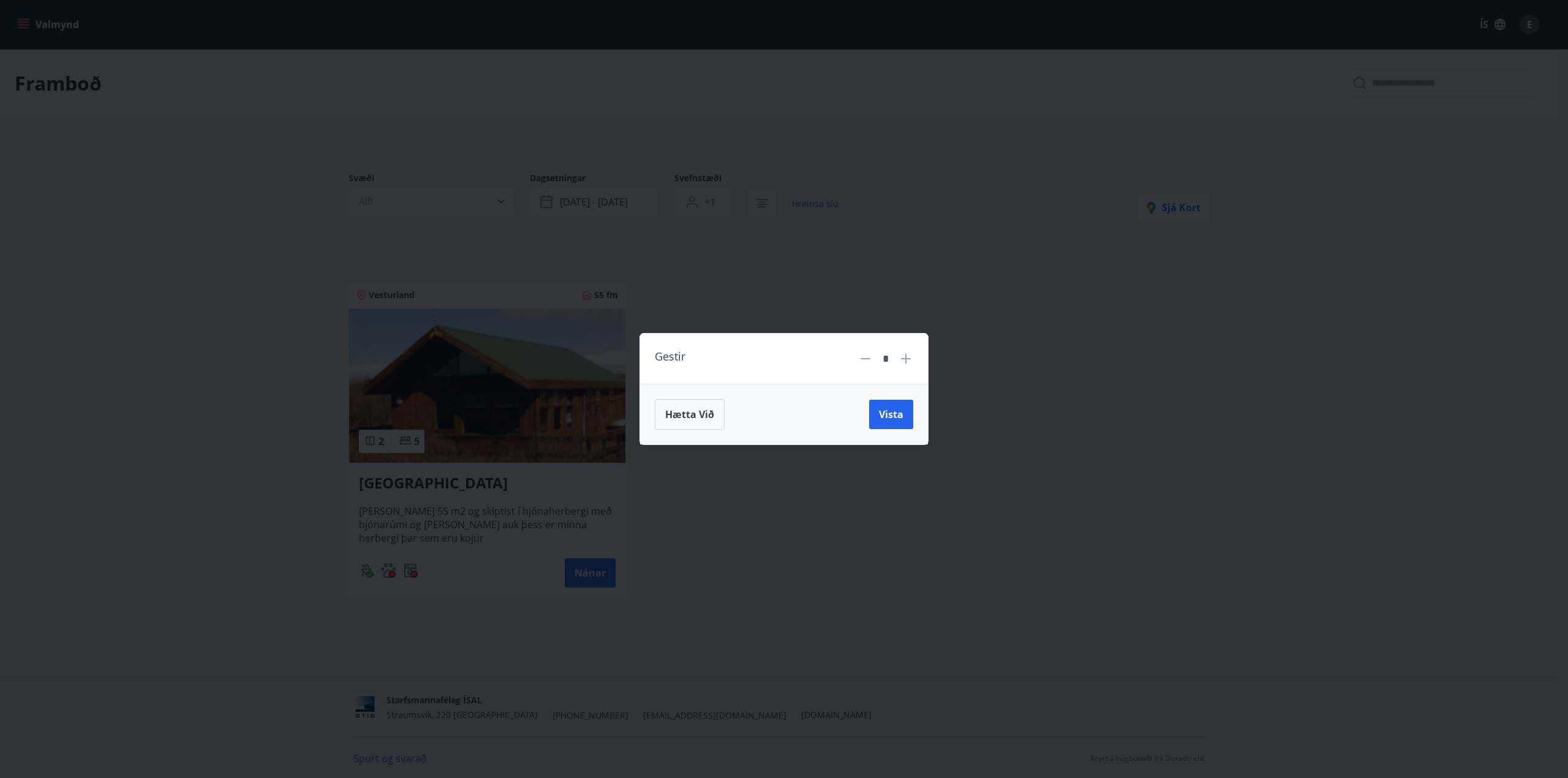
click at [904, 362] on icon at bounding box center [907, 359] width 15 height 15
type input "*"
click at [886, 432] on div "Hætta við Vista" at bounding box center [784, 414] width 288 height 60
click at [887, 422] on button "Vista" at bounding box center [891, 414] width 44 height 29
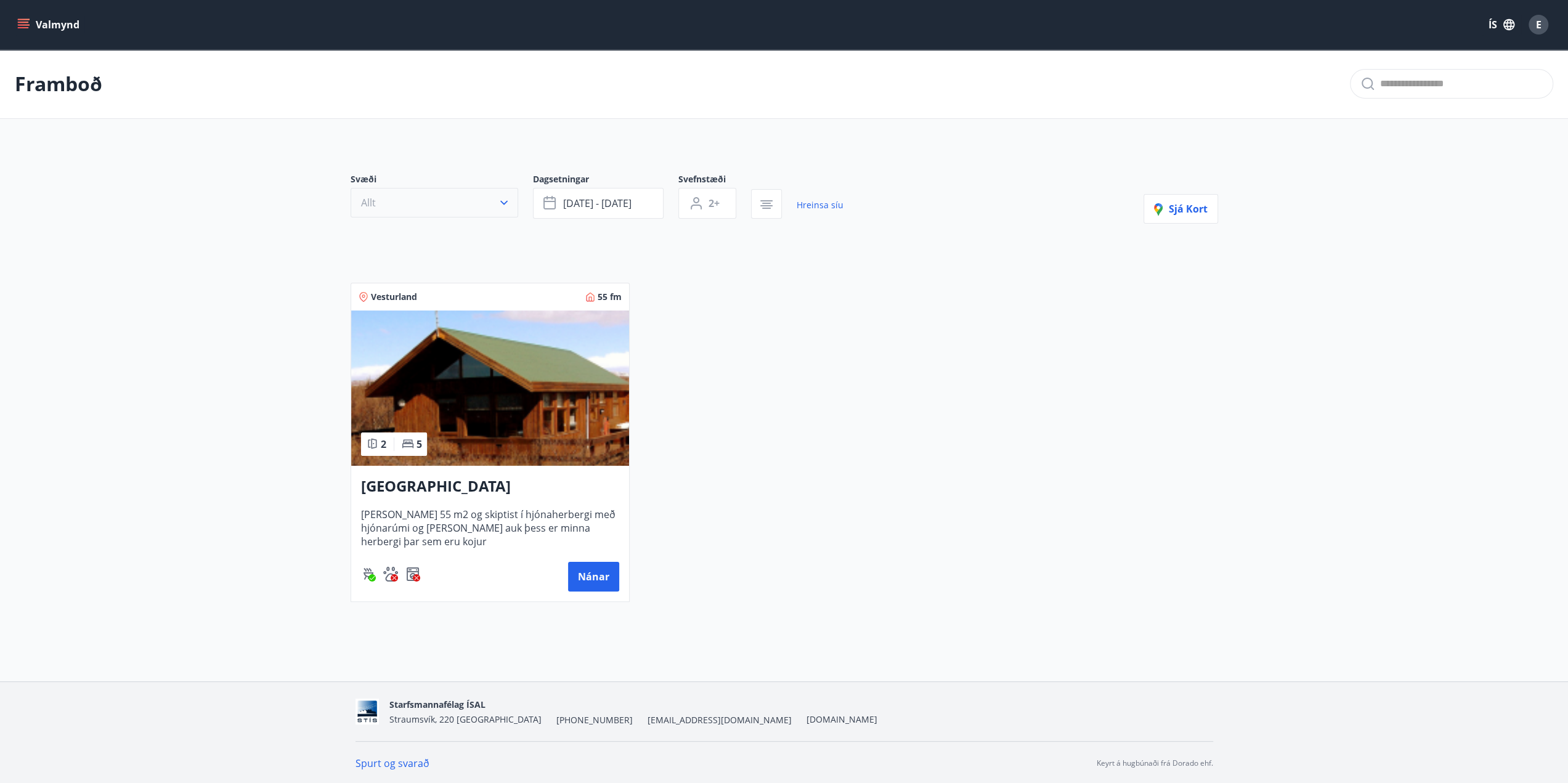
click at [505, 196] on icon "button" at bounding box center [504, 202] width 12 height 12
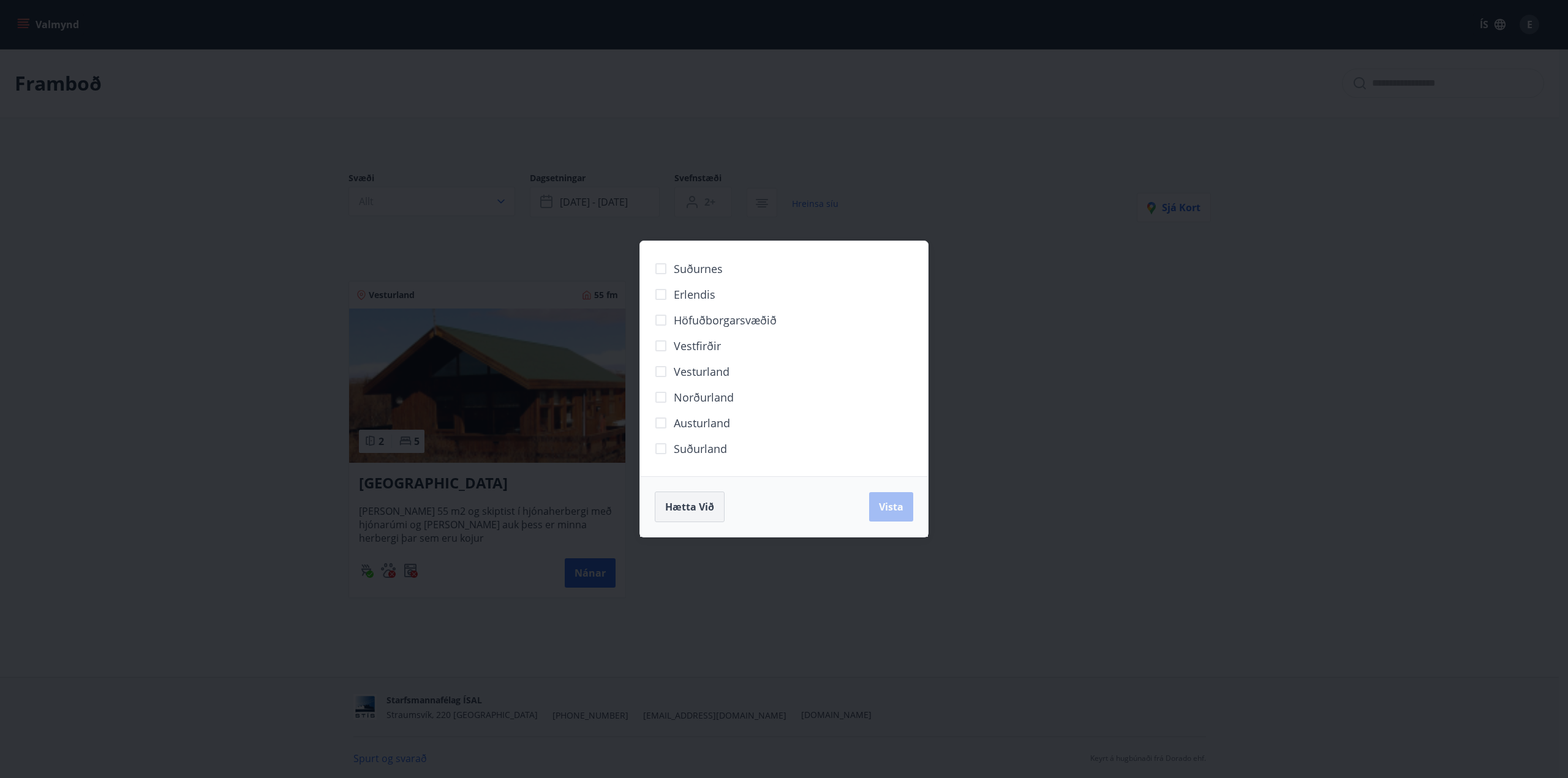
click at [703, 518] on button "Hætta við" at bounding box center [690, 506] width 70 height 30
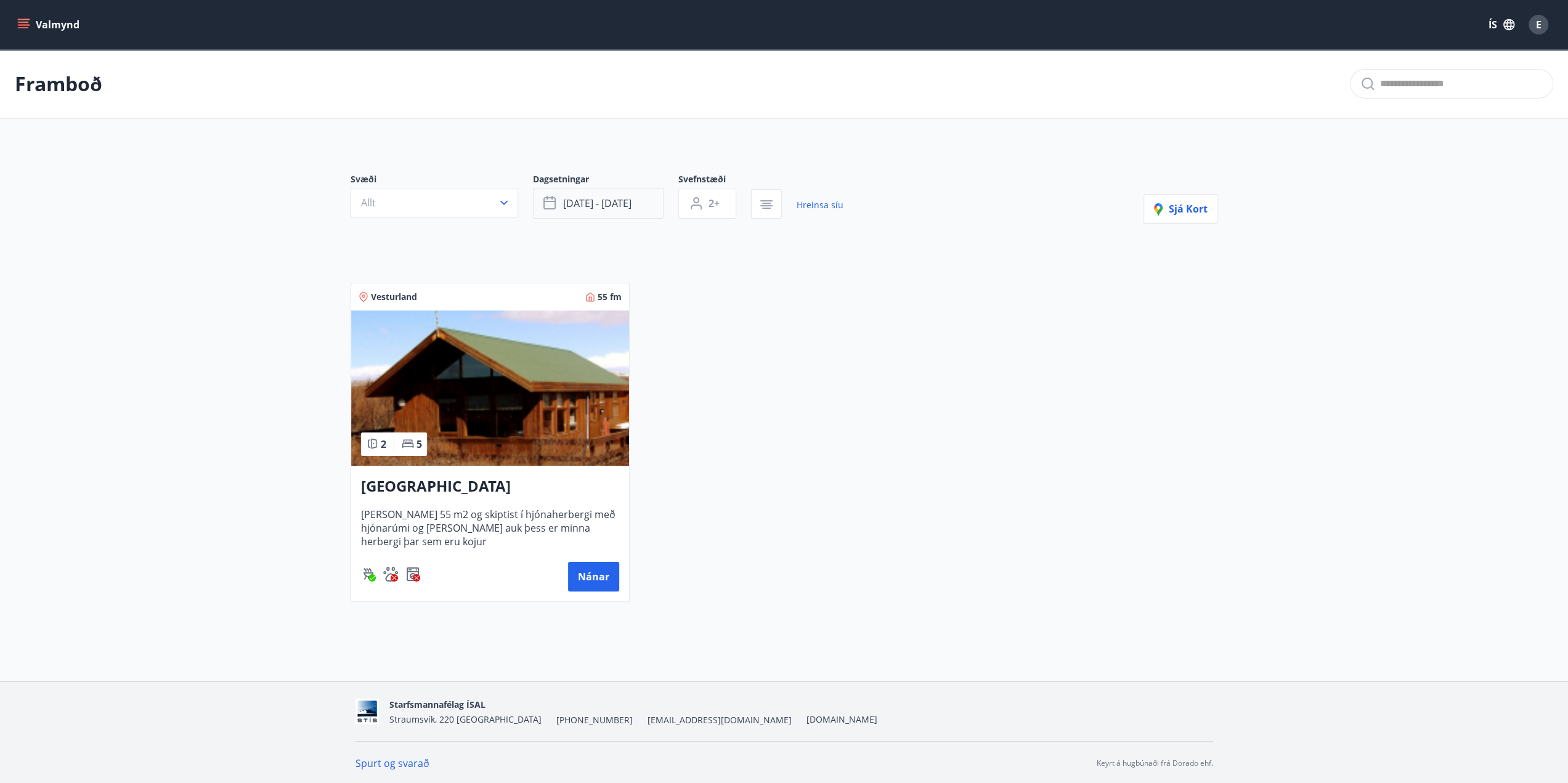
click at [630, 209] on span "[DATE] - [DATE]" at bounding box center [598, 203] width 68 height 13
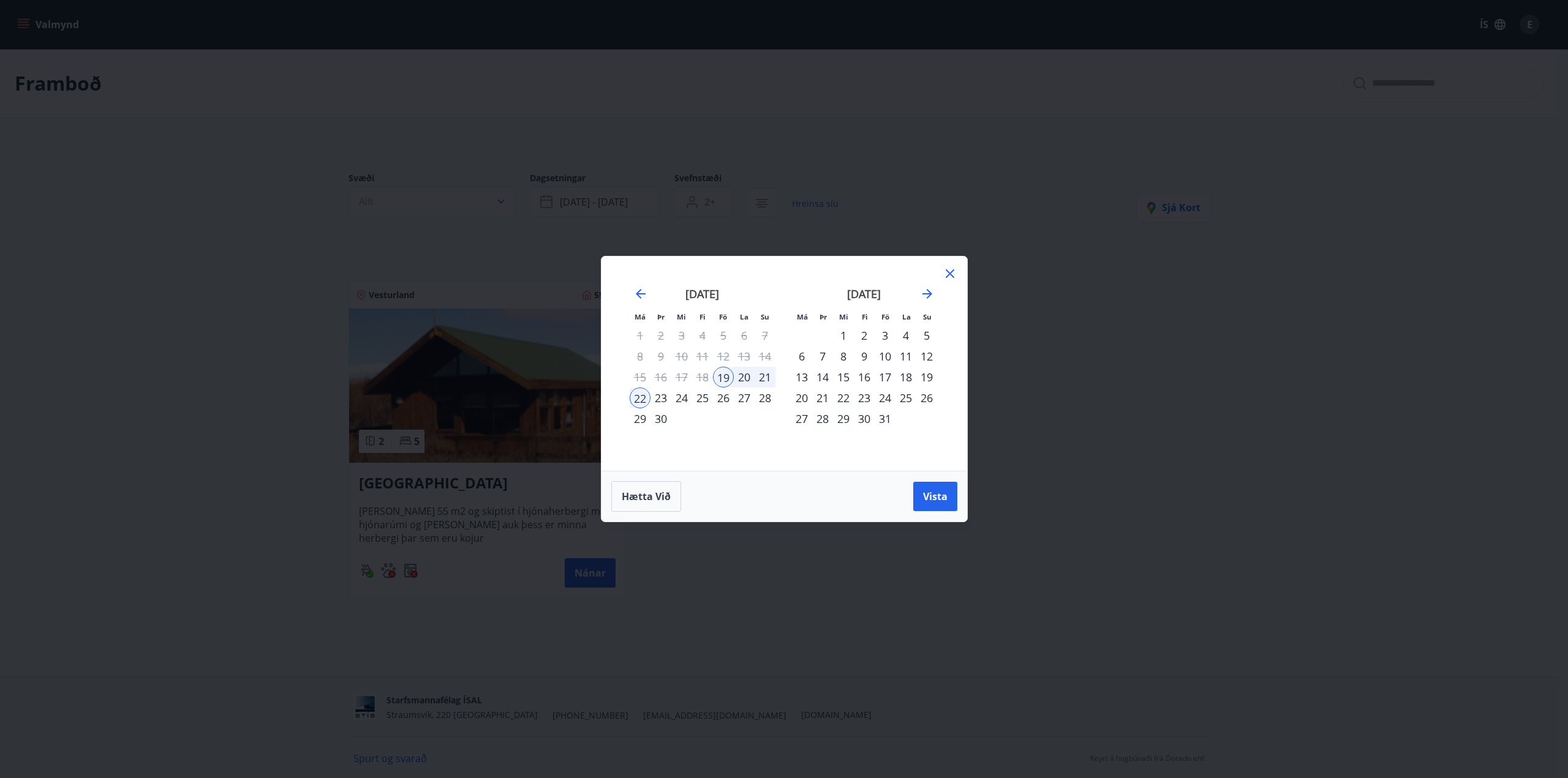
click at [950, 273] on icon at bounding box center [950, 273] width 8 height 8
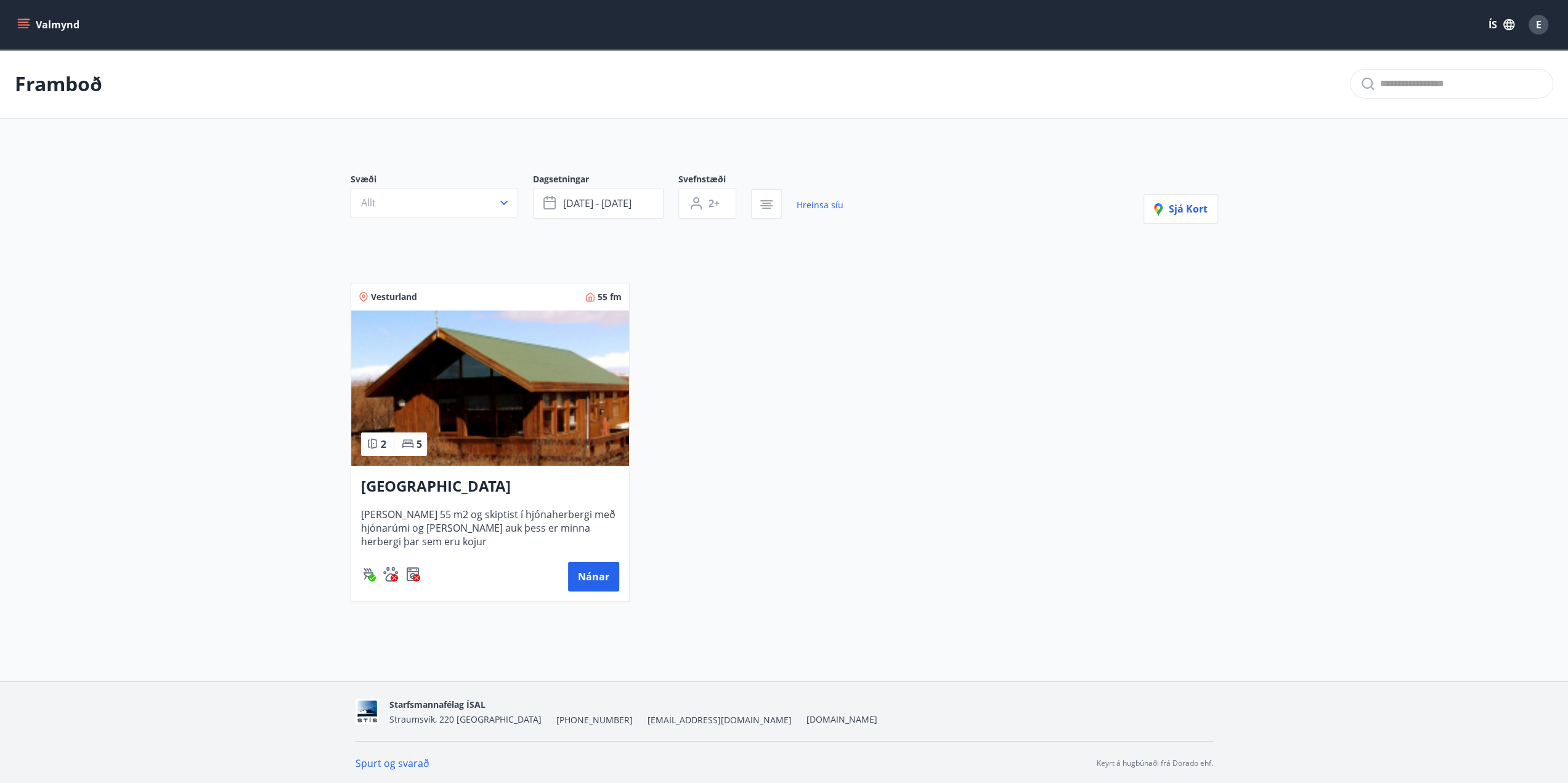
click at [55, 86] on p "Framboð" at bounding box center [59, 84] width 87 height 28
click at [621, 196] on button "[DATE] - [DATE]" at bounding box center [599, 203] width 131 height 30
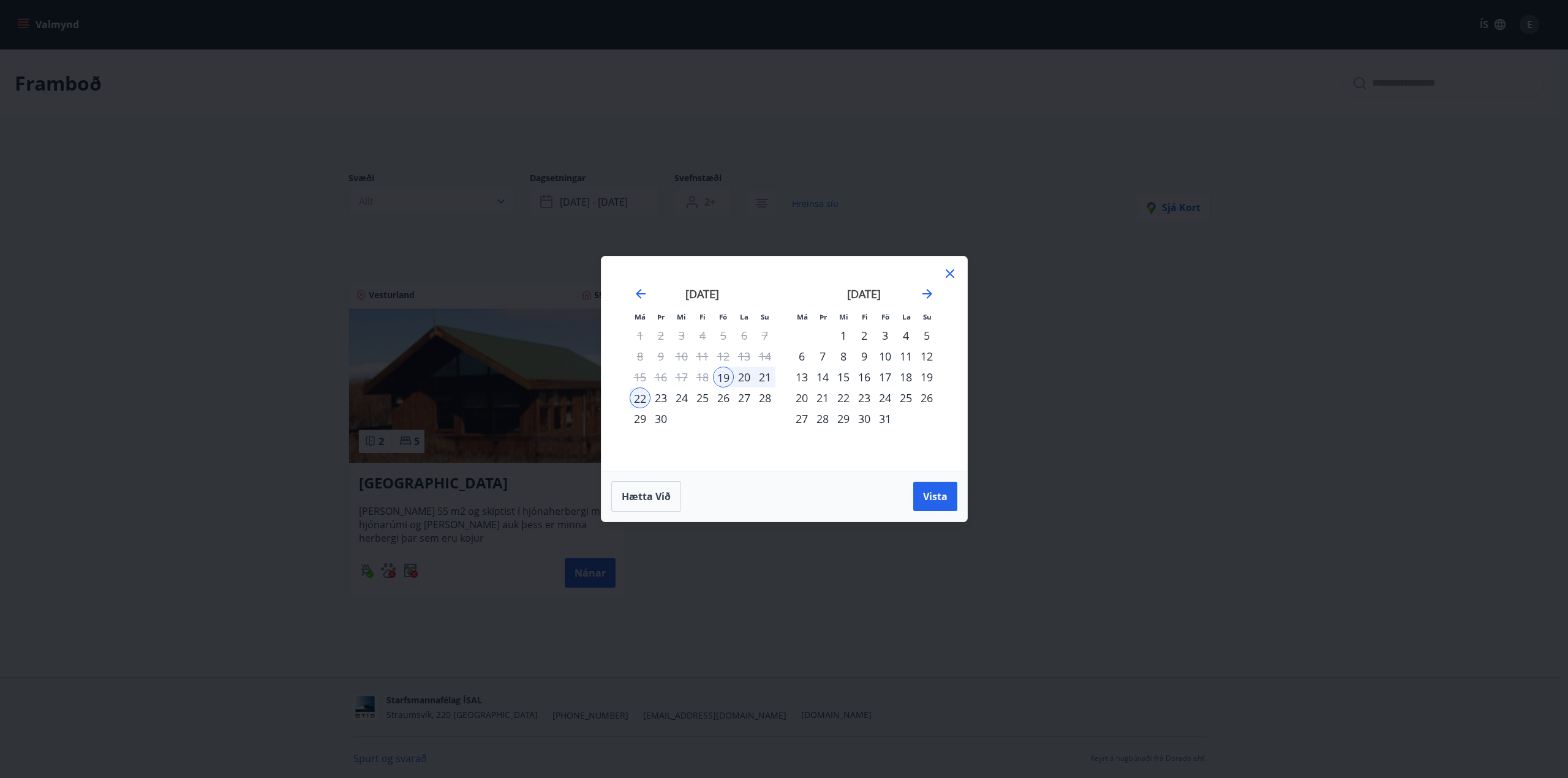
click at [951, 273] on icon at bounding box center [950, 273] width 8 height 8
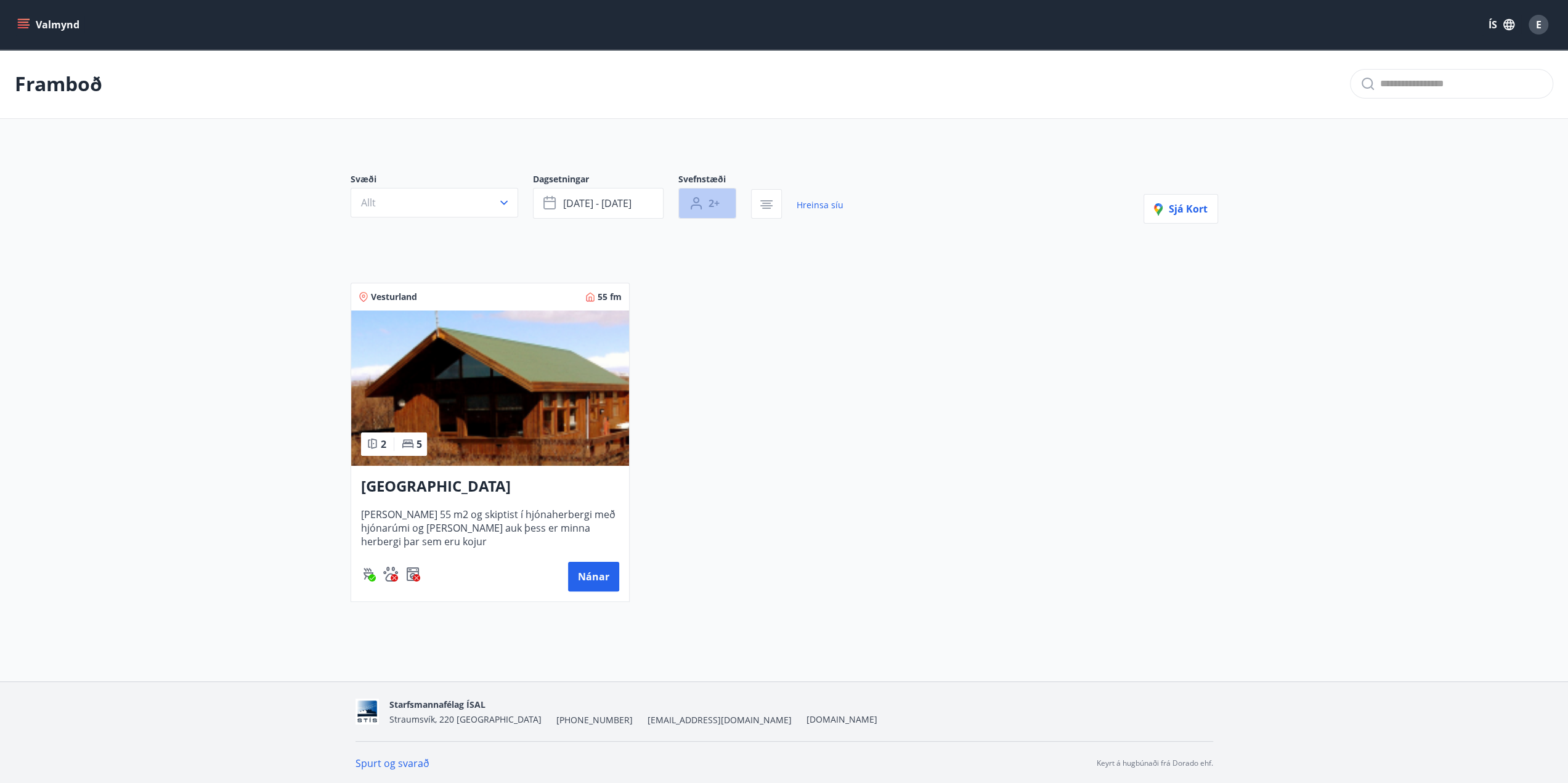
click at [712, 203] on span "2+" at bounding box center [714, 203] width 11 height 13
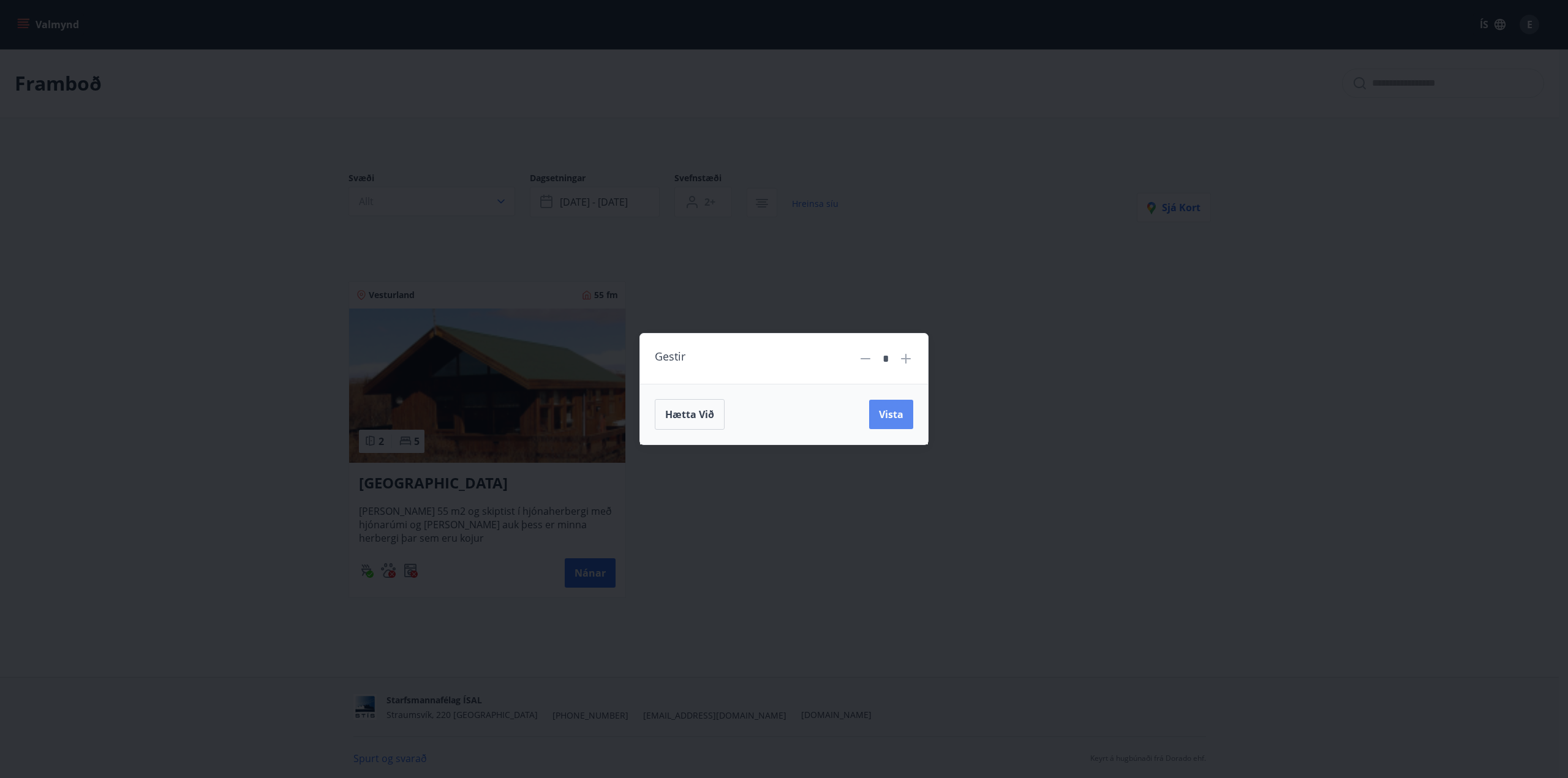
click at [881, 422] on button "Vista" at bounding box center [891, 414] width 44 height 29
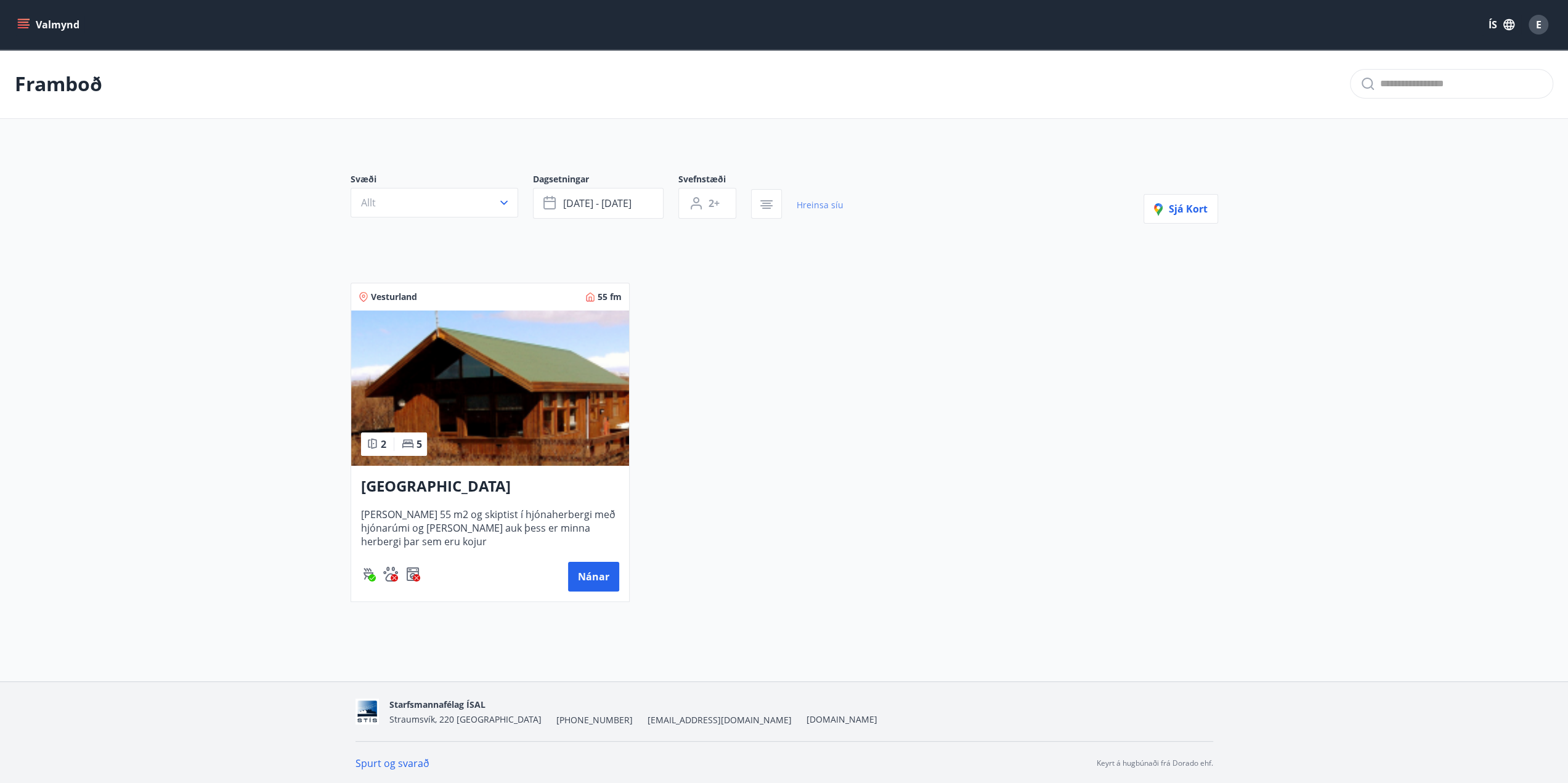
click at [823, 208] on link "Hreinsa síu" at bounding box center [820, 205] width 46 height 28
type input "*"
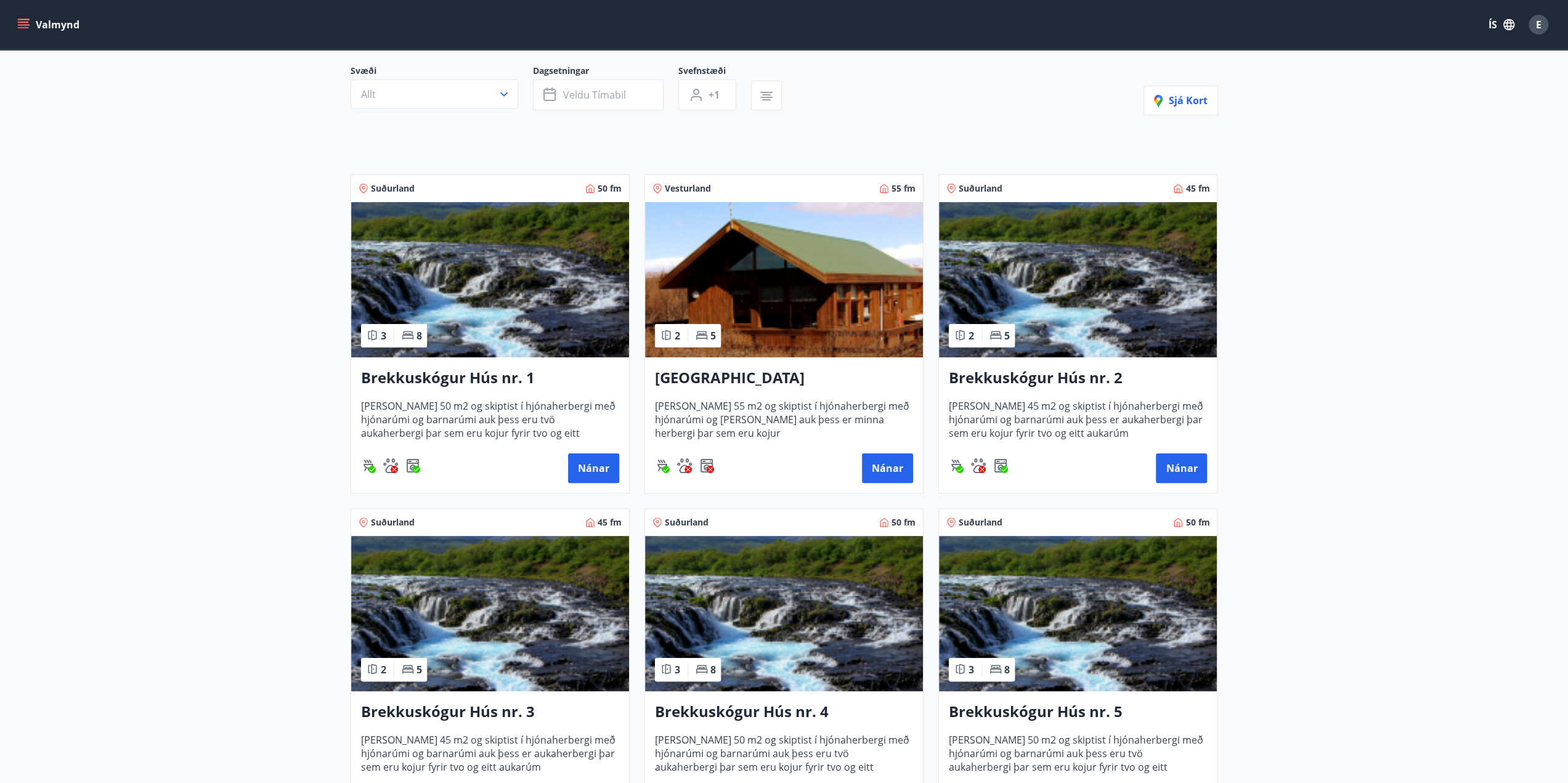
scroll to position [62, 0]
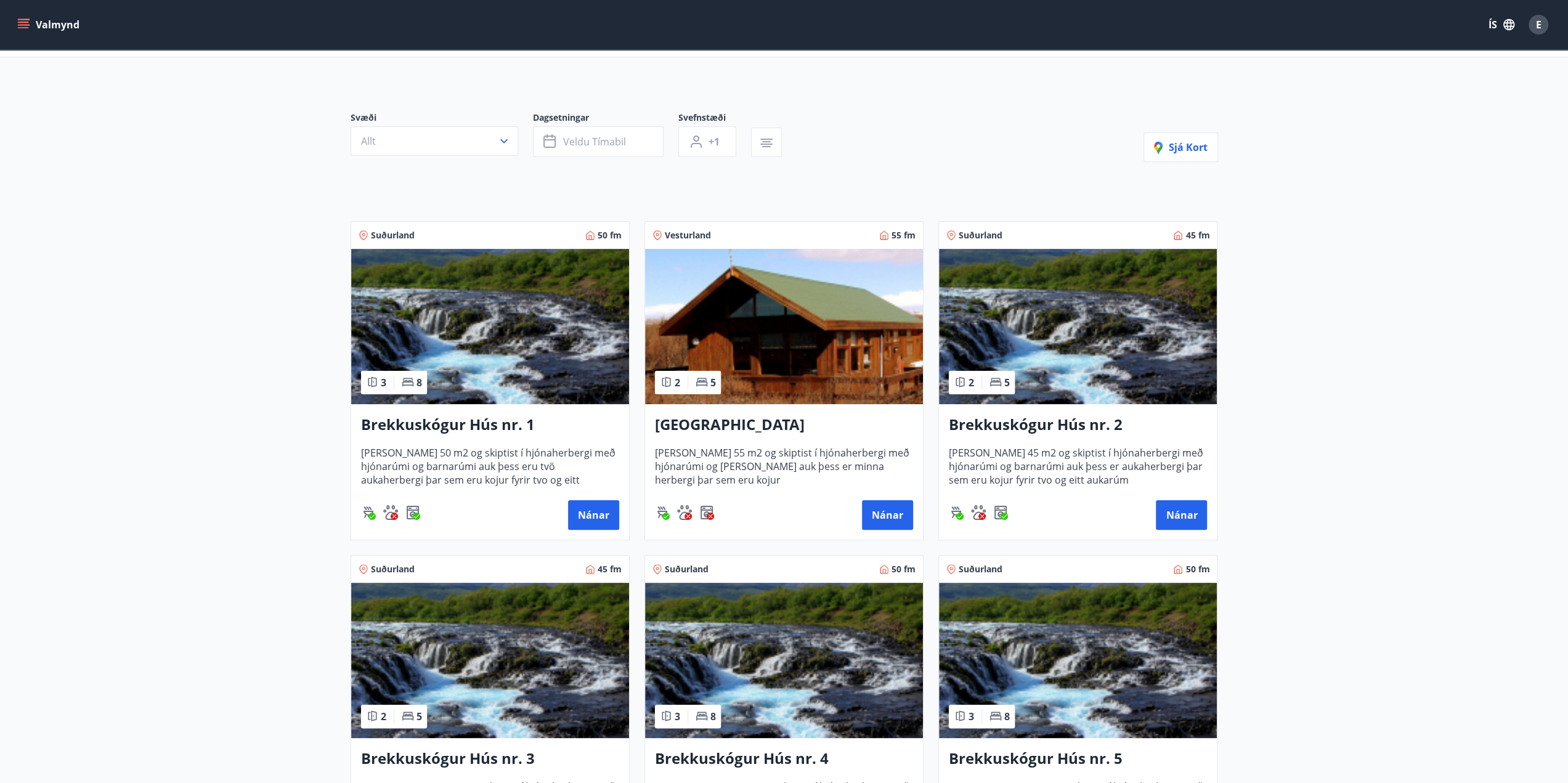
click at [488, 424] on h3 "Brekkuskógur Hús nr. 1" at bounding box center [490, 424] width 258 height 22
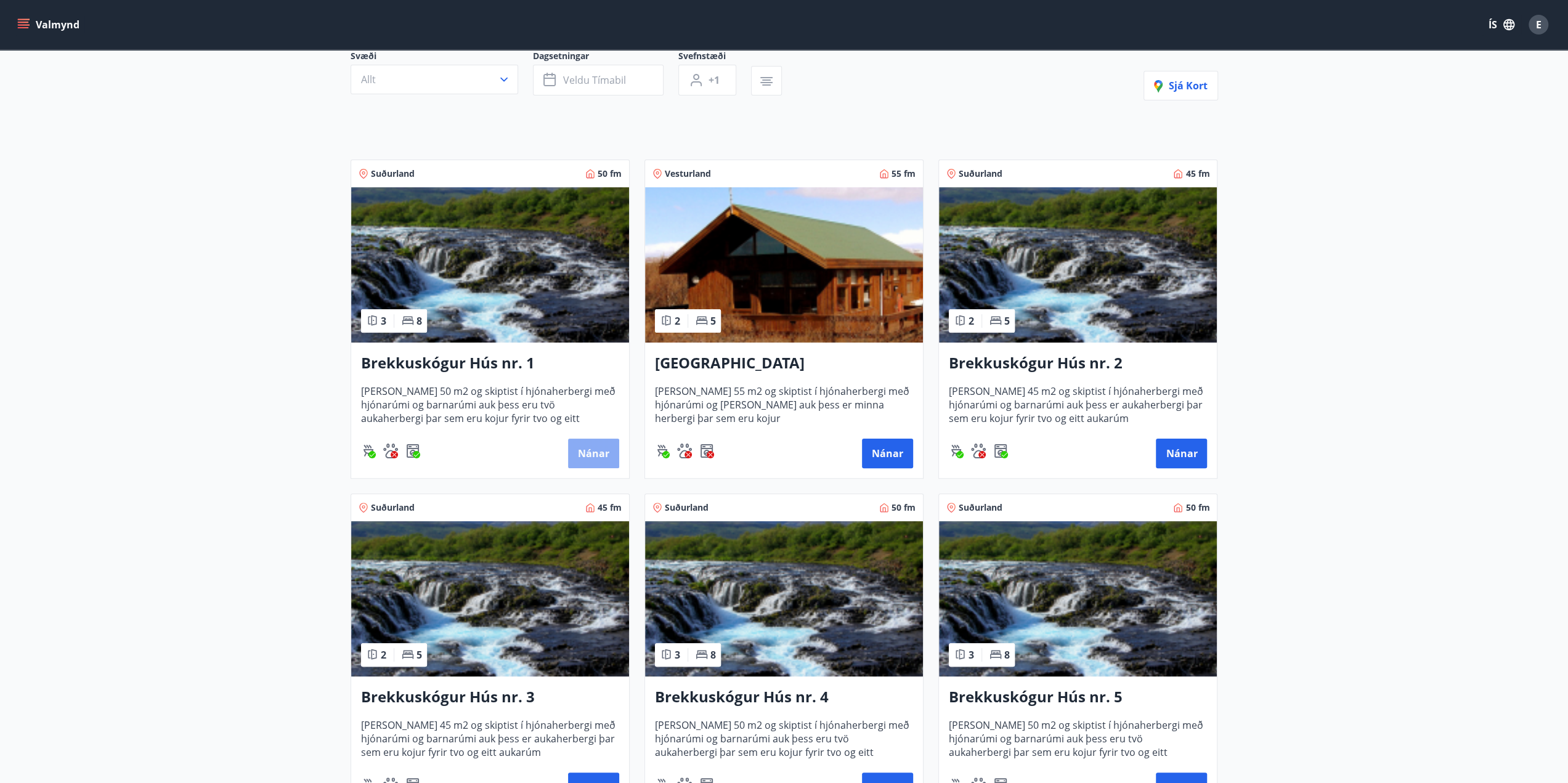
click at [600, 452] on button "Nánar" at bounding box center [594, 453] width 51 height 29
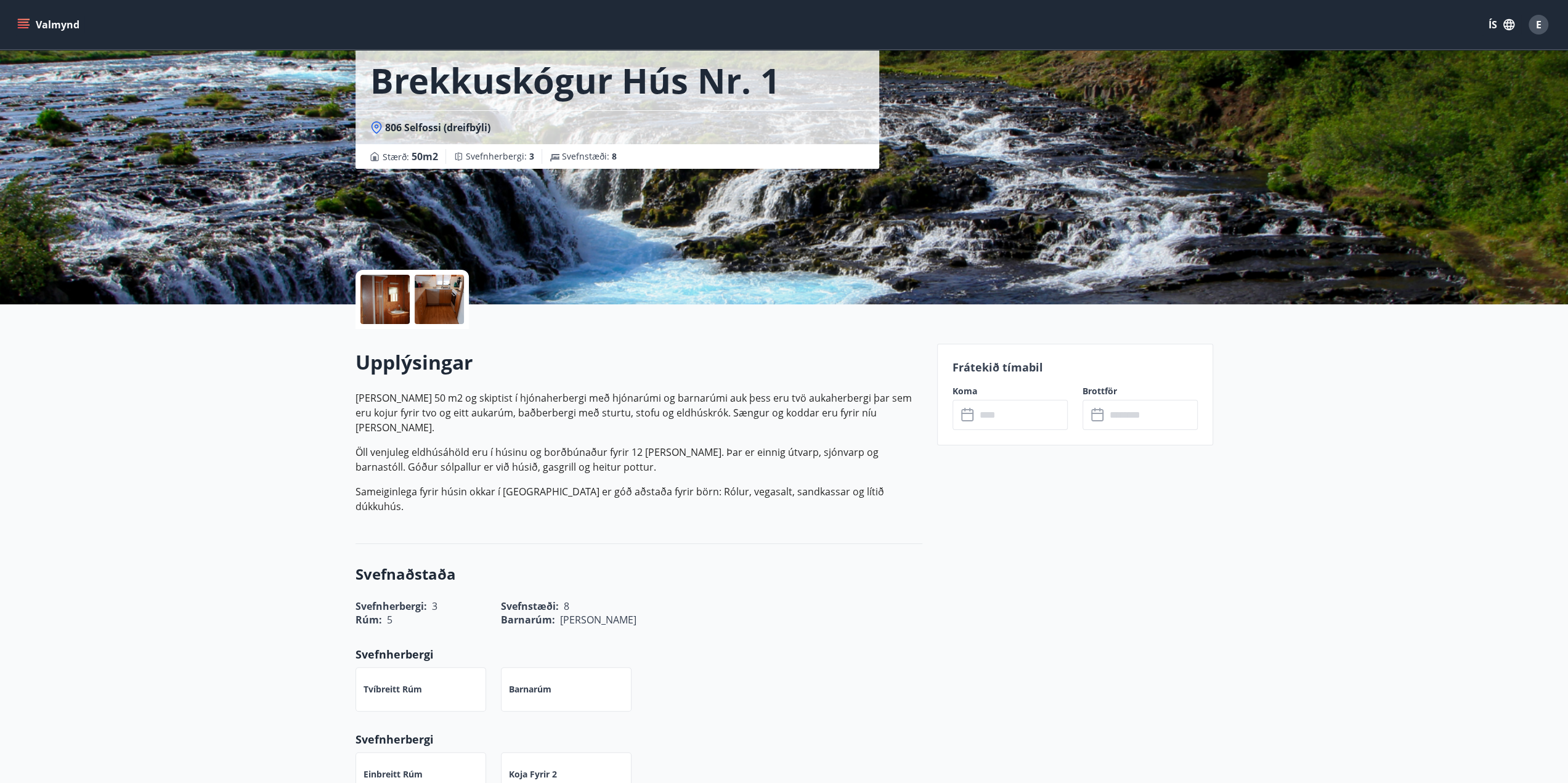
scroll to position [62, 0]
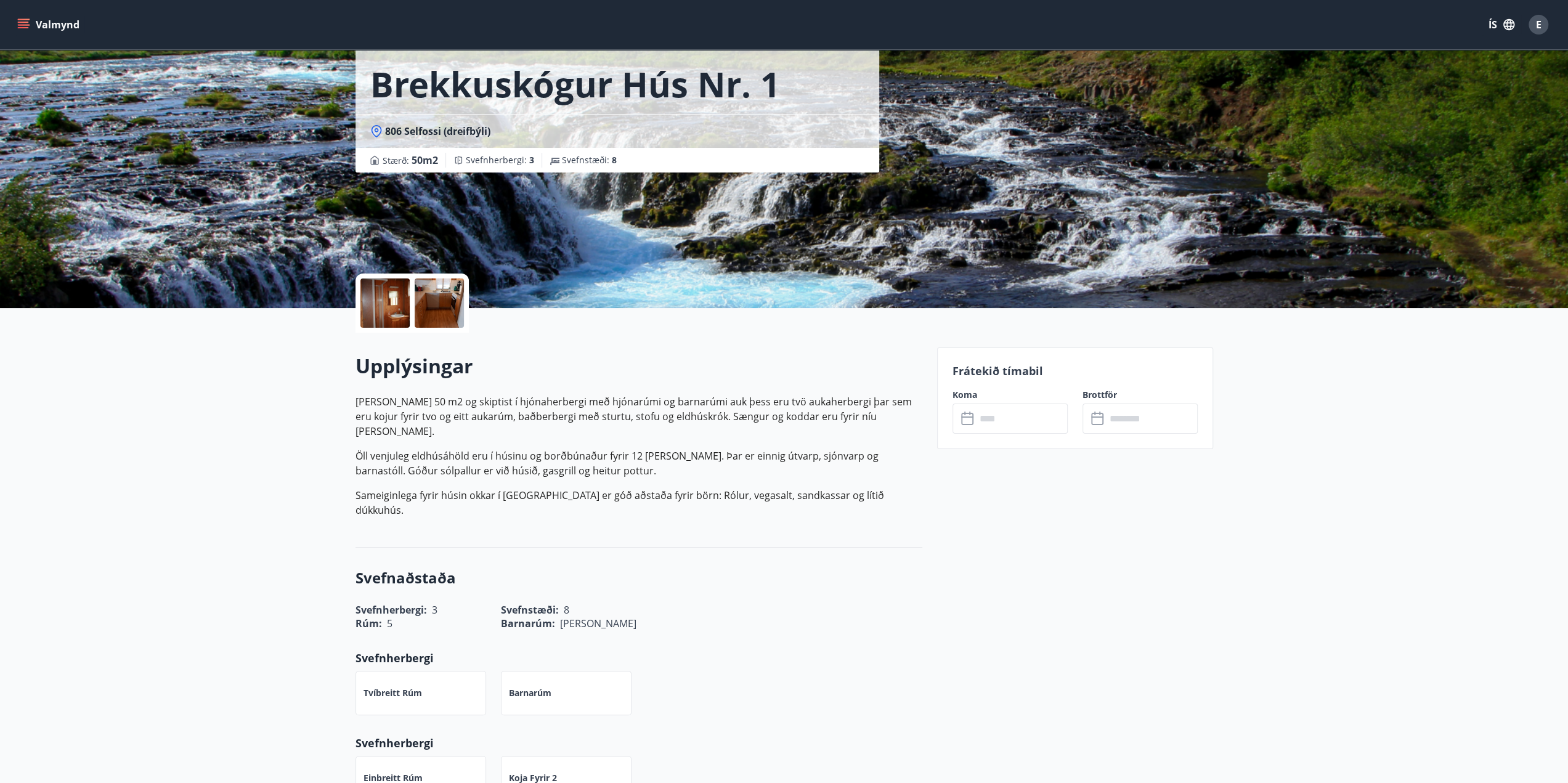
scroll to position [1, 0]
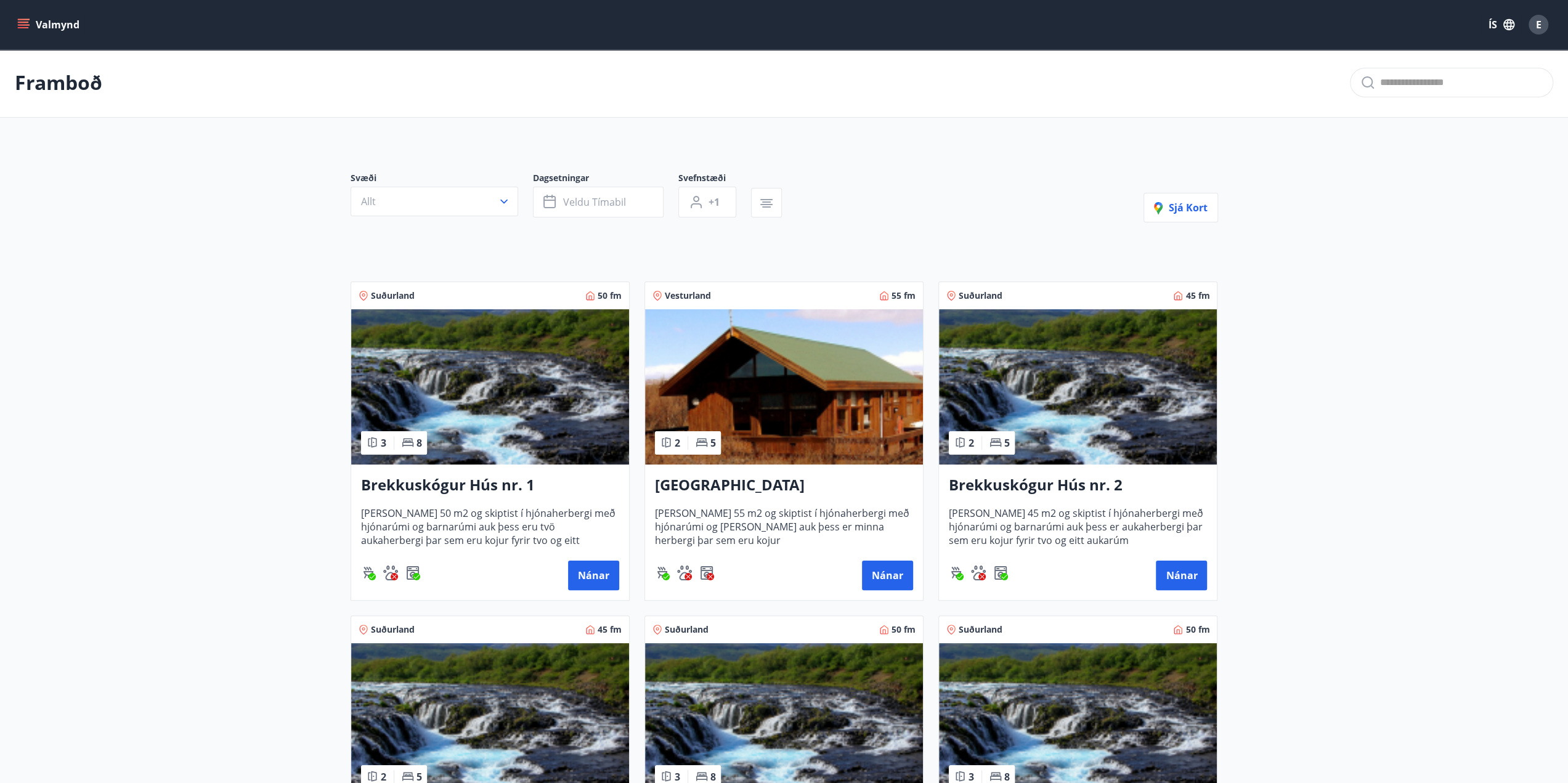
drag, startPoint x: 582, startPoint y: 577, endPoint x: 518, endPoint y: 576, distance: 64.0
click at [518, 576] on div "Nánar" at bounding box center [490, 575] width 258 height 29
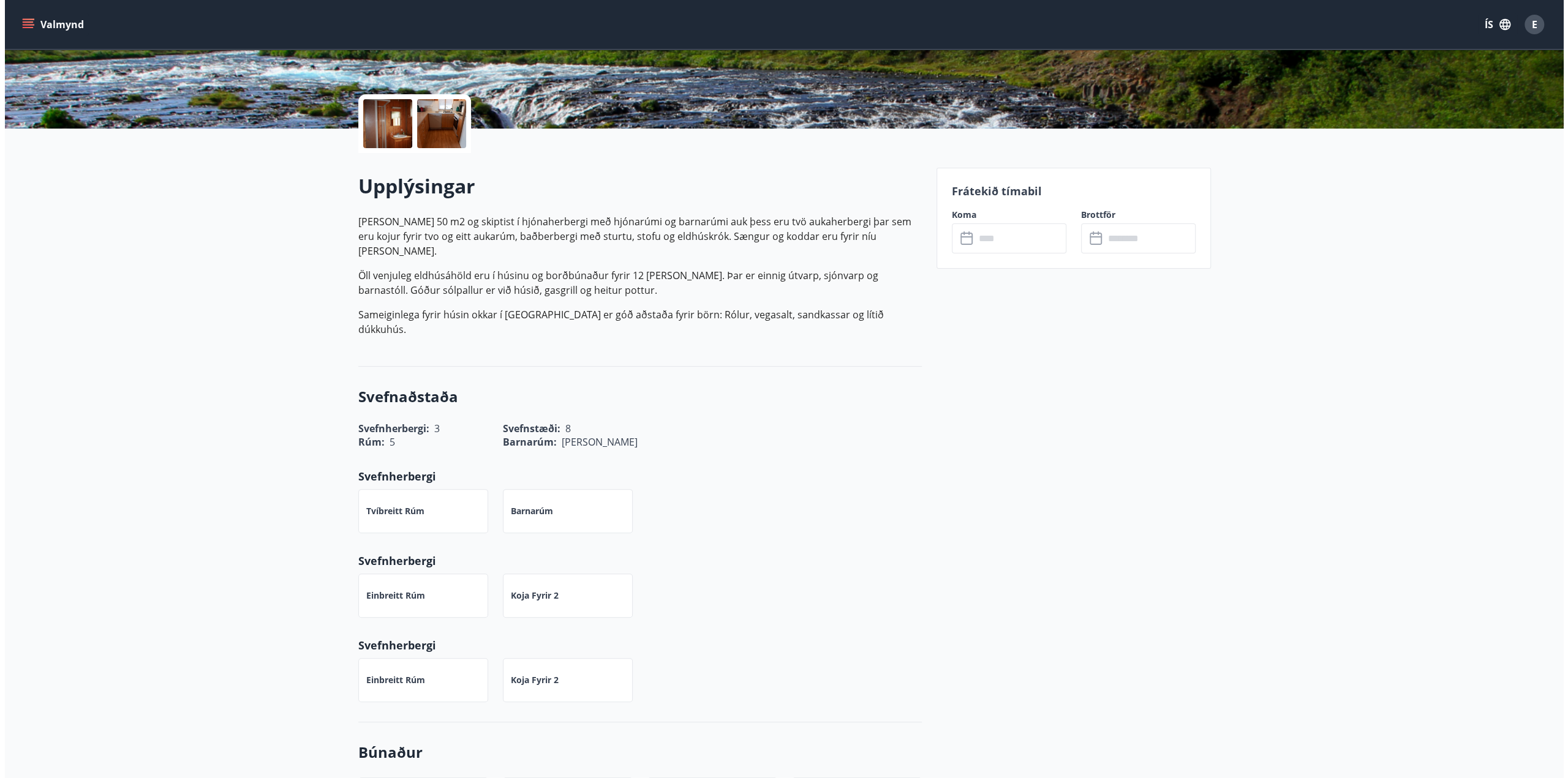
scroll to position [61, 0]
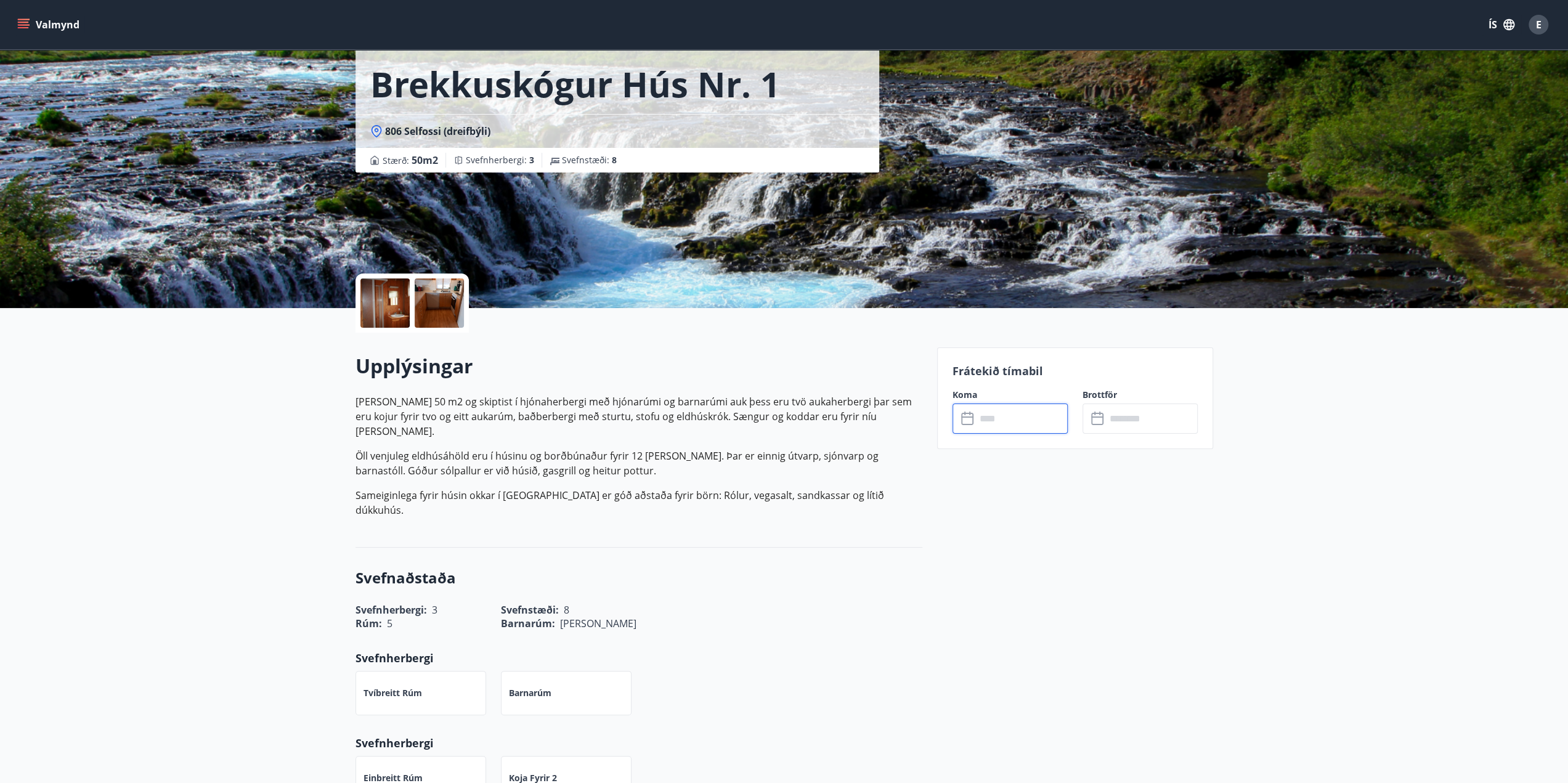
click at [976, 421] on input "text" at bounding box center [1022, 419] width 92 height 30
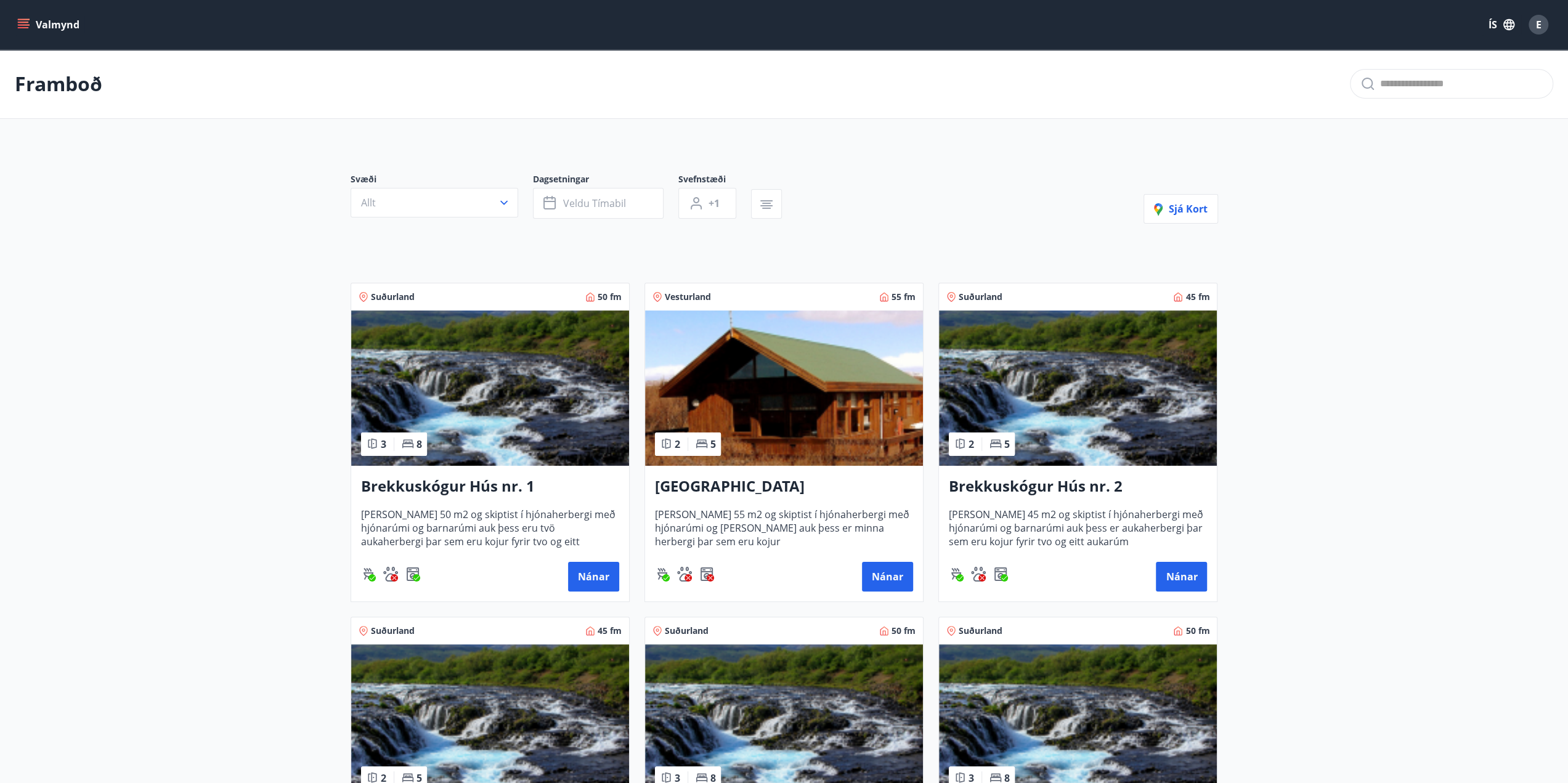
click at [1048, 485] on h3 "Brekkuskógur Hús nr. 2" at bounding box center [1078, 486] width 258 height 22
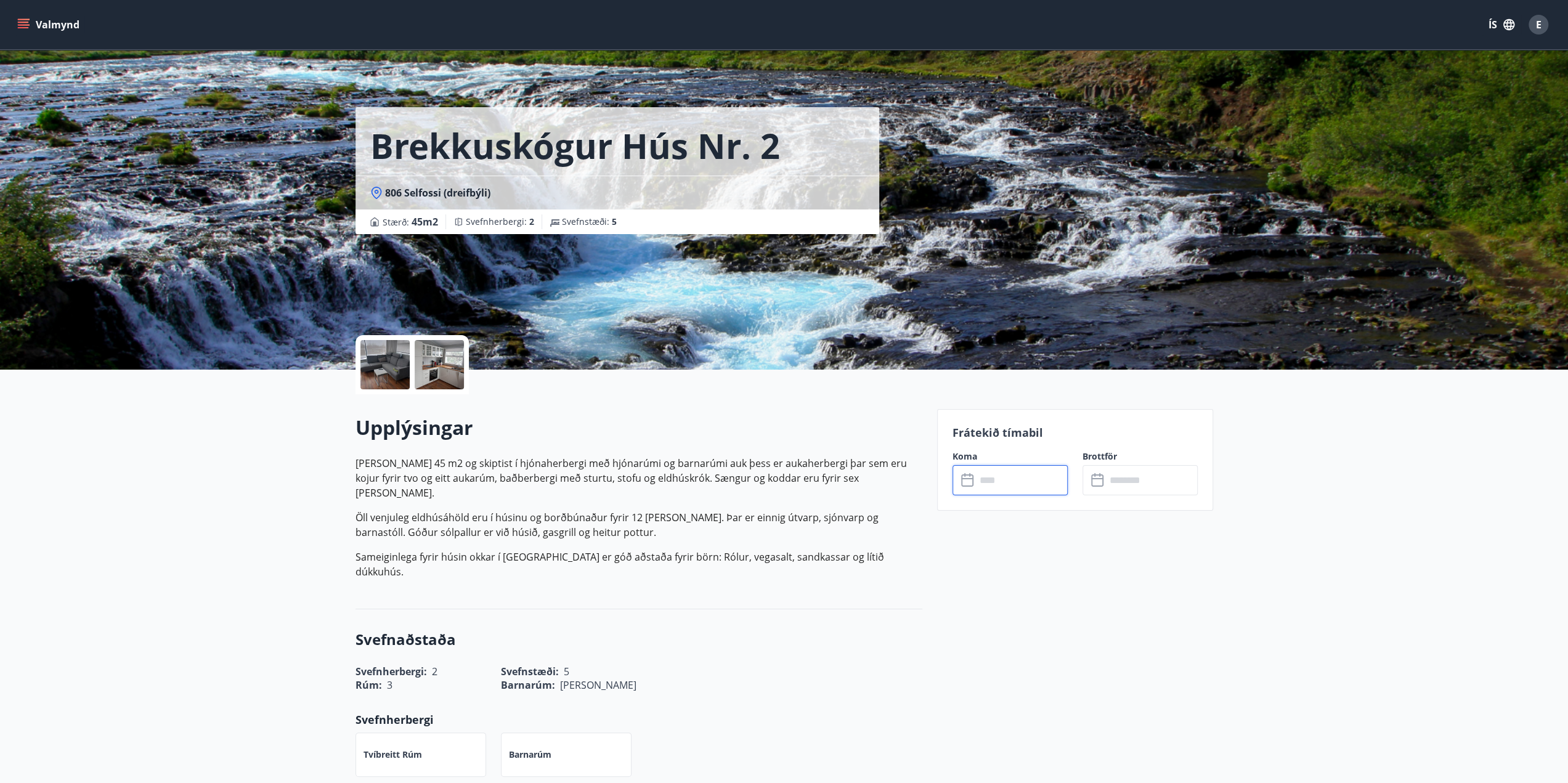
click at [1004, 480] on input "text" at bounding box center [1022, 480] width 92 height 30
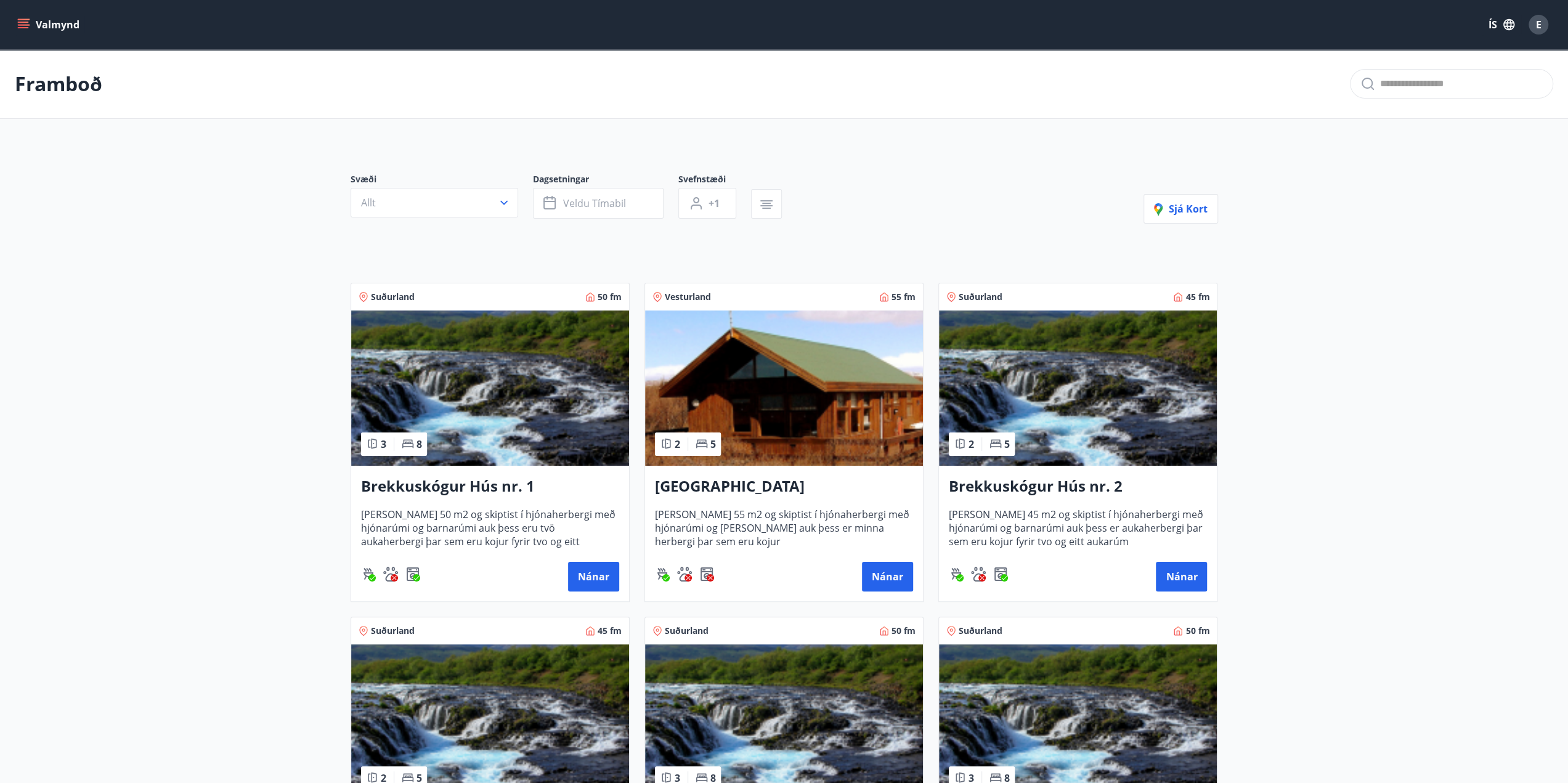
click at [486, 681] on img at bounding box center [489, 722] width 278 height 156
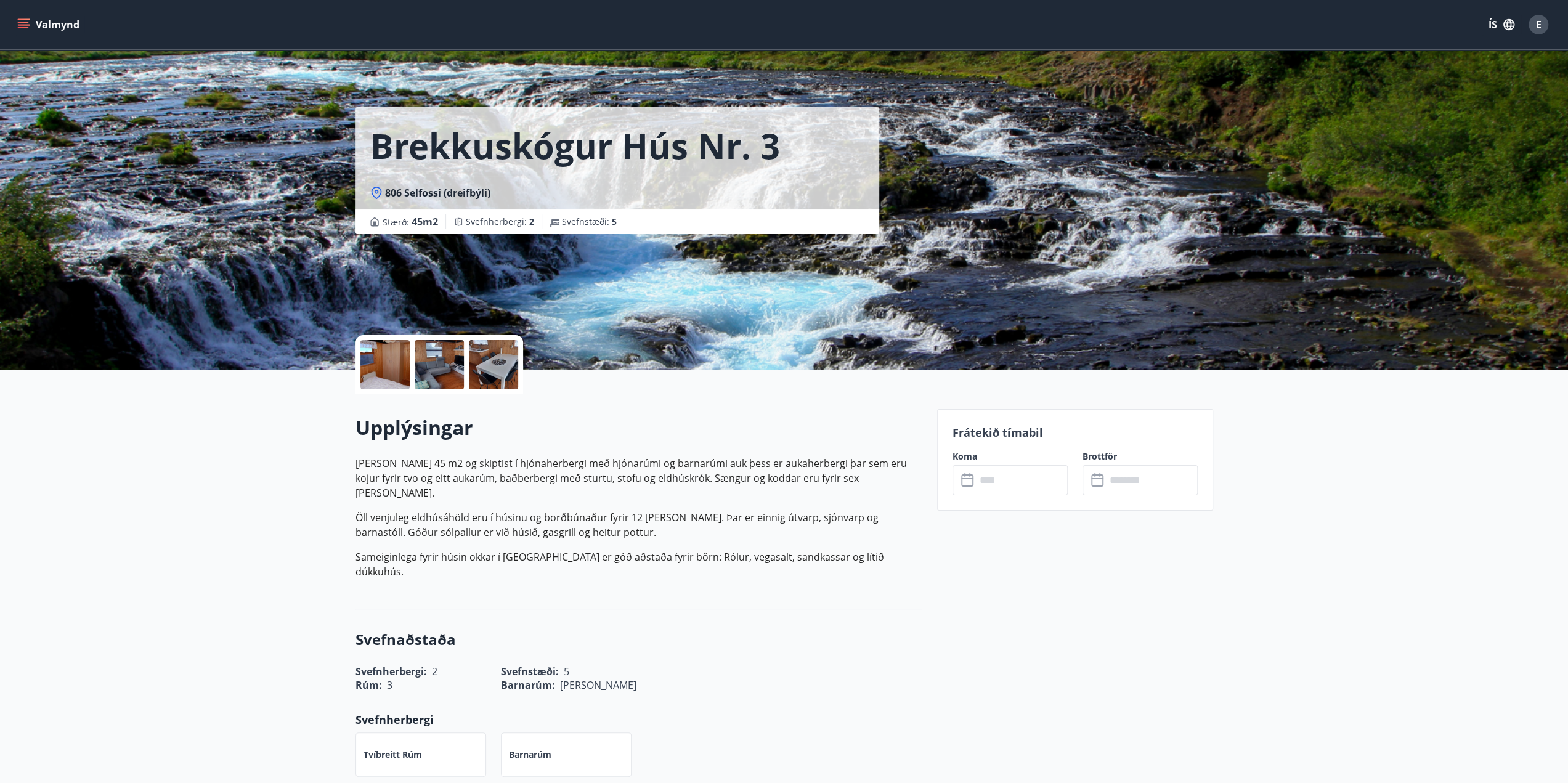
click at [1016, 473] on input "text" at bounding box center [1022, 480] width 92 height 30
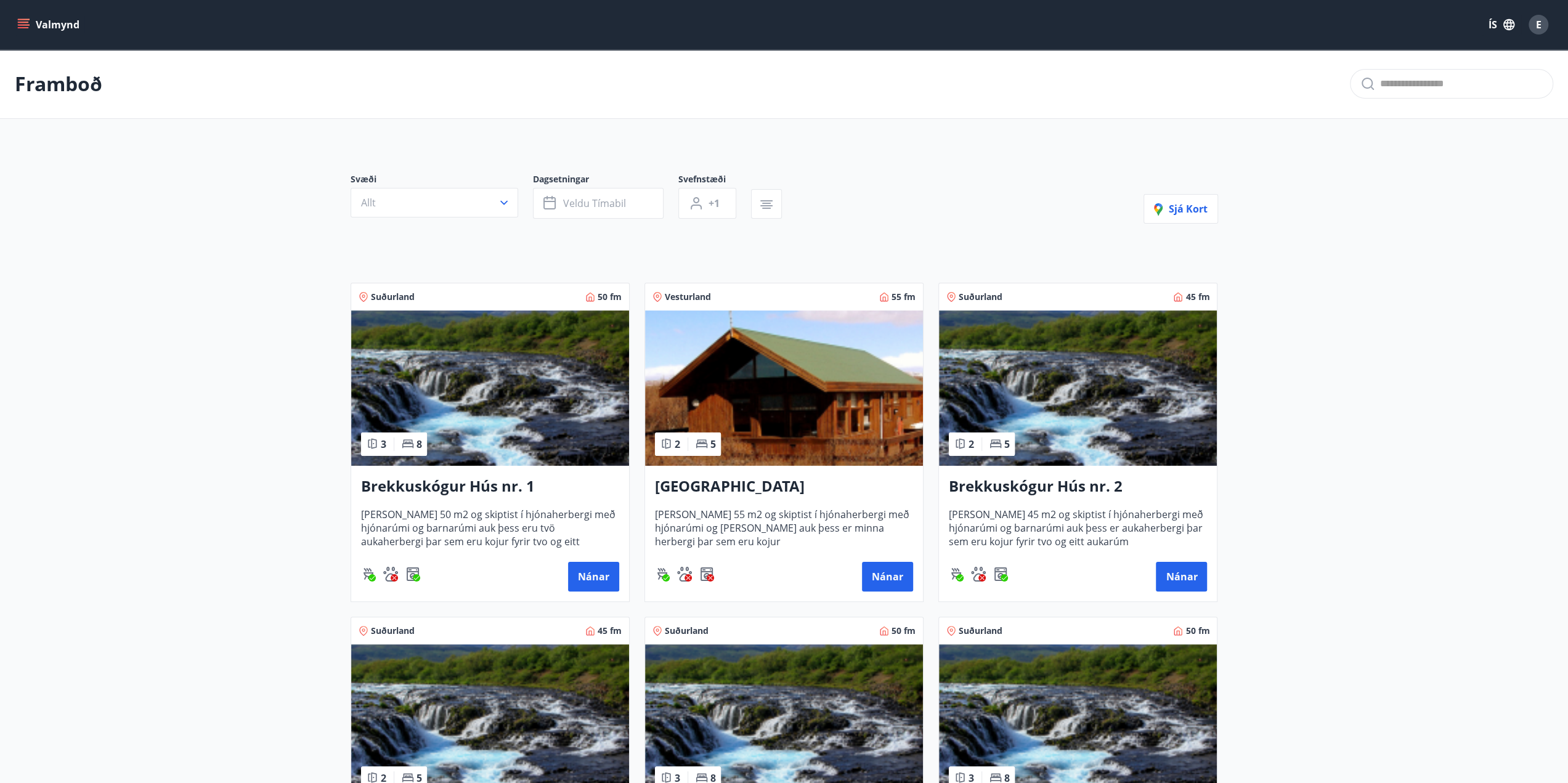
click at [793, 647] on img at bounding box center [784, 722] width 278 height 156
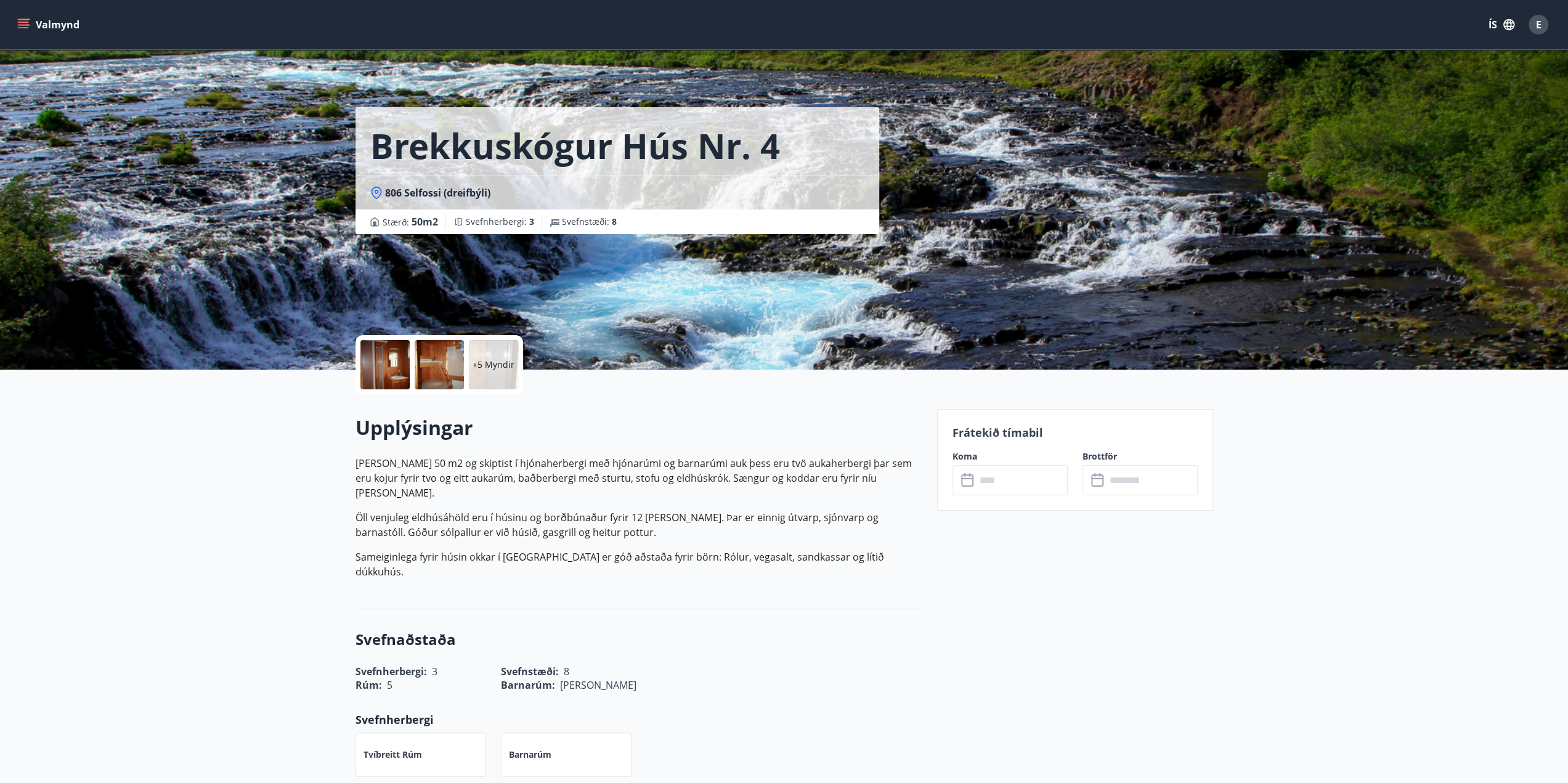
click at [1034, 485] on input "text" at bounding box center [1022, 480] width 92 height 30
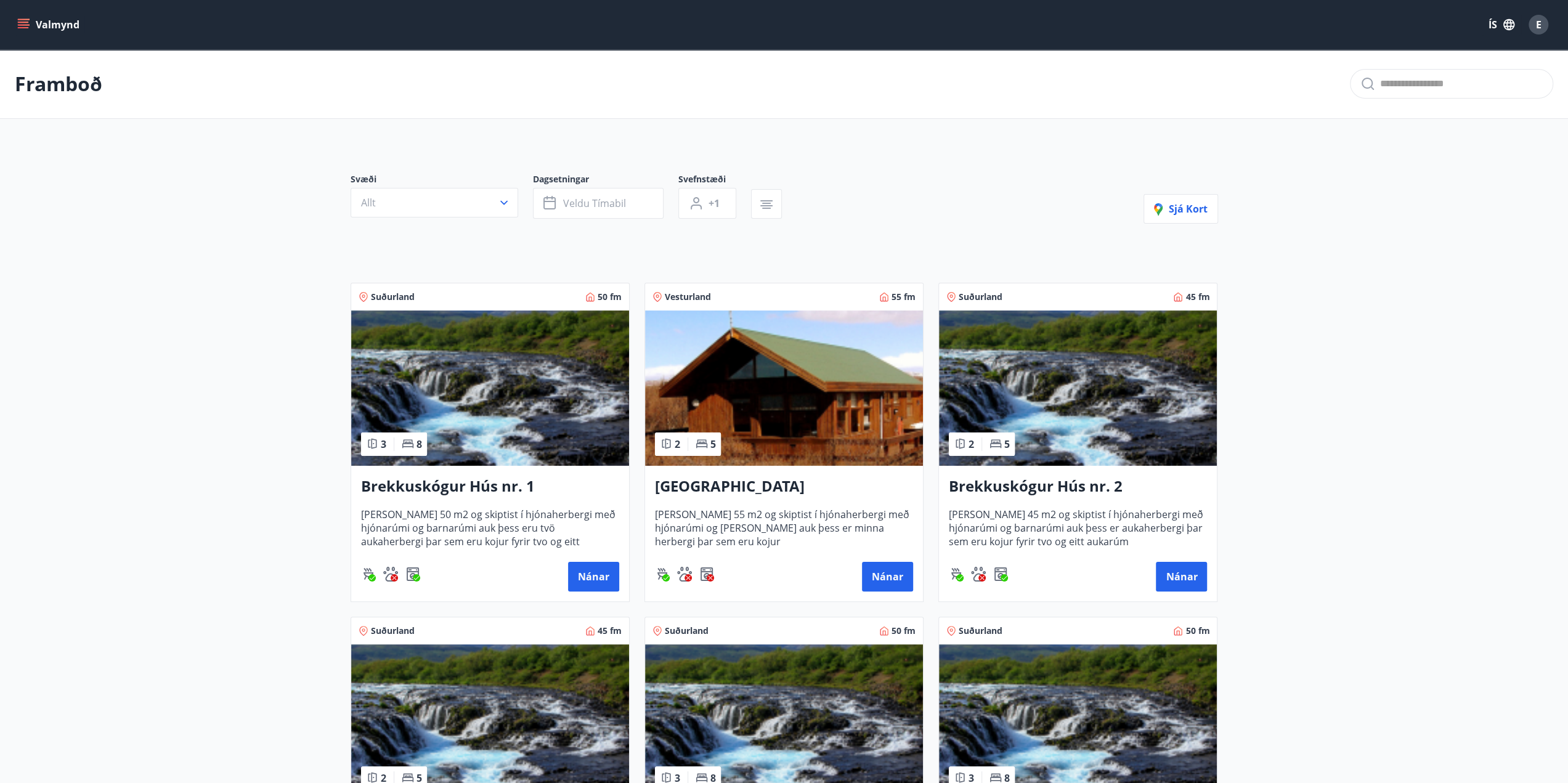
click at [1069, 683] on img at bounding box center [1078, 722] width 278 height 156
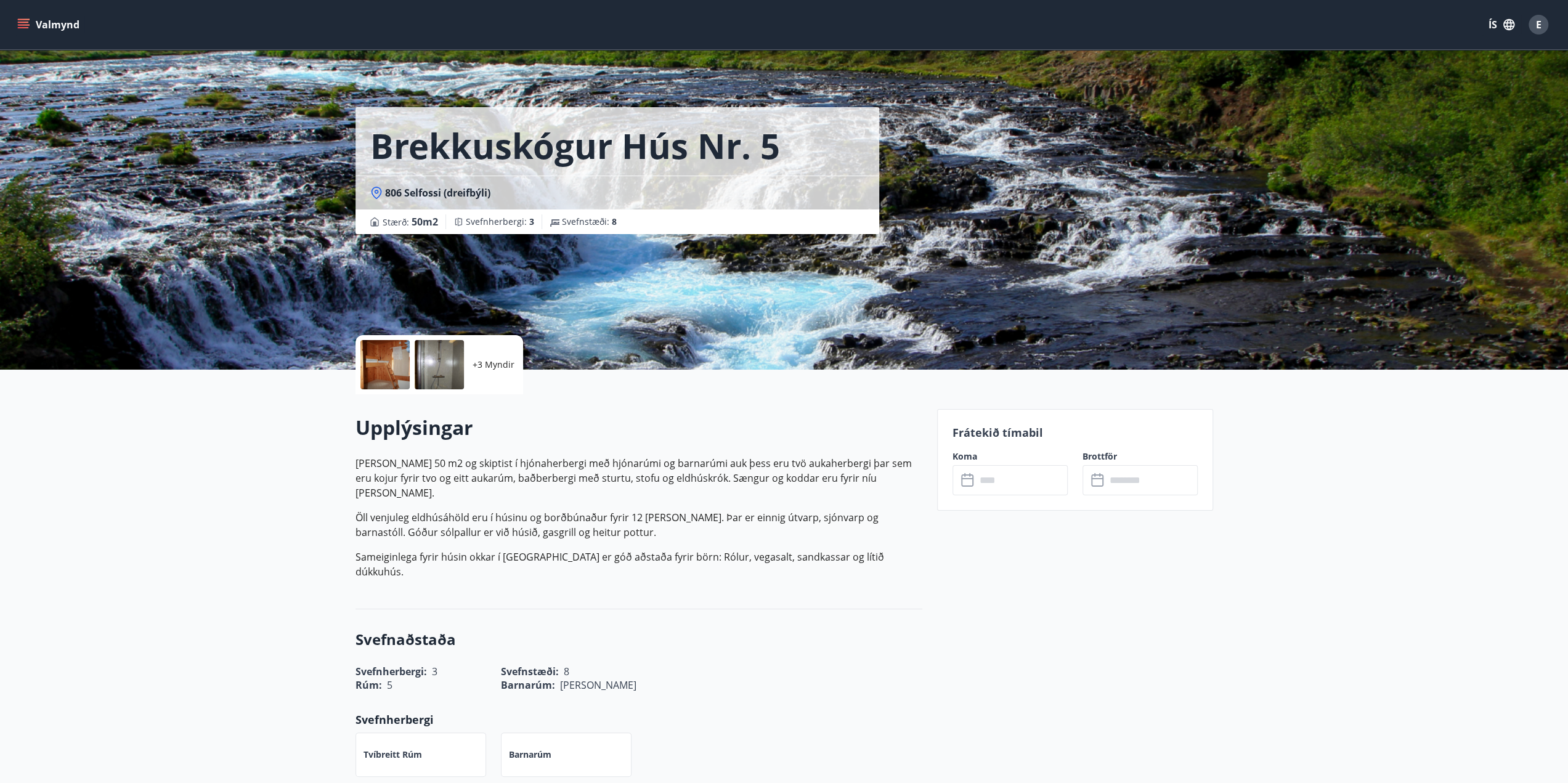
click at [1005, 485] on input "text" at bounding box center [1022, 480] width 92 height 30
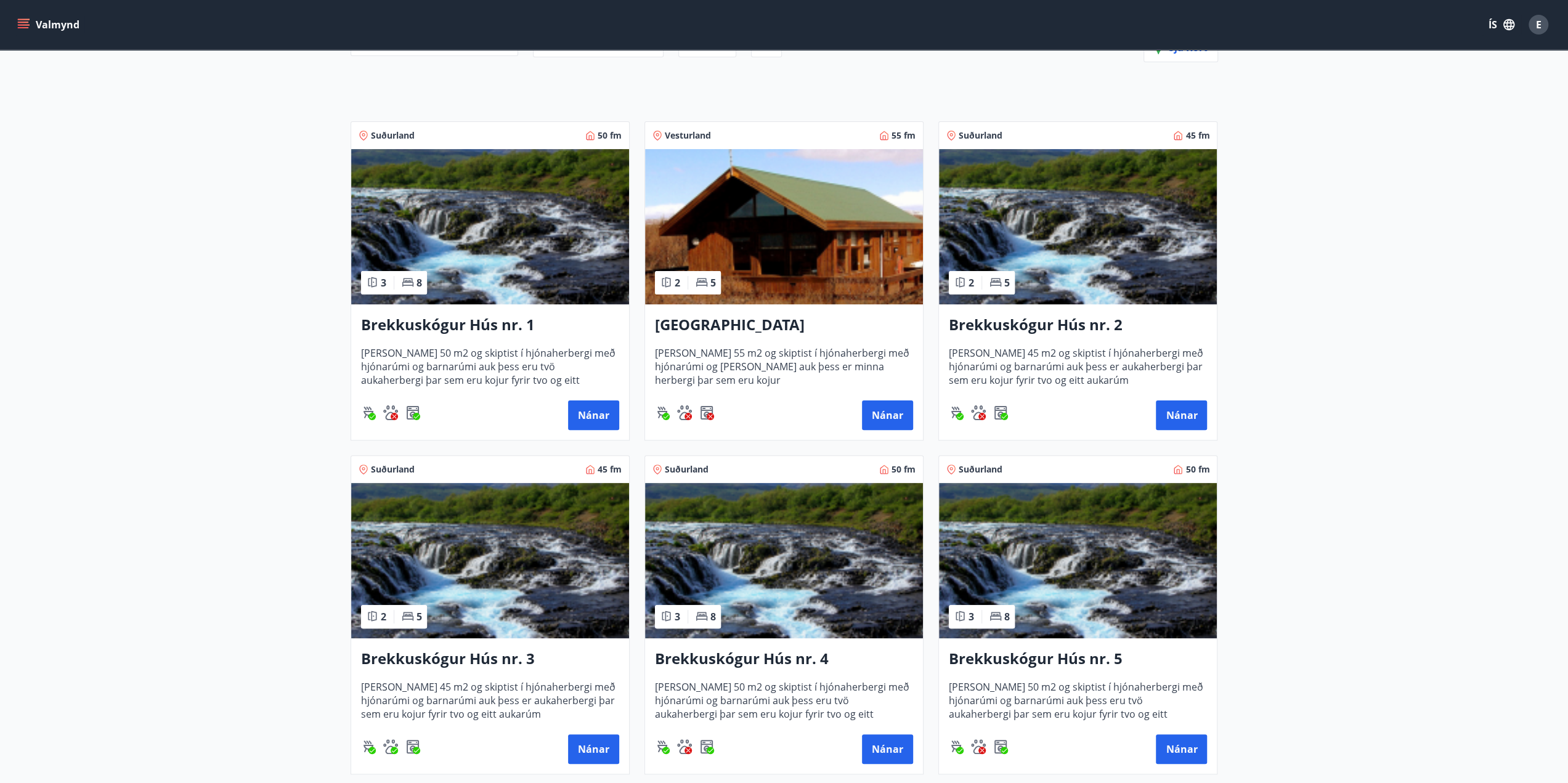
scroll to position [314, 0]
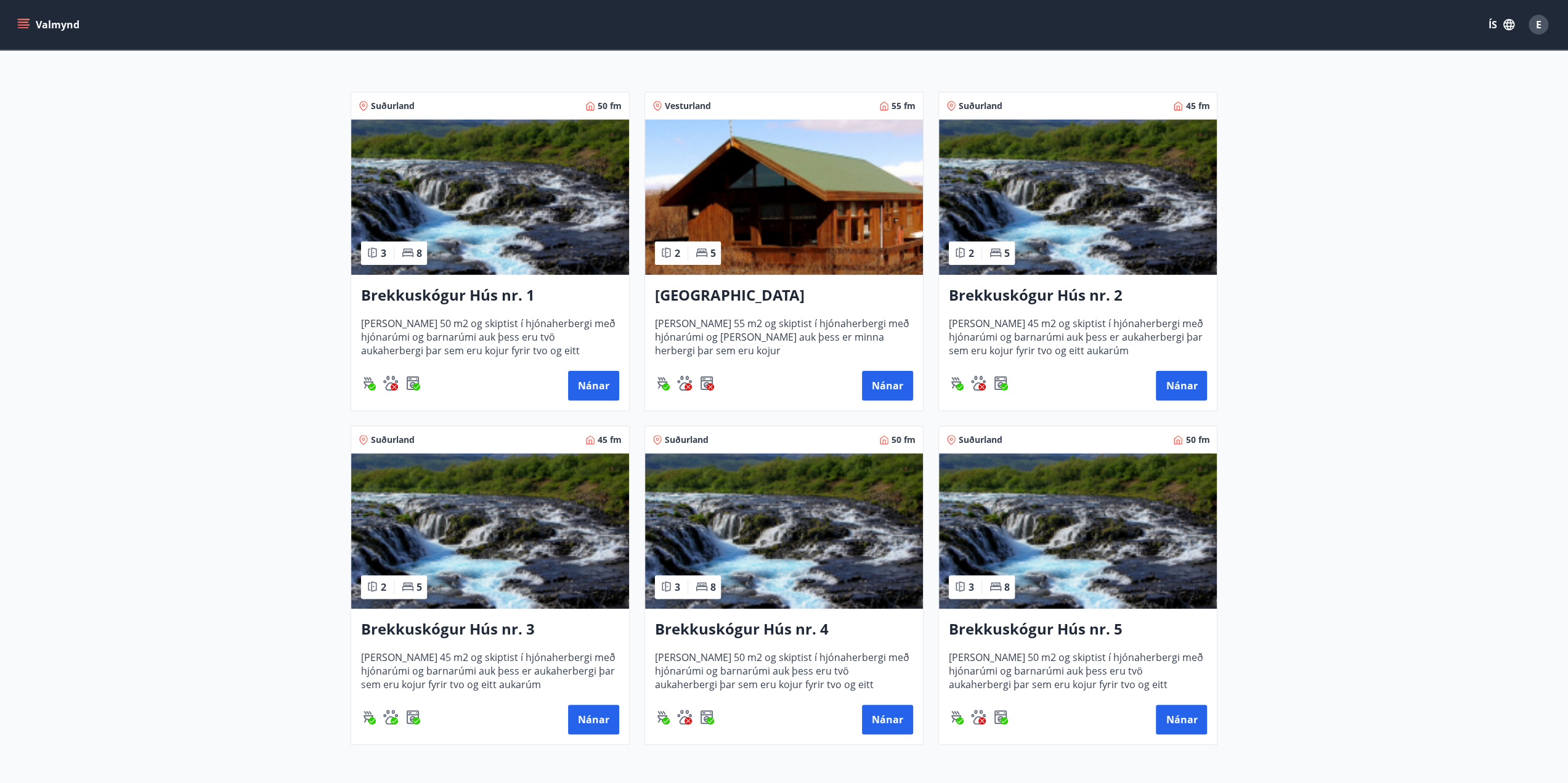
click at [811, 238] on img at bounding box center [784, 197] width 278 height 156
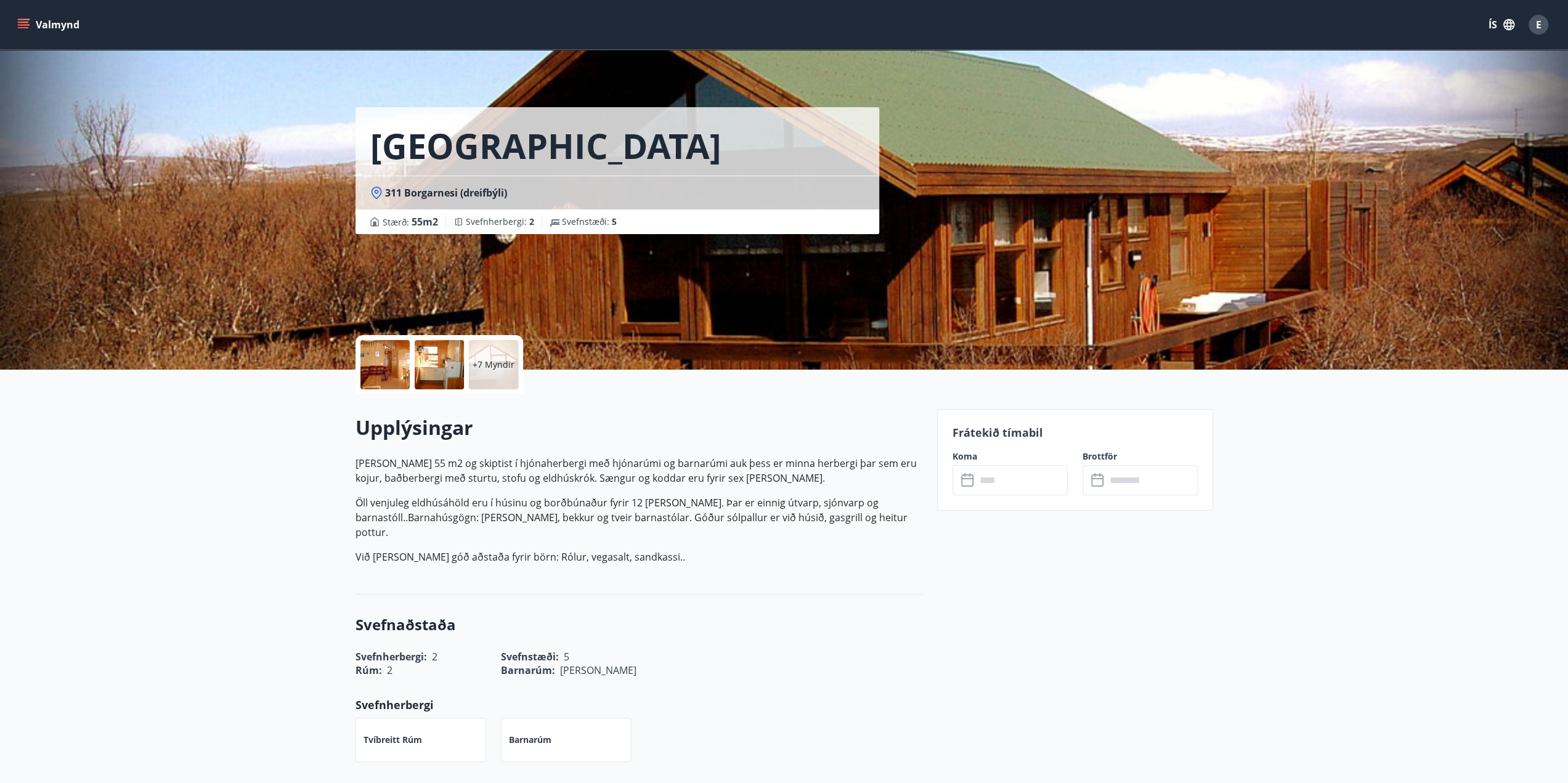
click at [1013, 479] on input "text" at bounding box center [1022, 480] width 92 height 30
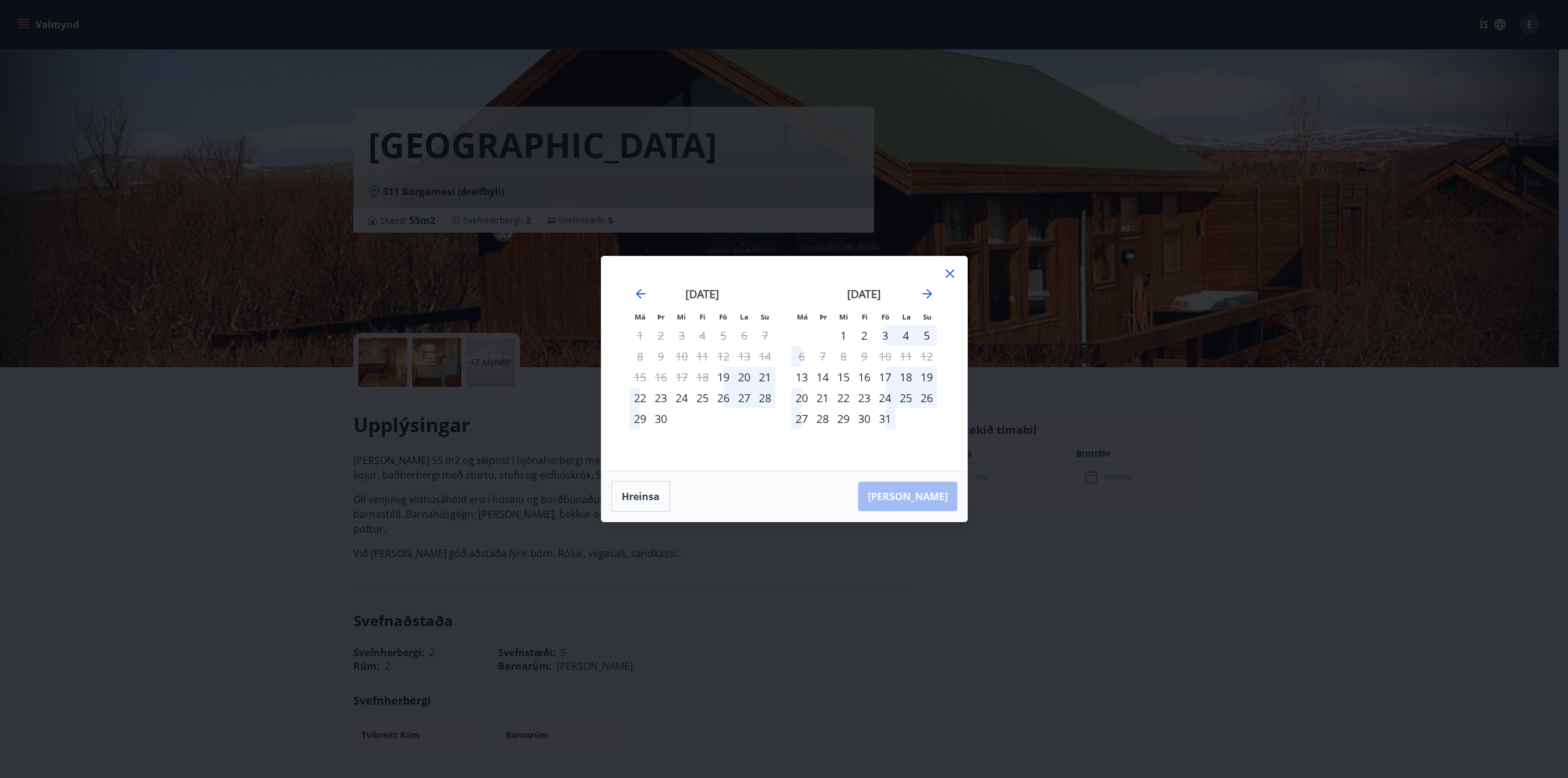
click at [949, 273] on icon at bounding box center [950, 273] width 8 height 8
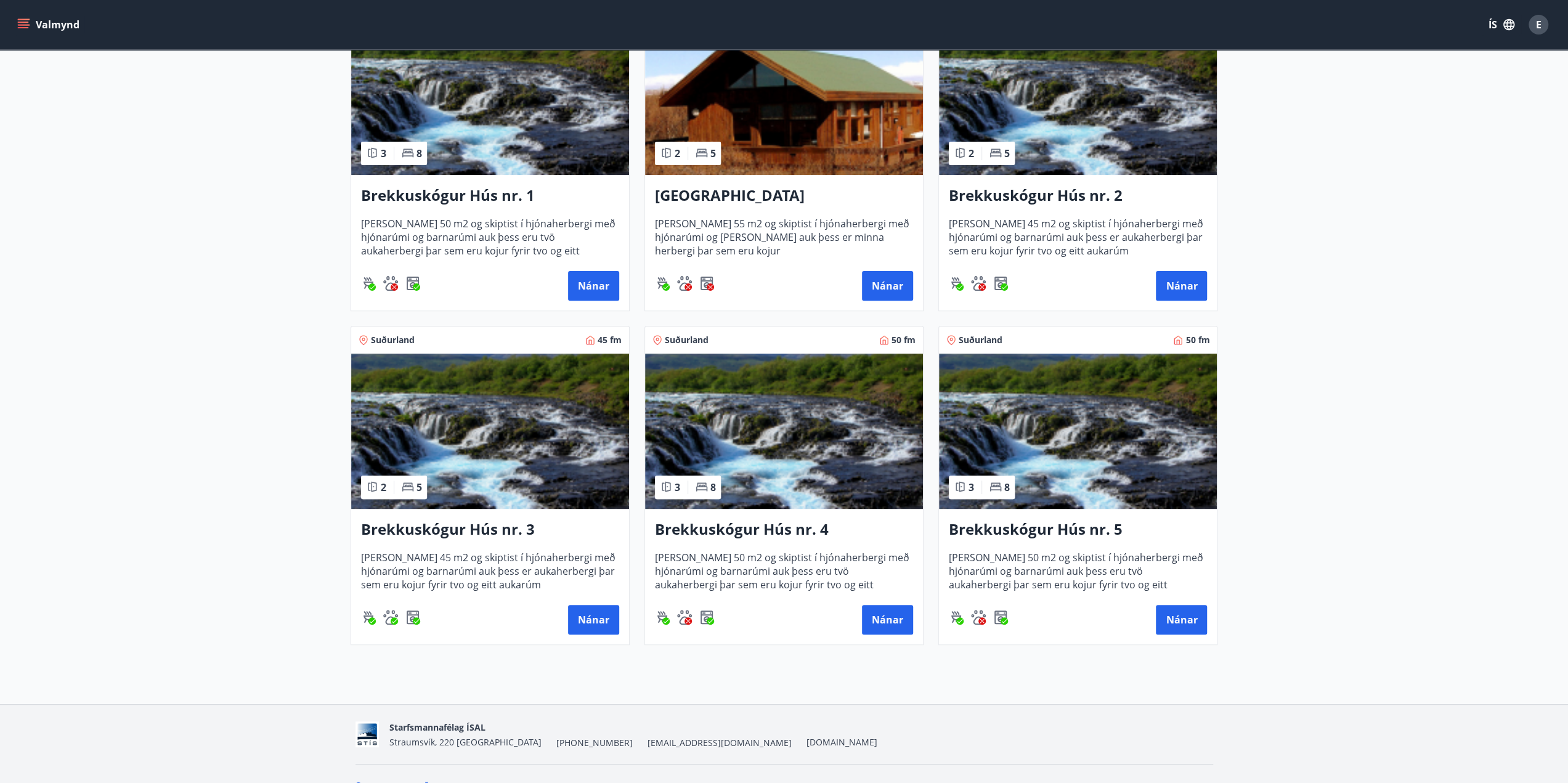
scroll to position [308, 0]
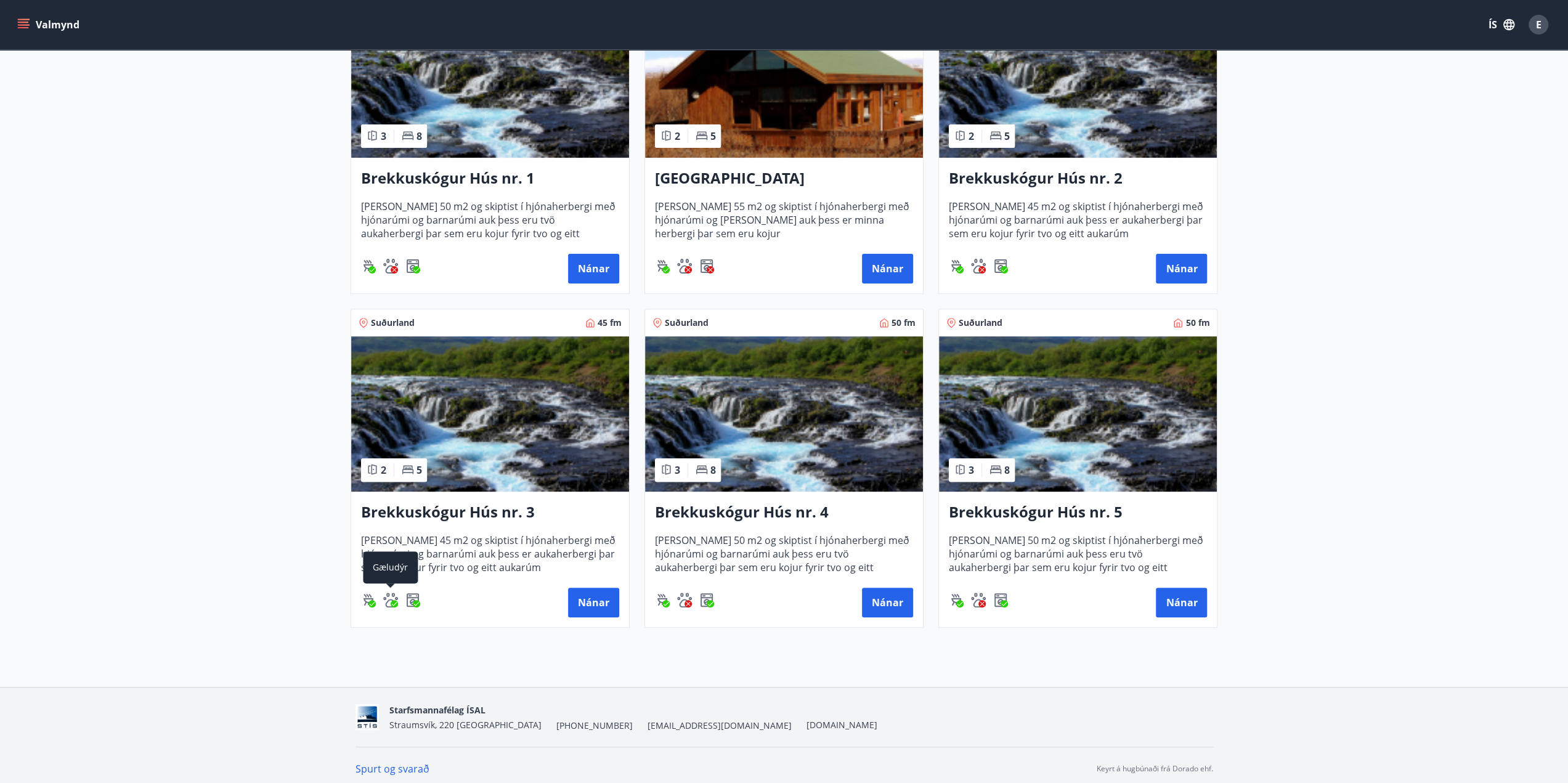
click at [391, 604] on icon "Gæludýr" at bounding box center [395, 604] width 8 height 8
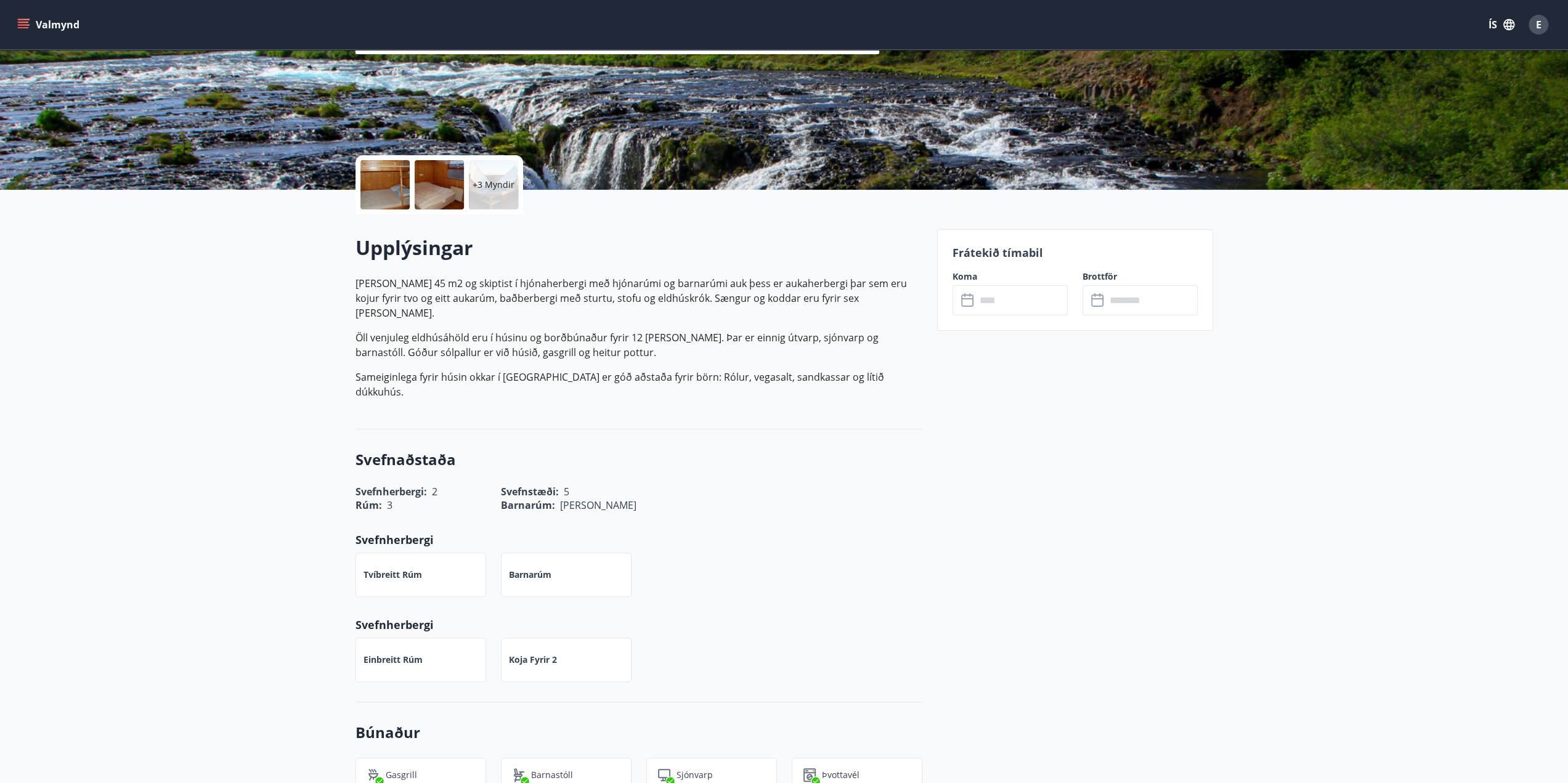
scroll to position [247, 0]
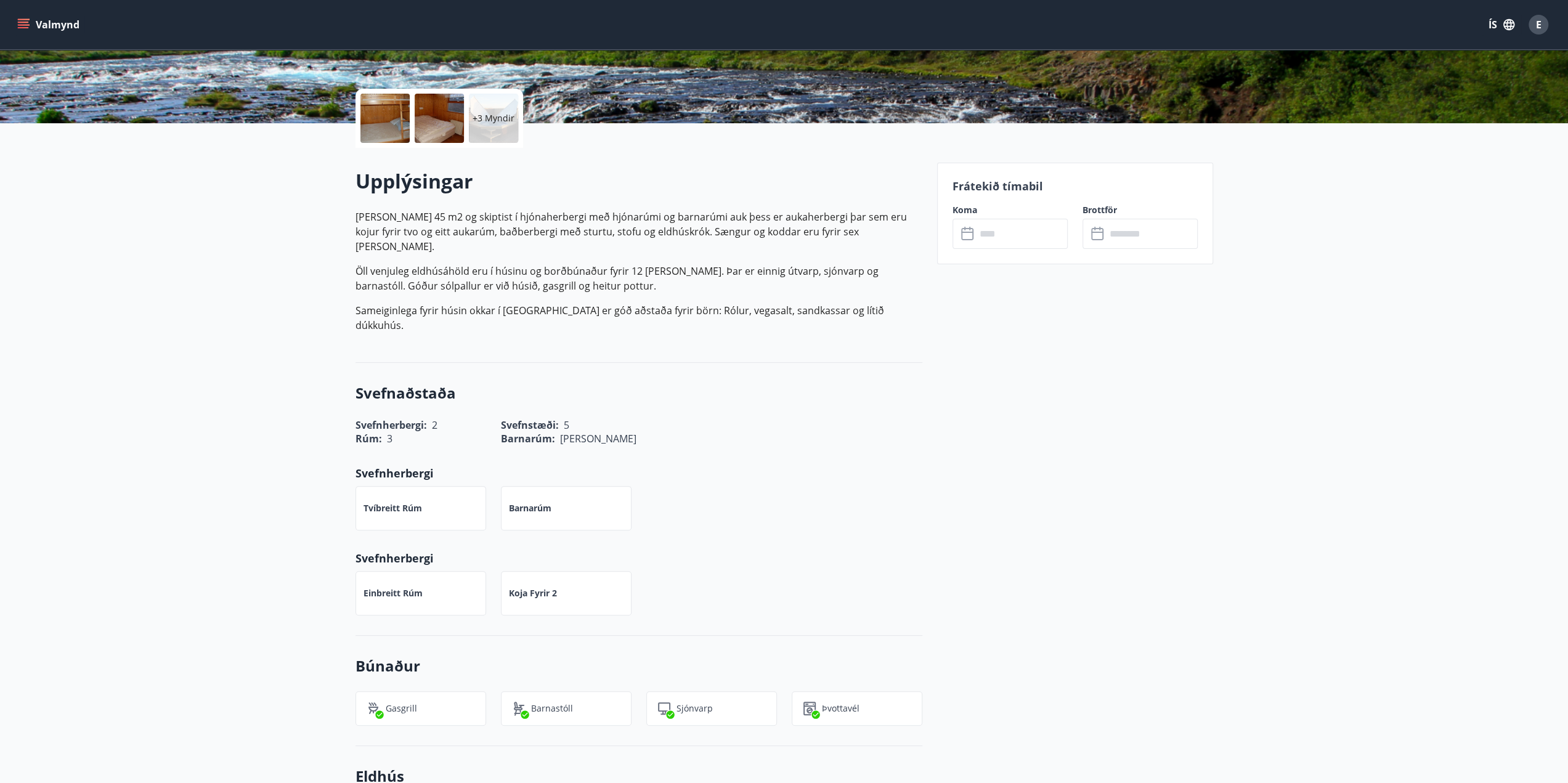
click at [1032, 236] on input "text" at bounding box center [1022, 234] width 92 height 30
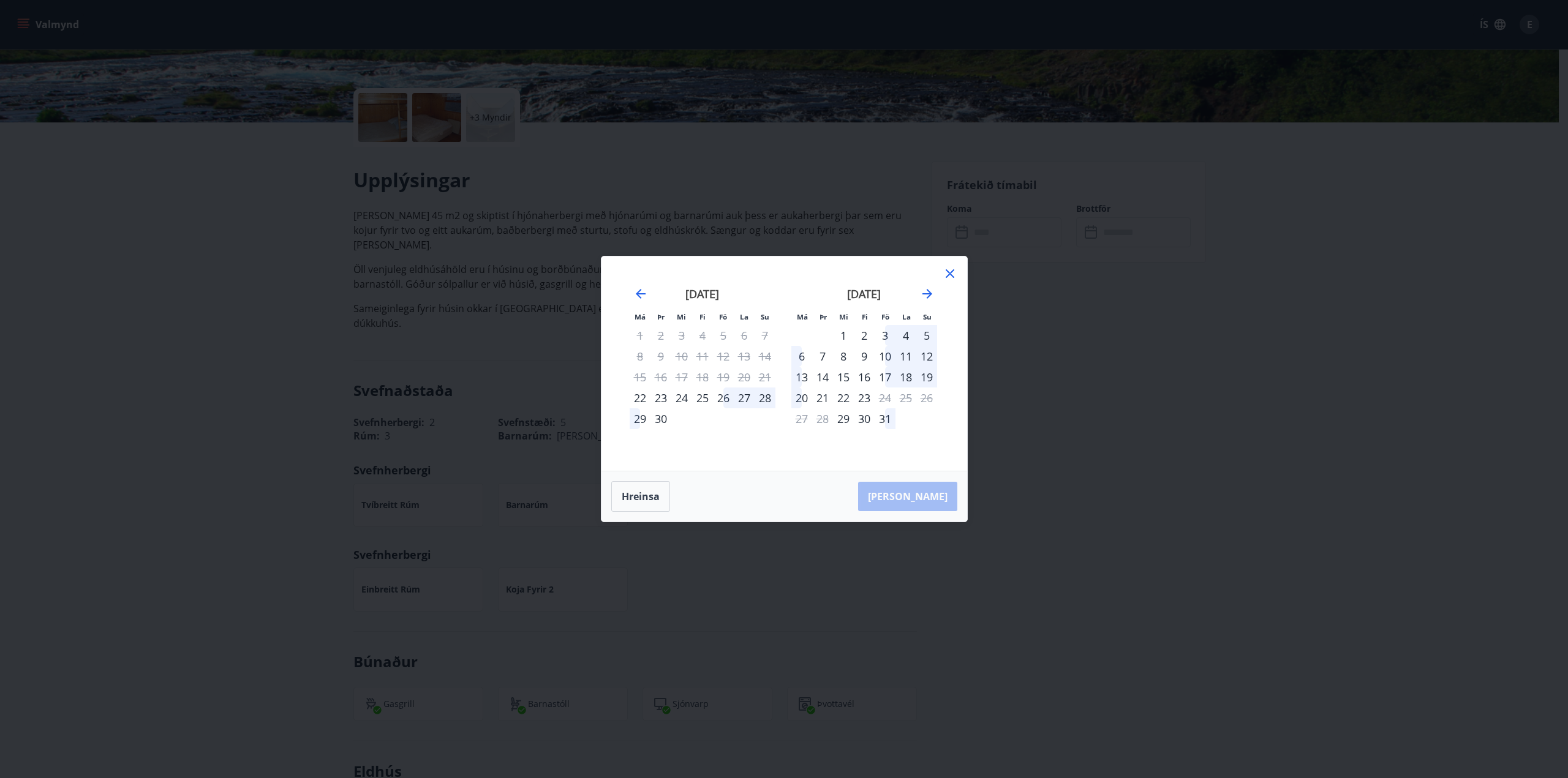
click at [951, 273] on icon at bounding box center [950, 273] width 8 height 8
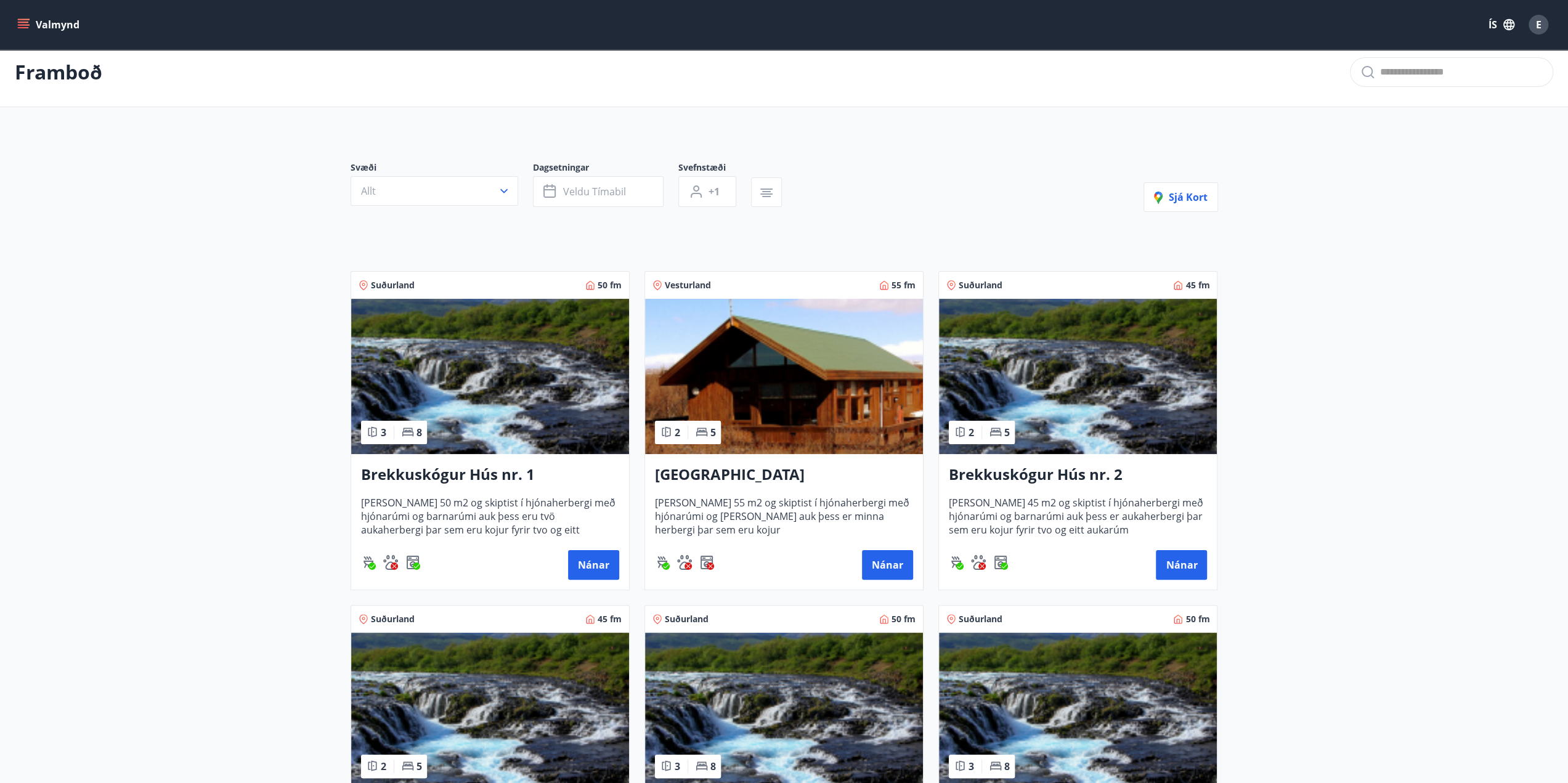
scroll to position [186, 0]
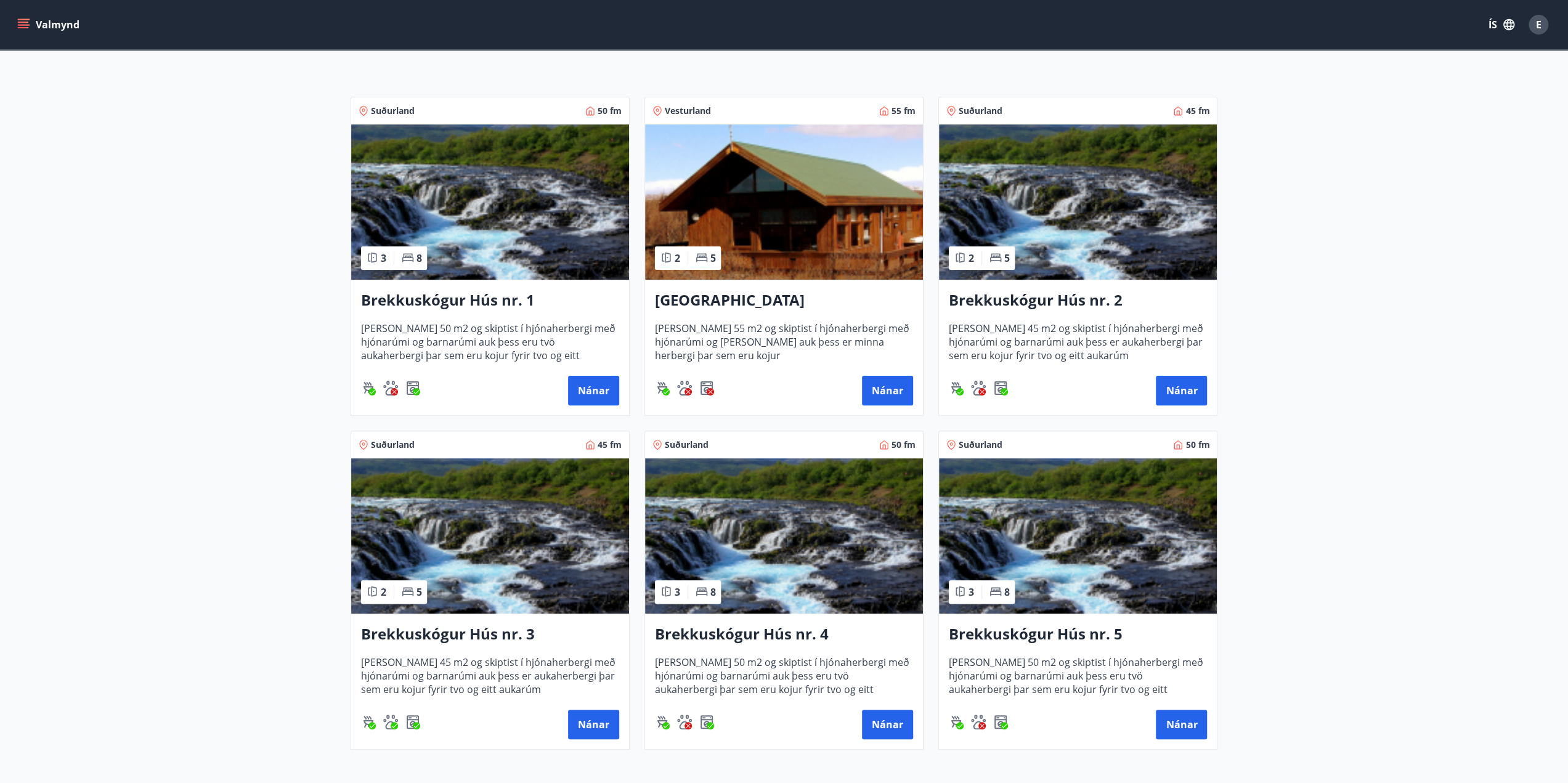
click at [706, 296] on h3 "[GEOGRAPHIC_DATA]" at bounding box center [784, 300] width 258 height 22
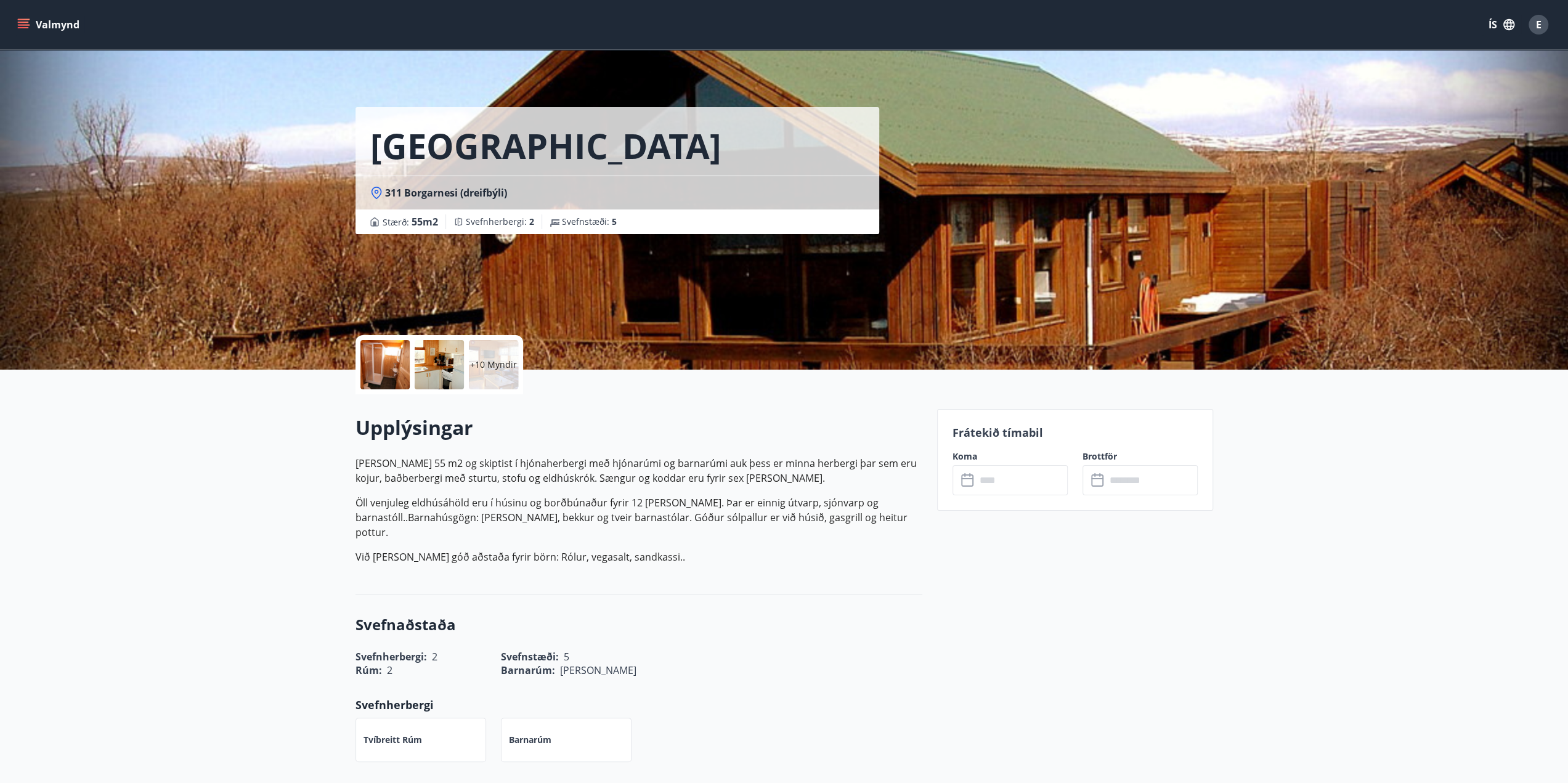
click at [1006, 492] on input "text" at bounding box center [1022, 480] width 92 height 30
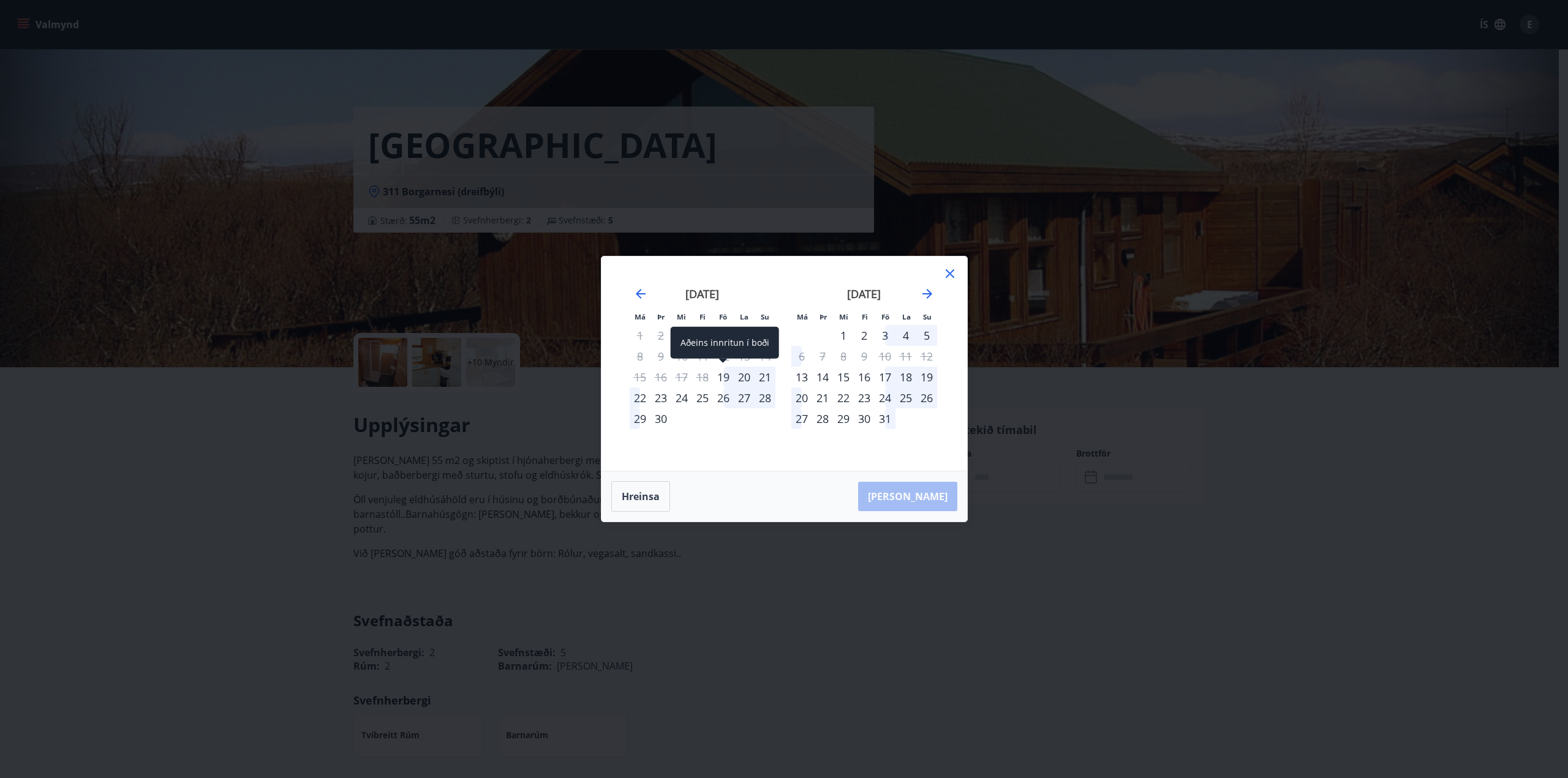
click at [726, 382] on div "19" at bounding box center [724, 377] width 21 height 21
click at [761, 379] on div "21" at bounding box center [765, 377] width 21 height 21
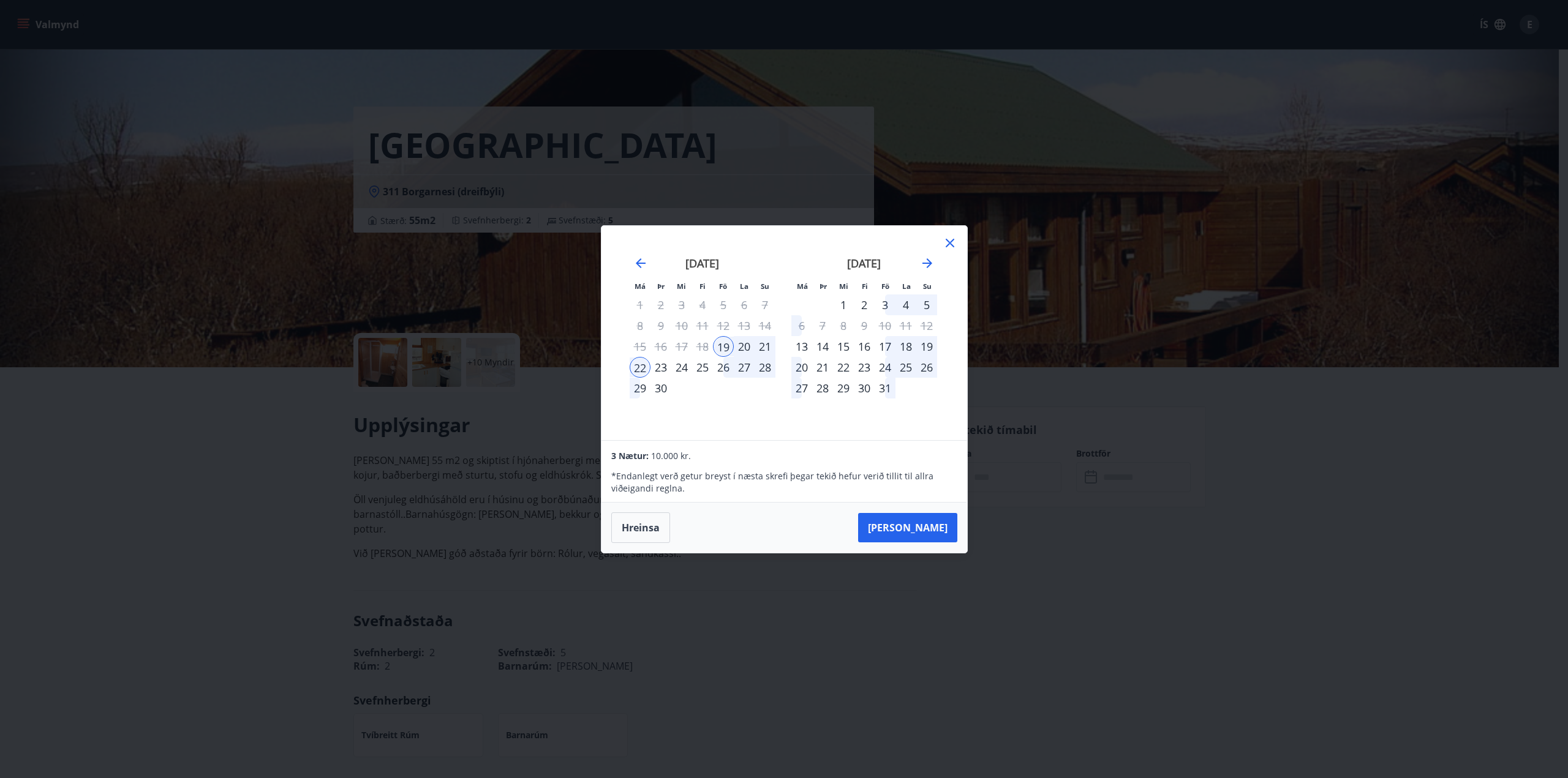
click at [763, 345] on div "21" at bounding box center [765, 346] width 21 height 21
click at [640, 367] on div "22" at bounding box center [641, 368] width 21 height 21
click at [766, 345] on div "21" at bounding box center [765, 346] width 21 height 21
click at [734, 345] on div "20" at bounding box center [744, 346] width 21 height 21
click at [735, 368] on div "27" at bounding box center [744, 368] width 21 height 21
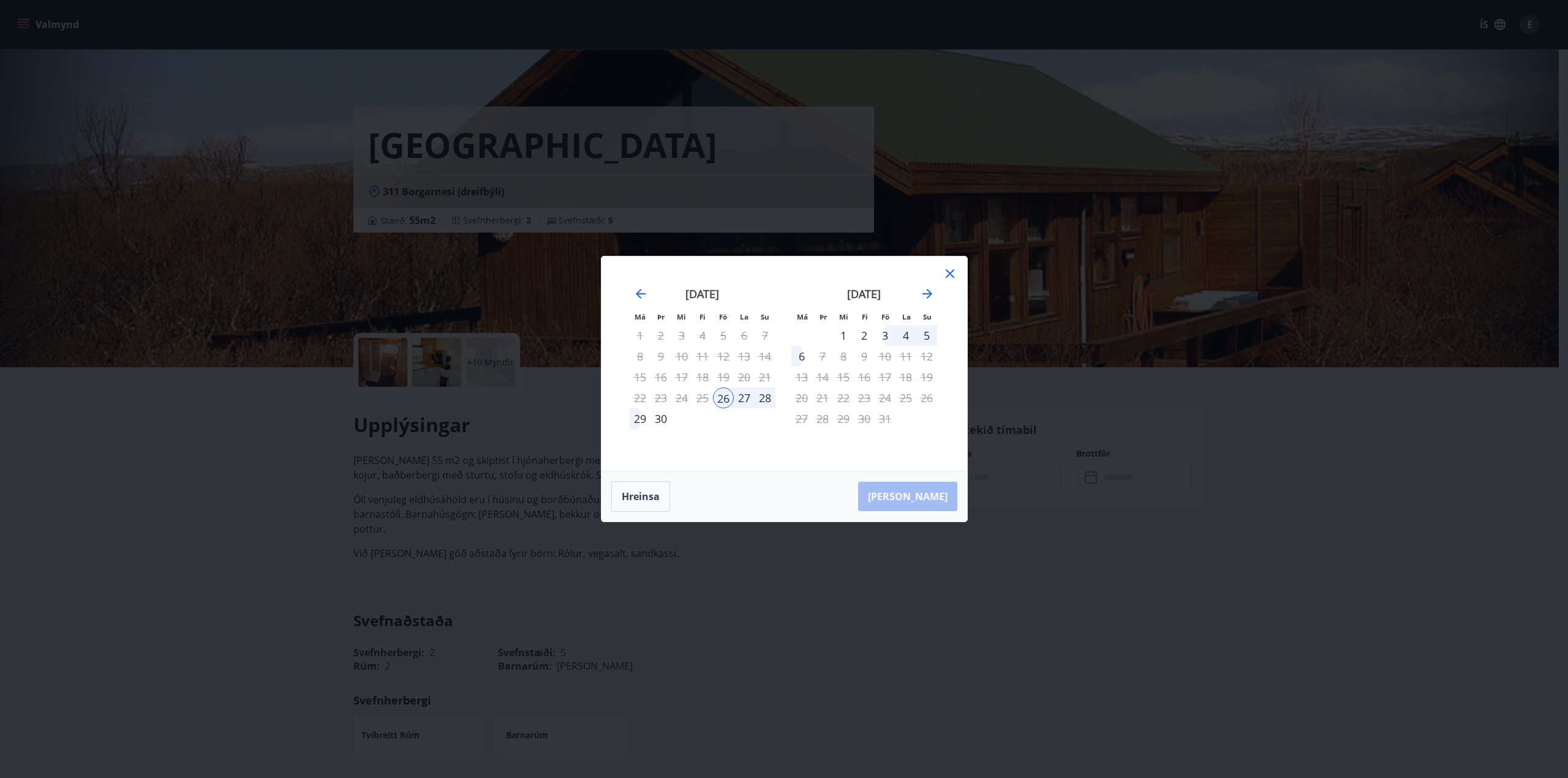
click at [929, 336] on div "5" at bounding box center [926, 336] width 21 height 21
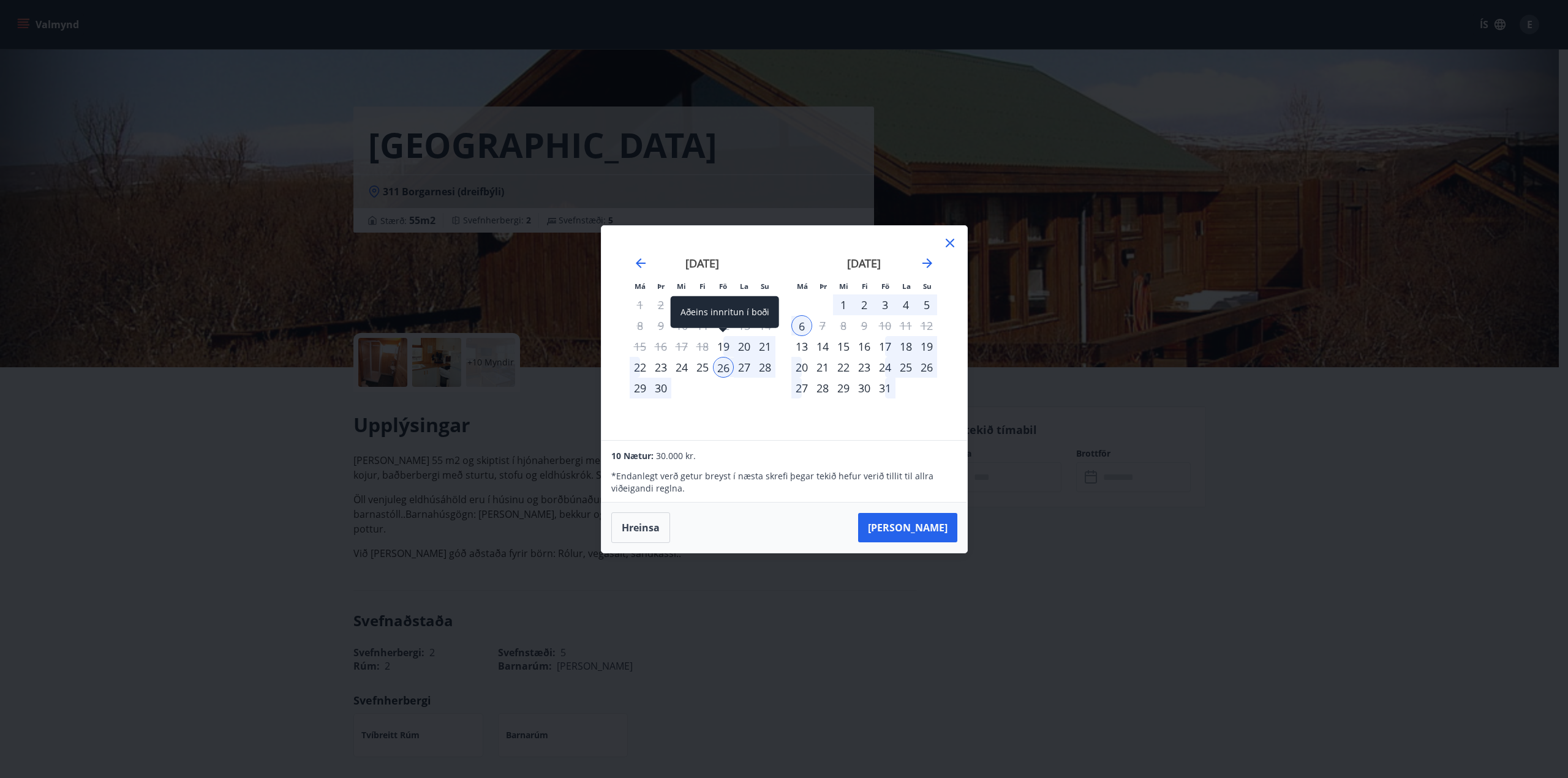
click at [726, 343] on div "19" at bounding box center [724, 346] width 21 height 21
click at [743, 348] on div "20" at bounding box center [744, 346] width 21 height 21
click at [741, 343] on div "20" at bounding box center [744, 346] width 21 height 21
click at [950, 240] on icon at bounding box center [950, 243] width 15 height 15
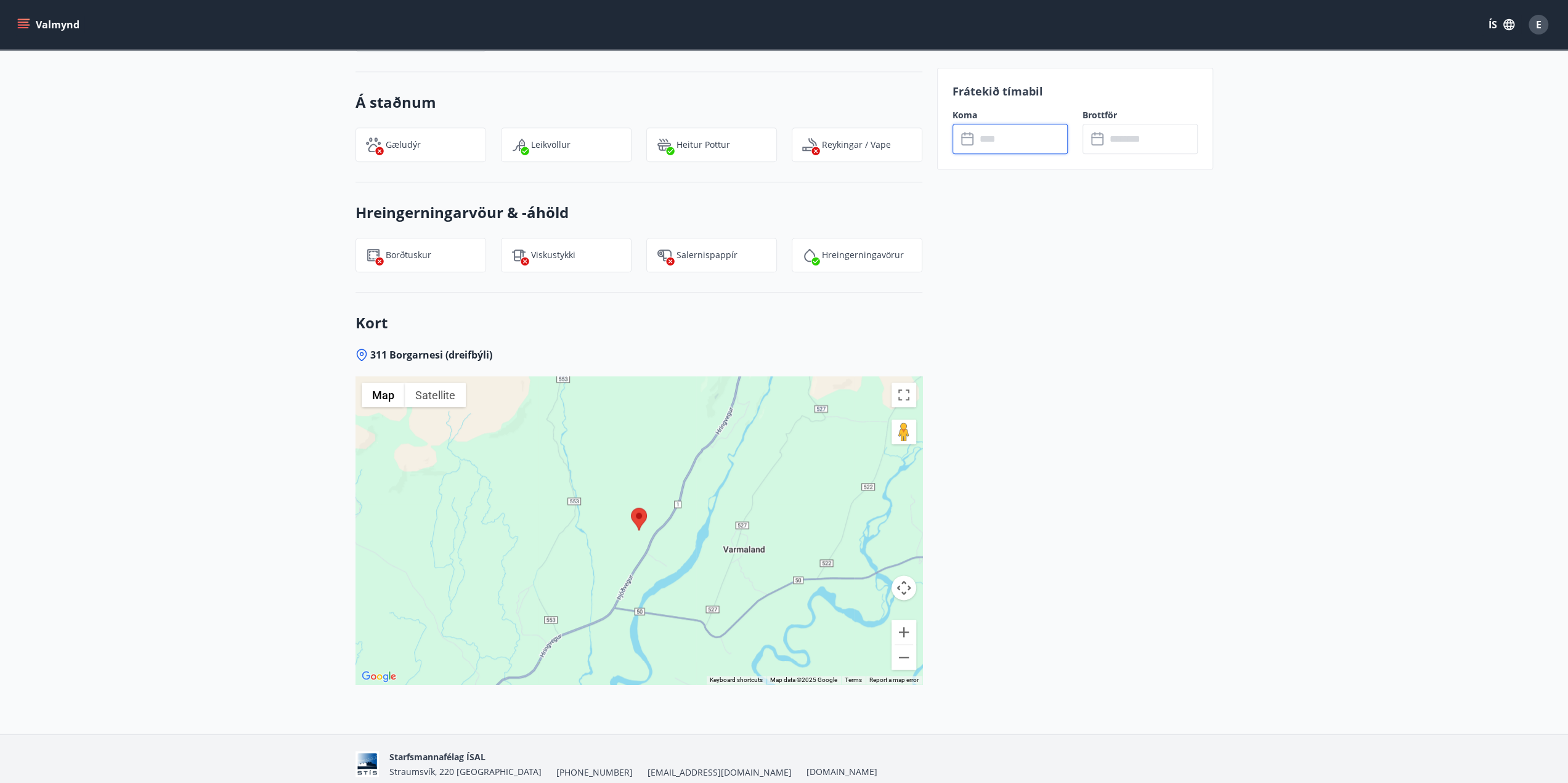
scroll to position [1233, 0]
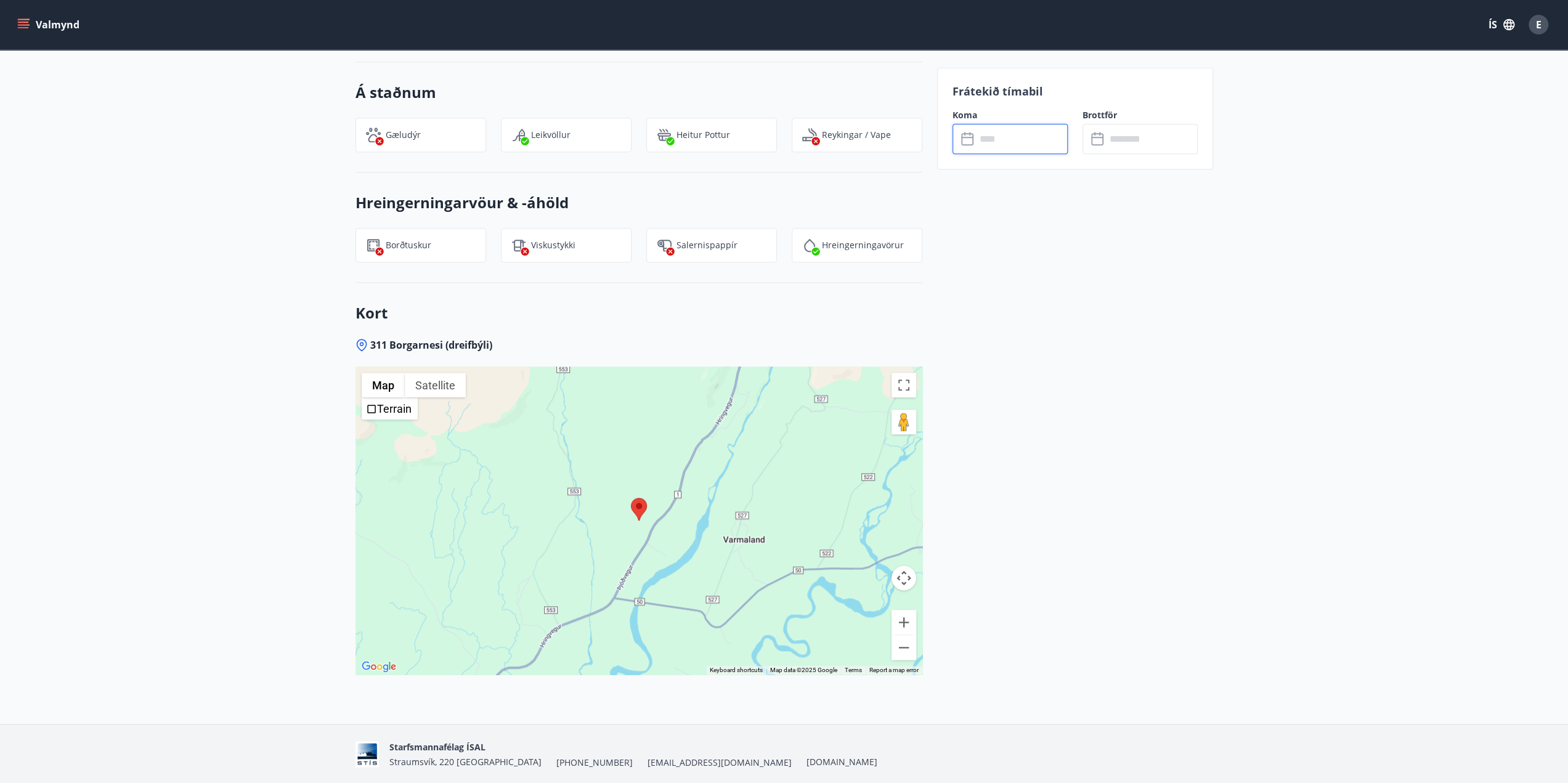
click at [656, 465] on div at bounding box center [638, 520] width 566 height 308
click at [902, 566] on button "Map camera controls" at bounding box center [904, 578] width 25 height 25
click at [660, 505] on div at bounding box center [638, 520] width 566 height 308
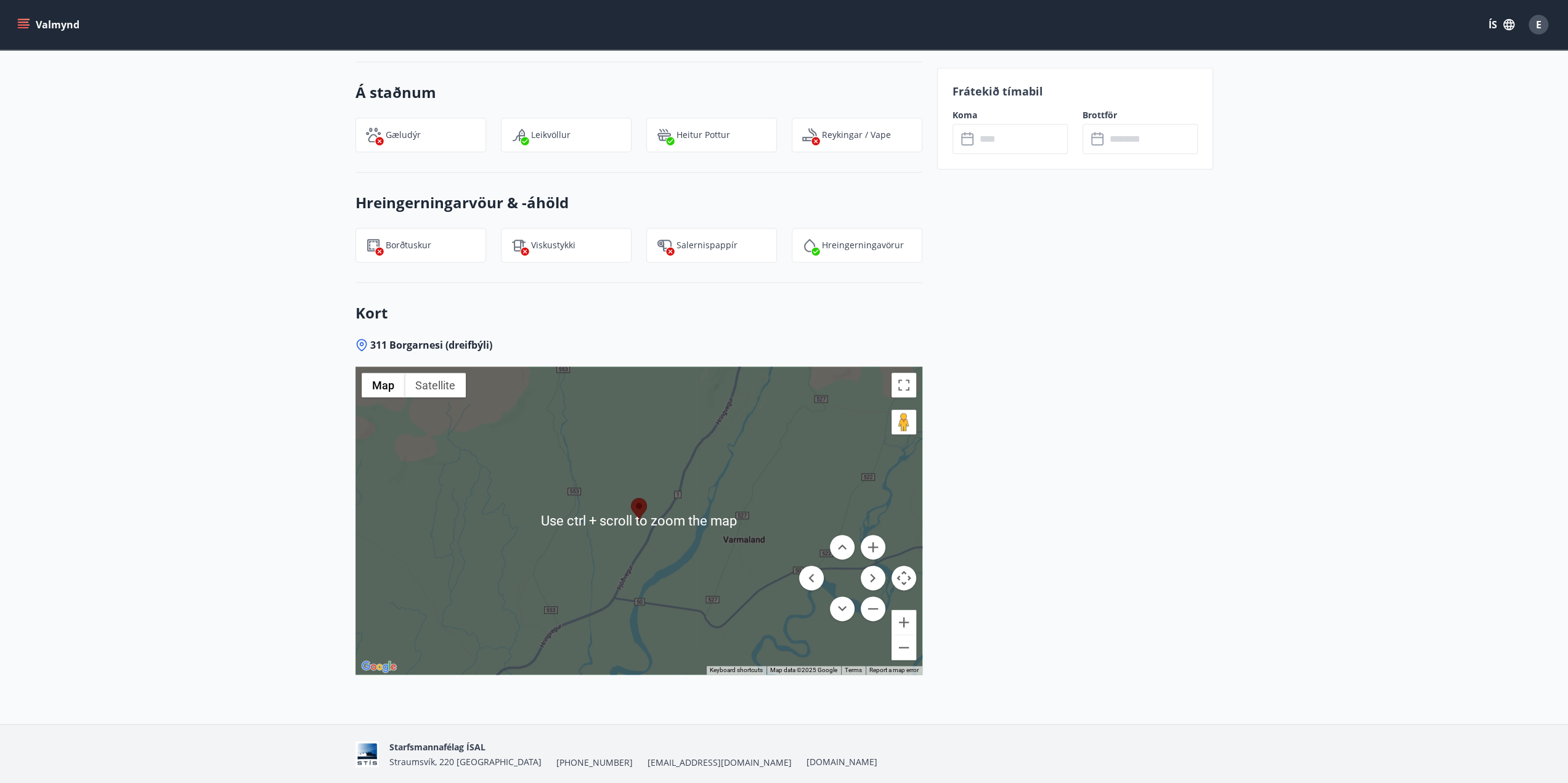
click at [879, 492] on div at bounding box center [638, 520] width 566 height 308
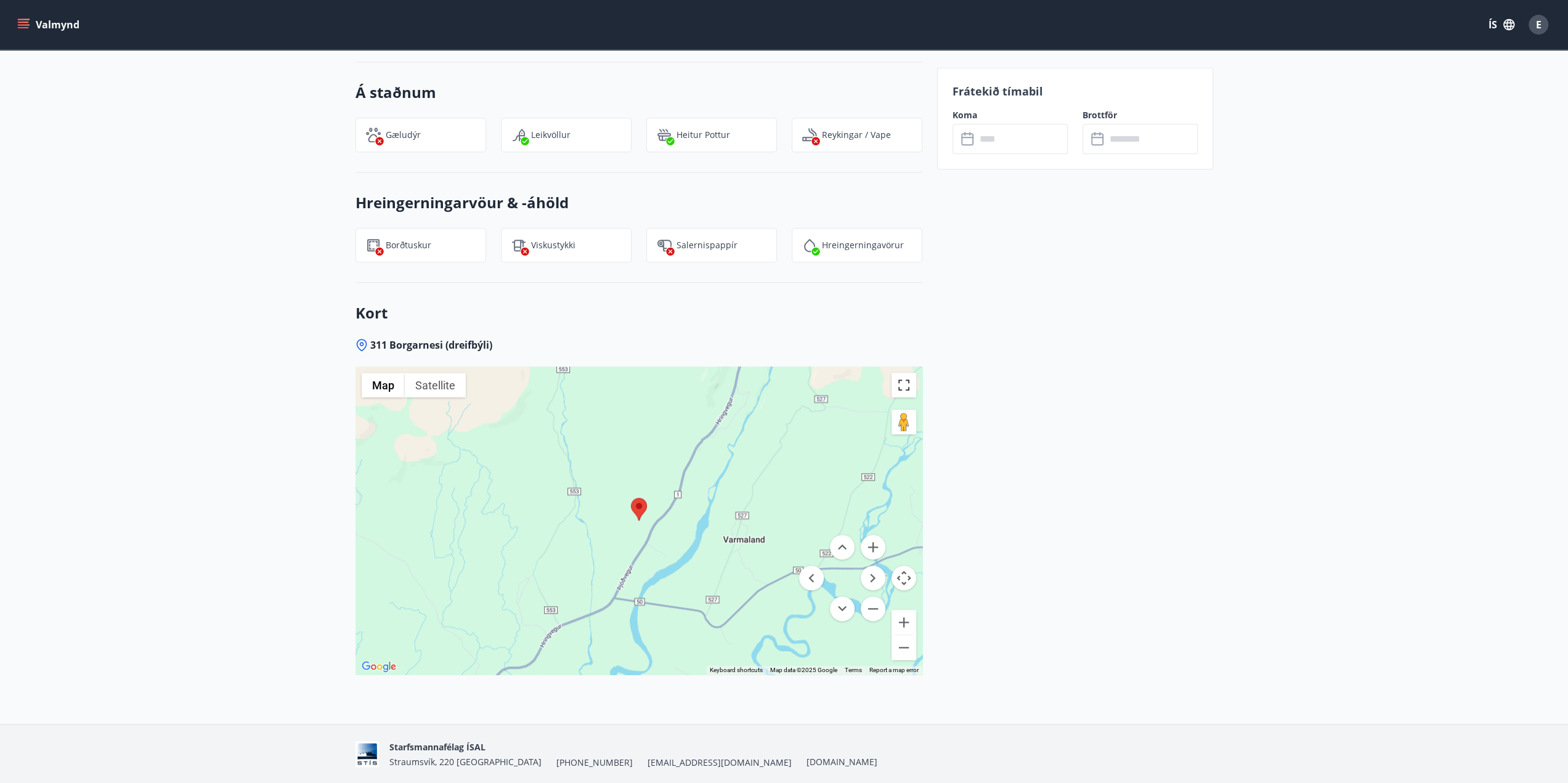
click at [904, 376] on button "Toggle fullscreen view" at bounding box center [904, 385] width 25 height 25
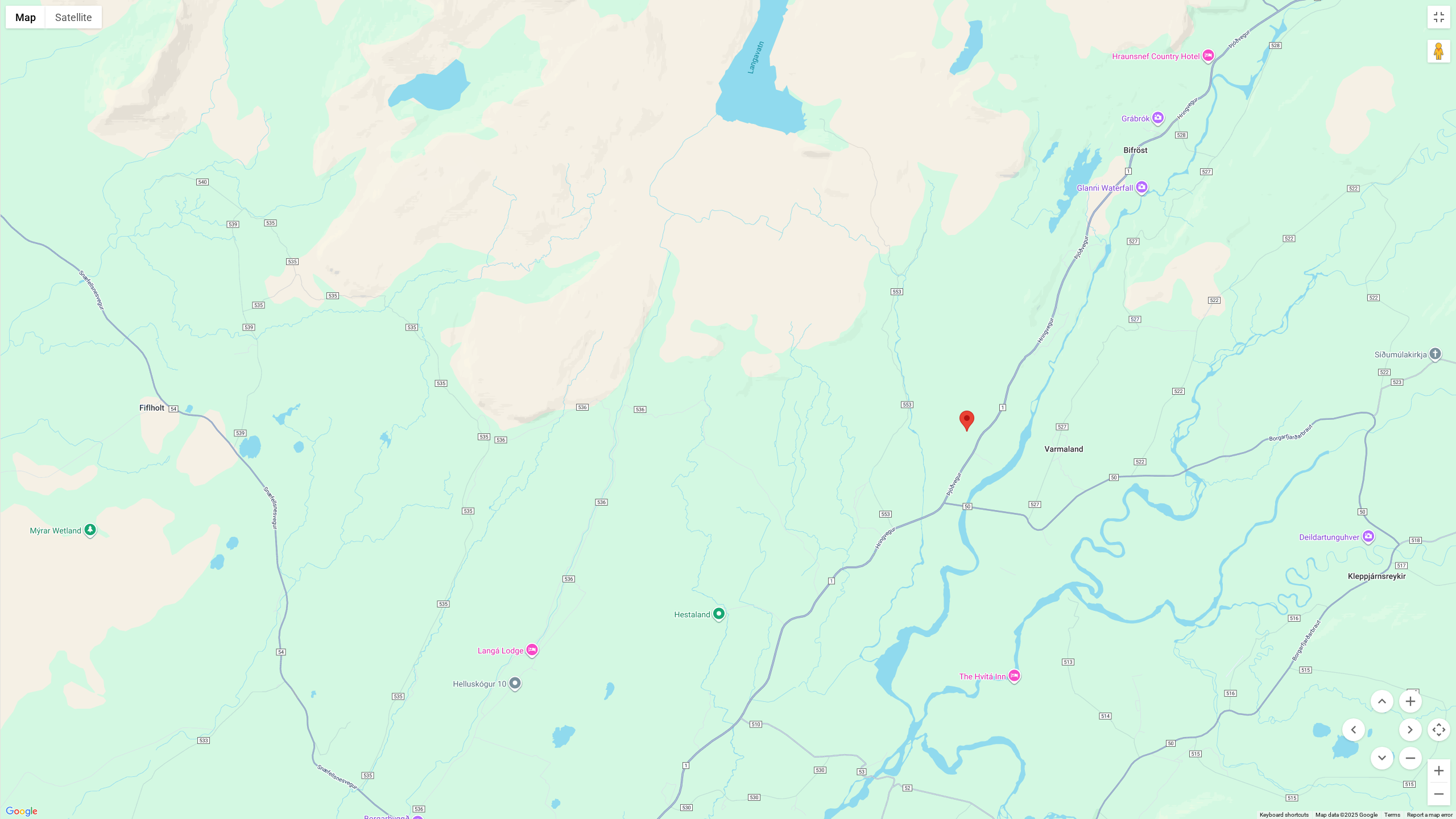
drag, startPoint x: 776, startPoint y: 481, endPoint x: 820, endPoint y: 477, distance: 44.2
click at [820, 477] on div at bounding box center [728, 409] width 1456 height 819
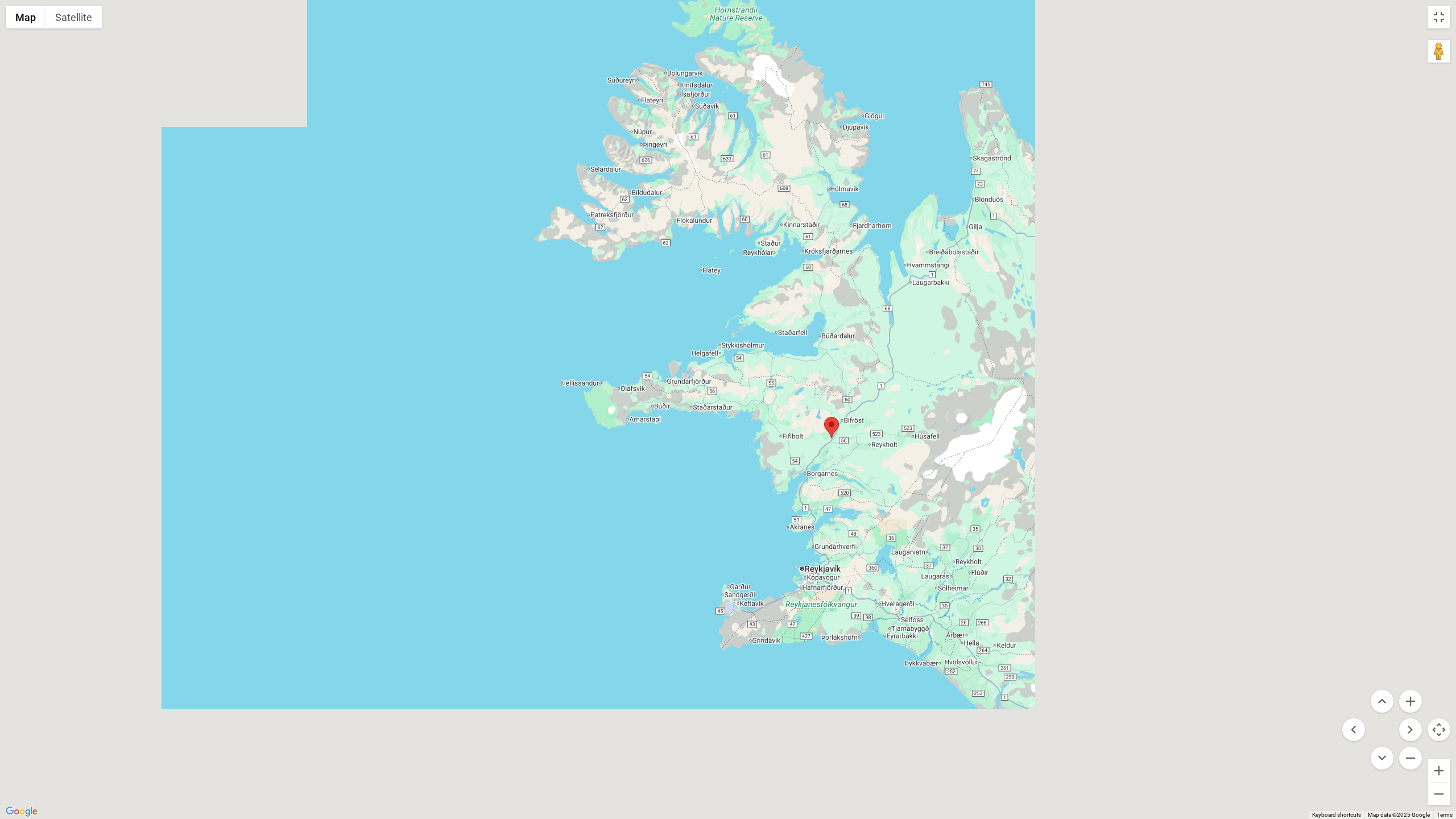
drag, startPoint x: 866, startPoint y: 466, endPoint x: 825, endPoint y: 446, distance: 45.6
click at [825, 446] on div at bounding box center [728, 409] width 1456 height 819
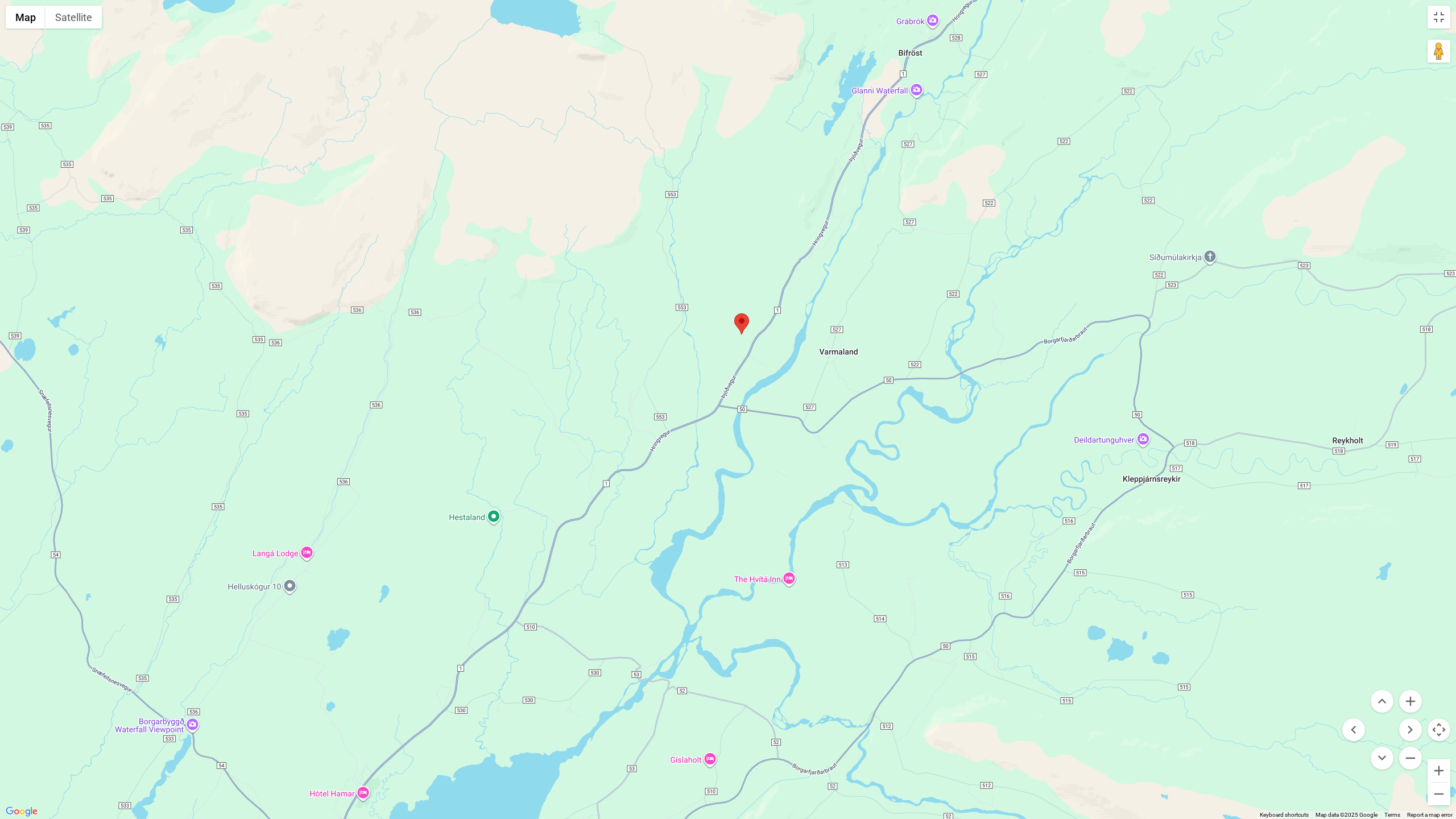
click at [731, 293] on div at bounding box center [728, 409] width 1456 height 819
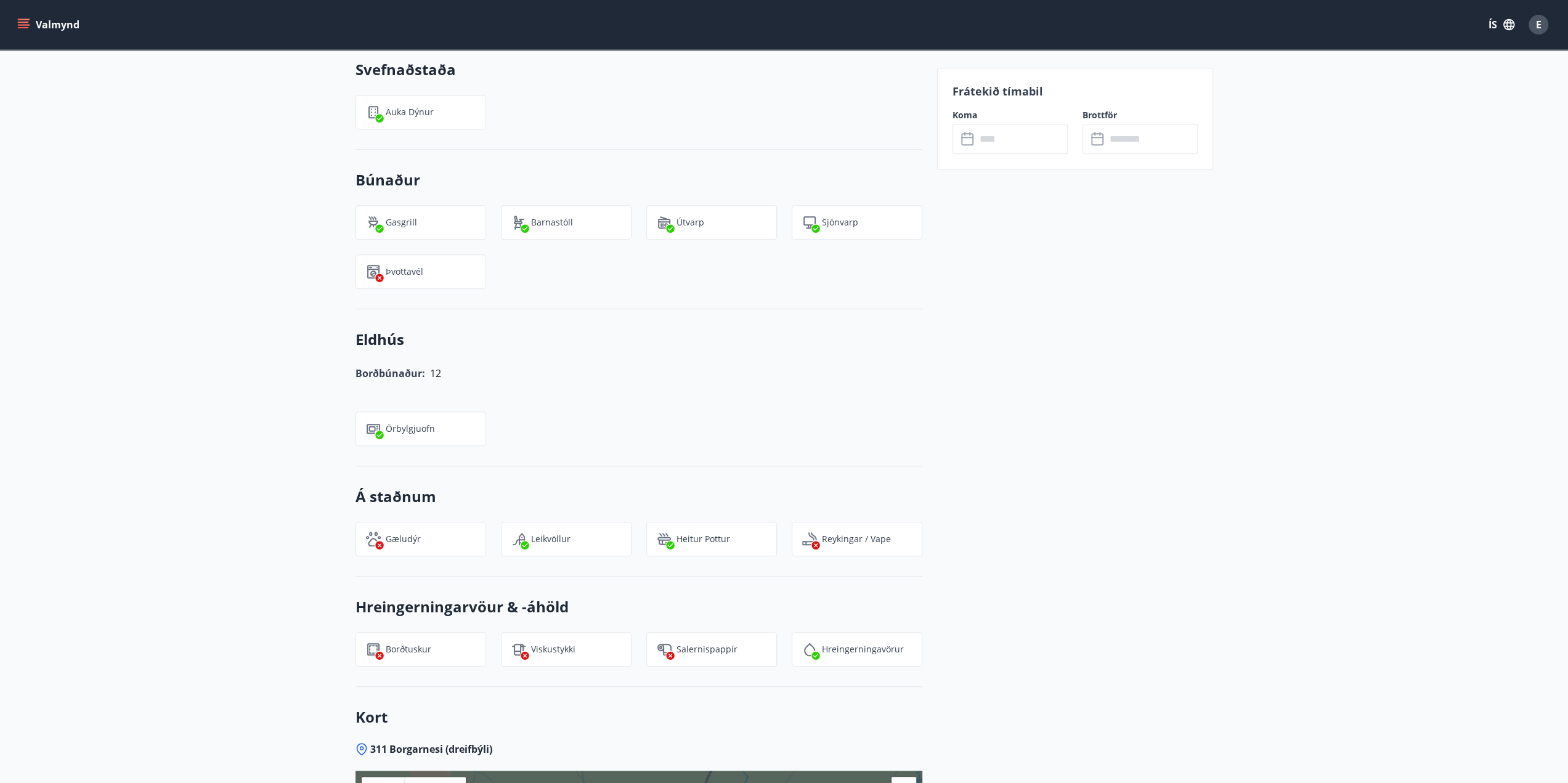
scroll to position [643, 0]
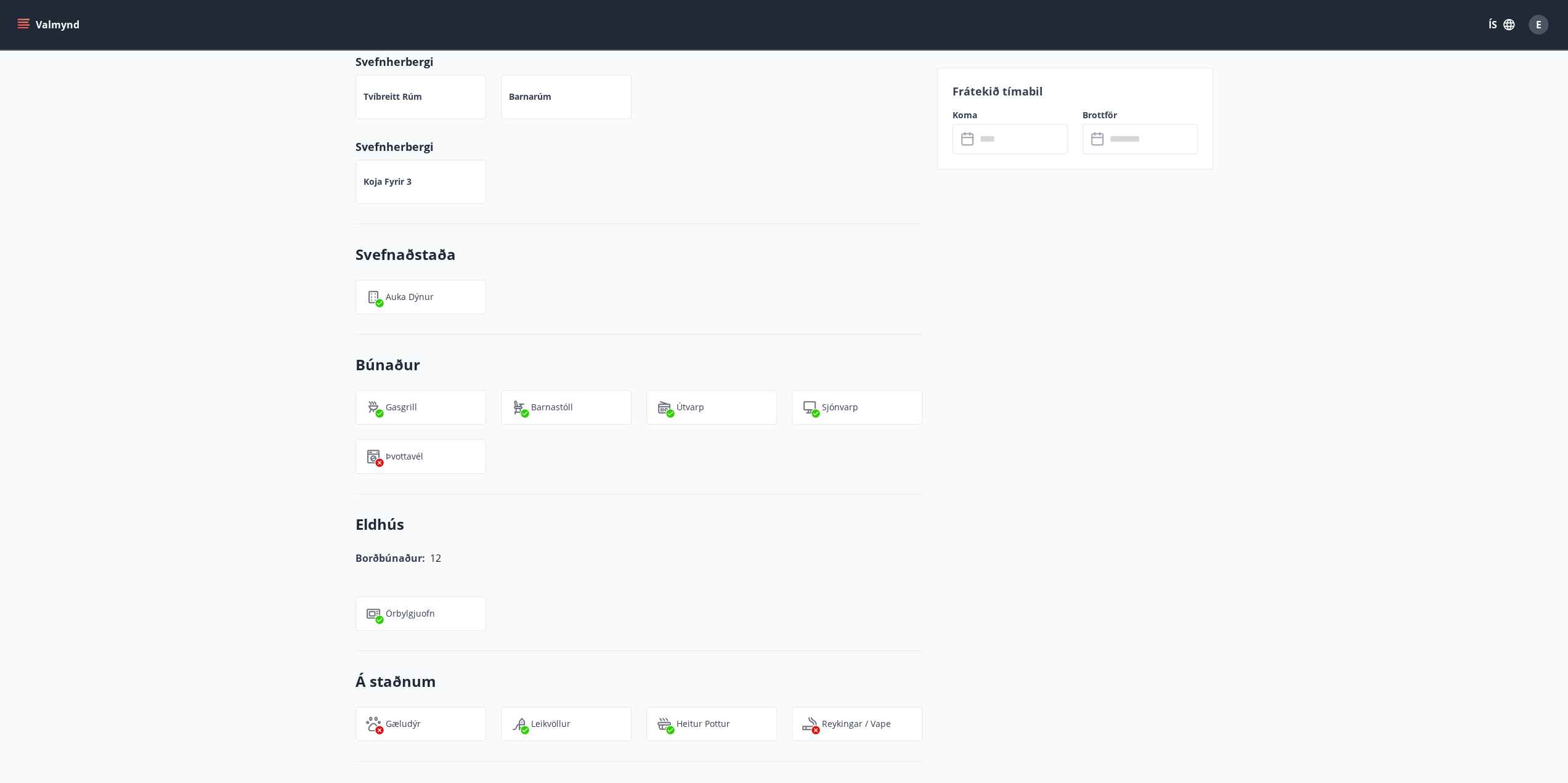
click at [1019, 133] on input "text" at bounding box center [1022, 140] width 92 height 30
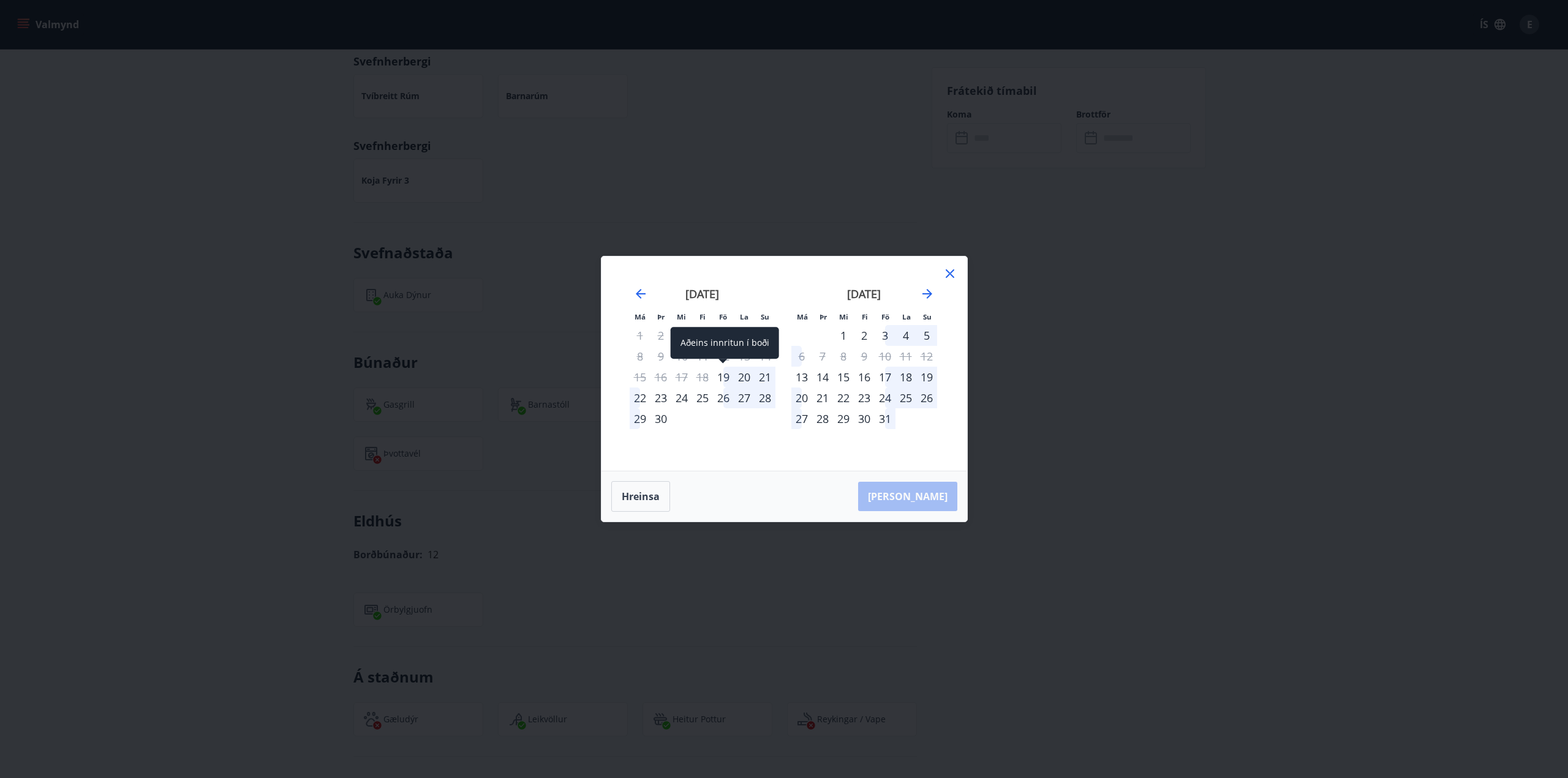
click at [729, 374] on div "19" at bounding box center [724, 377] width 21 height 21
click at [761, 376] on div "21" at bounding box center [765, 377] width 21 height 21
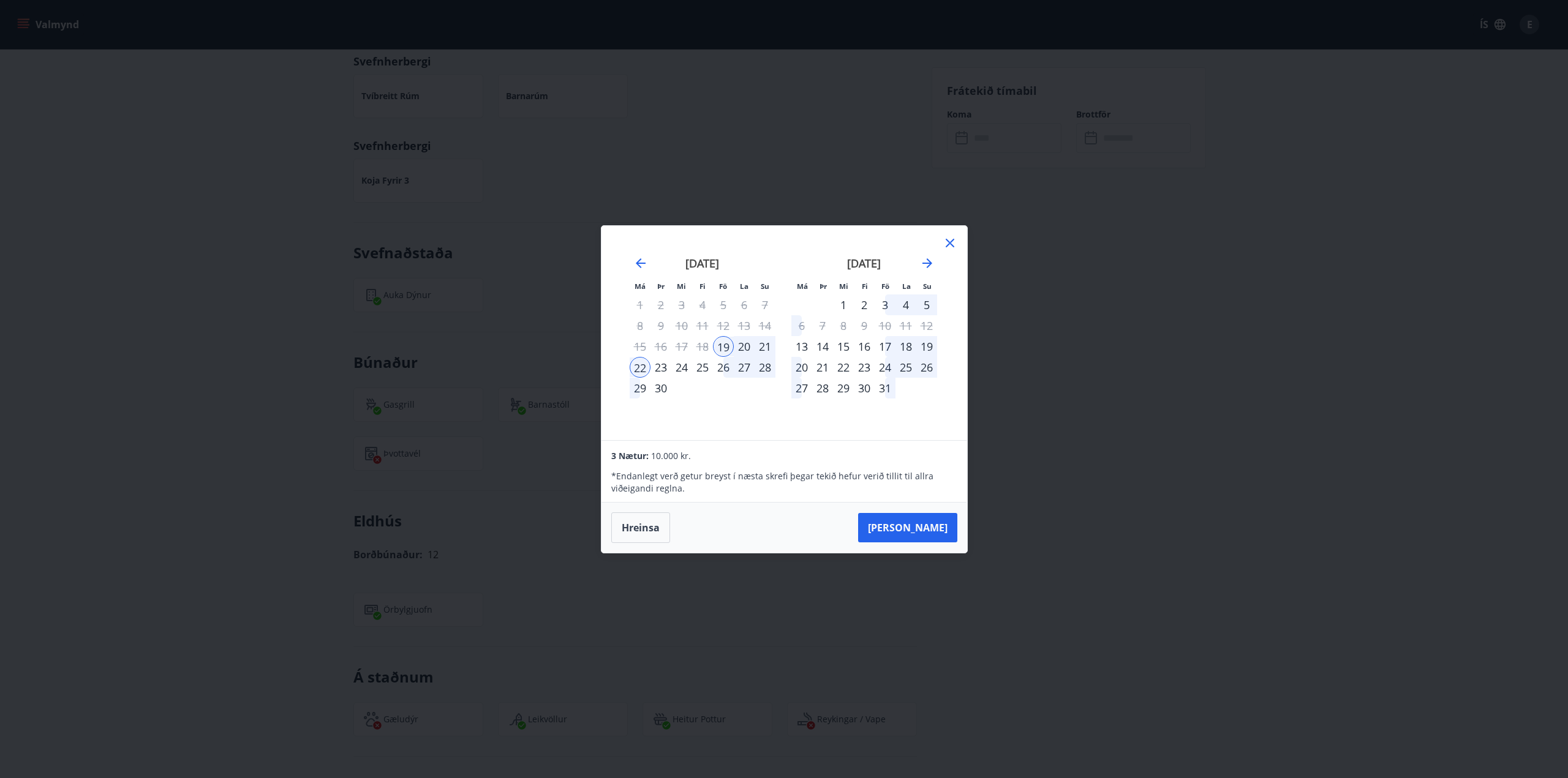
click at [946, 242] on icon at bounding box center [950, 243] width 15 height 15
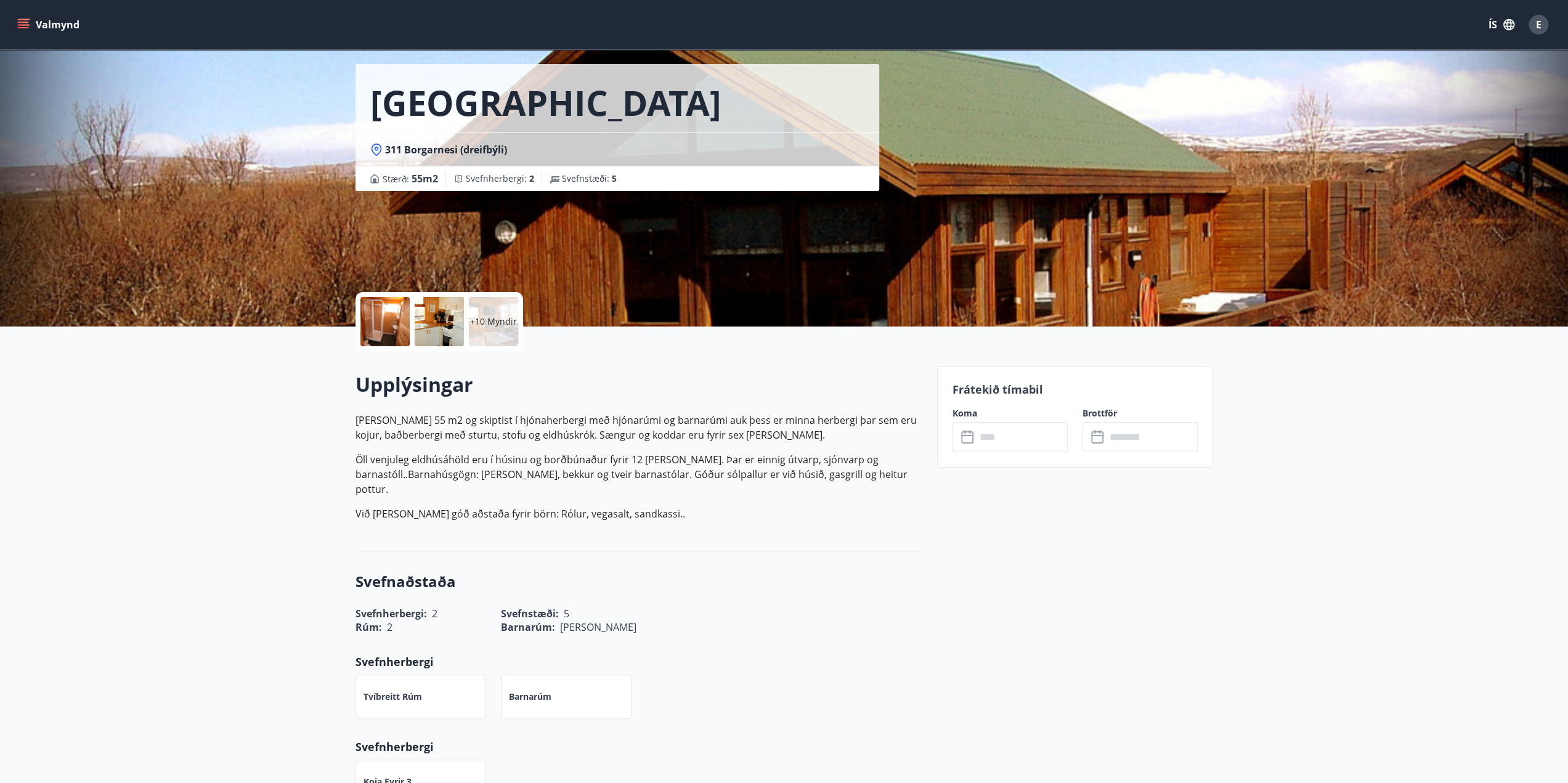
scroll to position [0, 0]
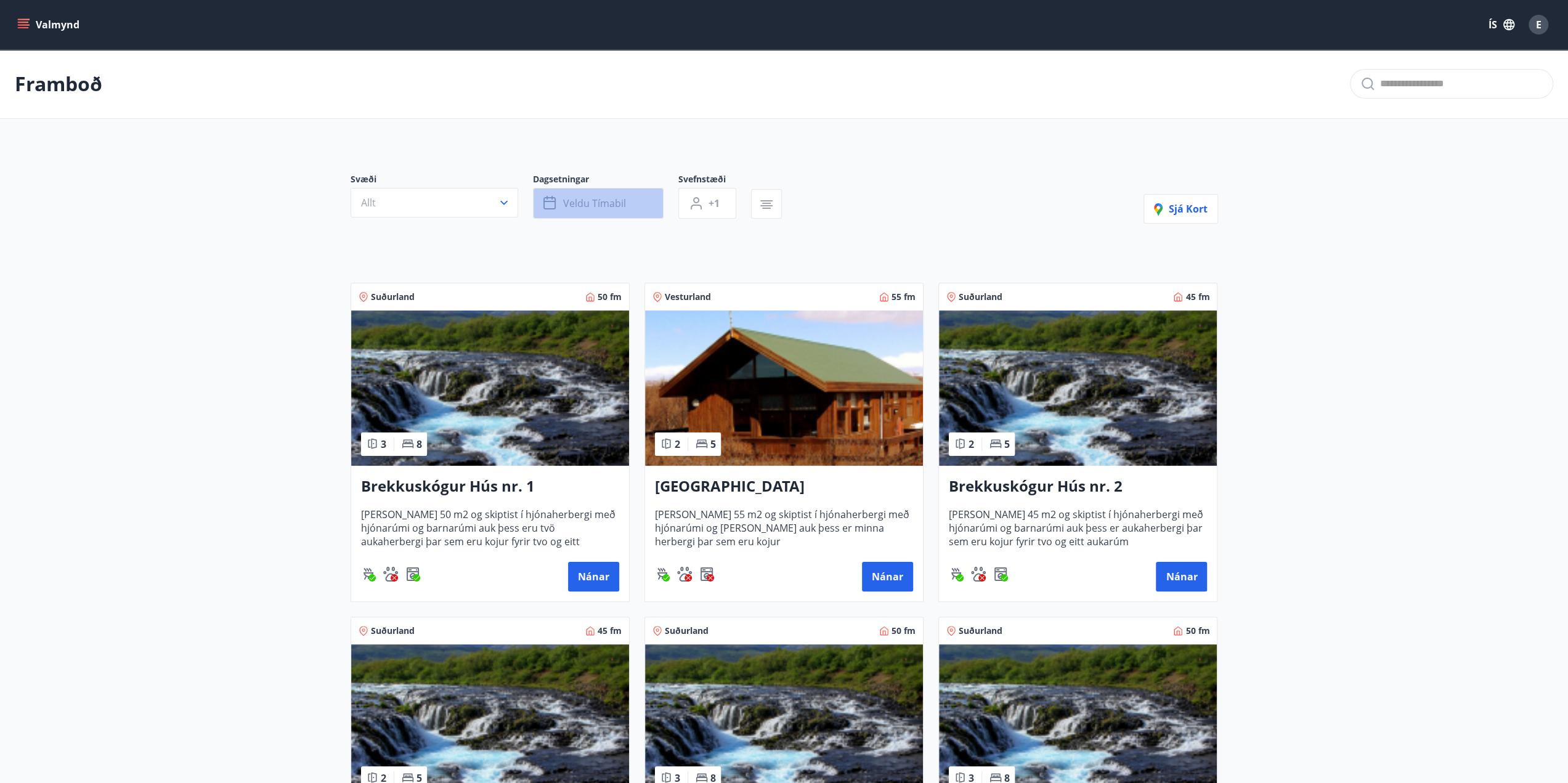
click at [628, 203] on button "Veldu tímabil" at bounding box center [599, 203] width 131 height 30
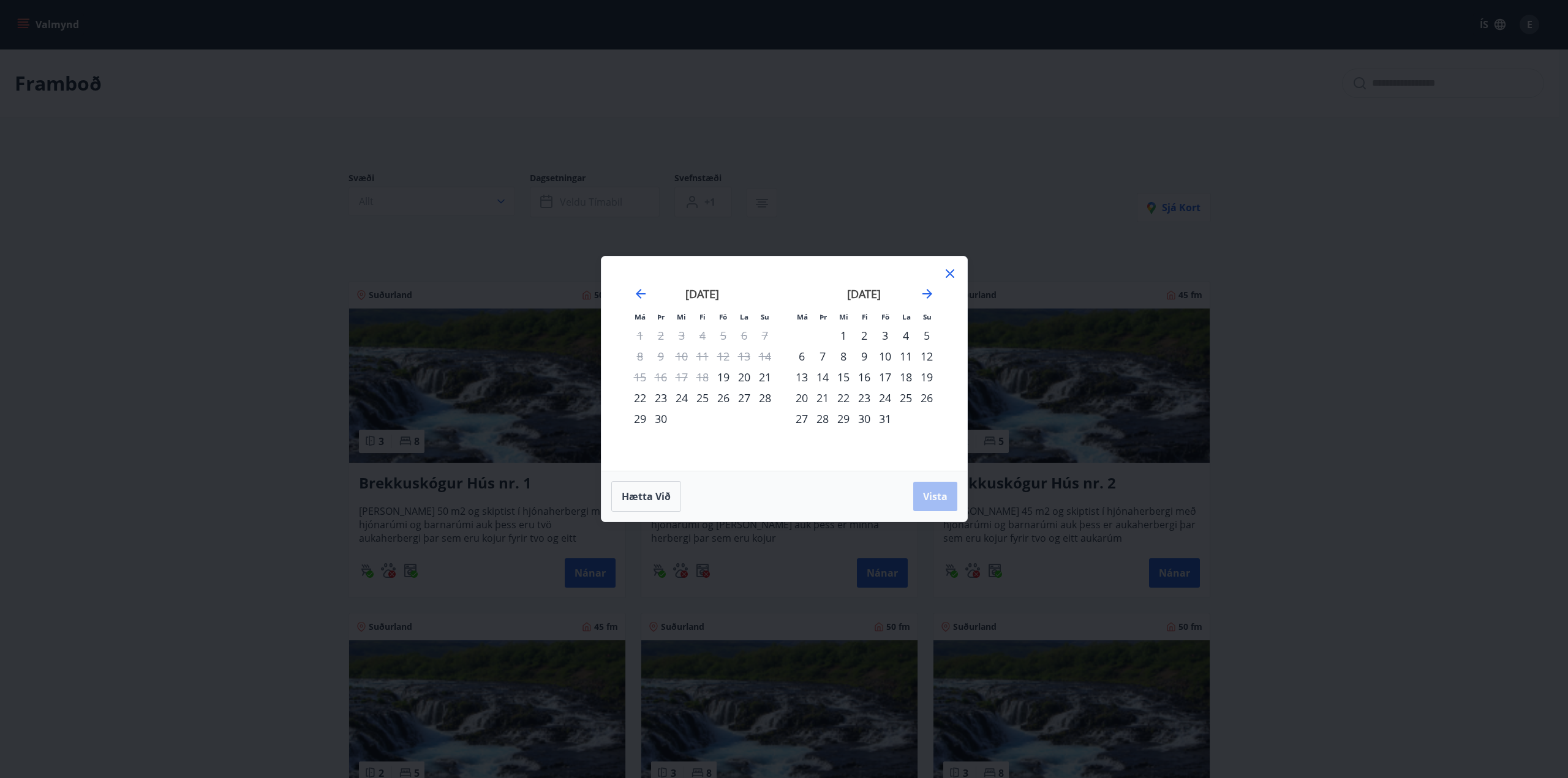
click at [722, 375] on div "19" at bounding box center [724, 377] width 21 height 21
click at [764, 378] on div "21" at bounding box center [765, 377] width 21 height 21
click at [721, 380] on div "19" at bounding box center [724, 377] width 21 height 21
click at [642, 397] on div "22" at bounding box center [641, 398] width 21 height 21
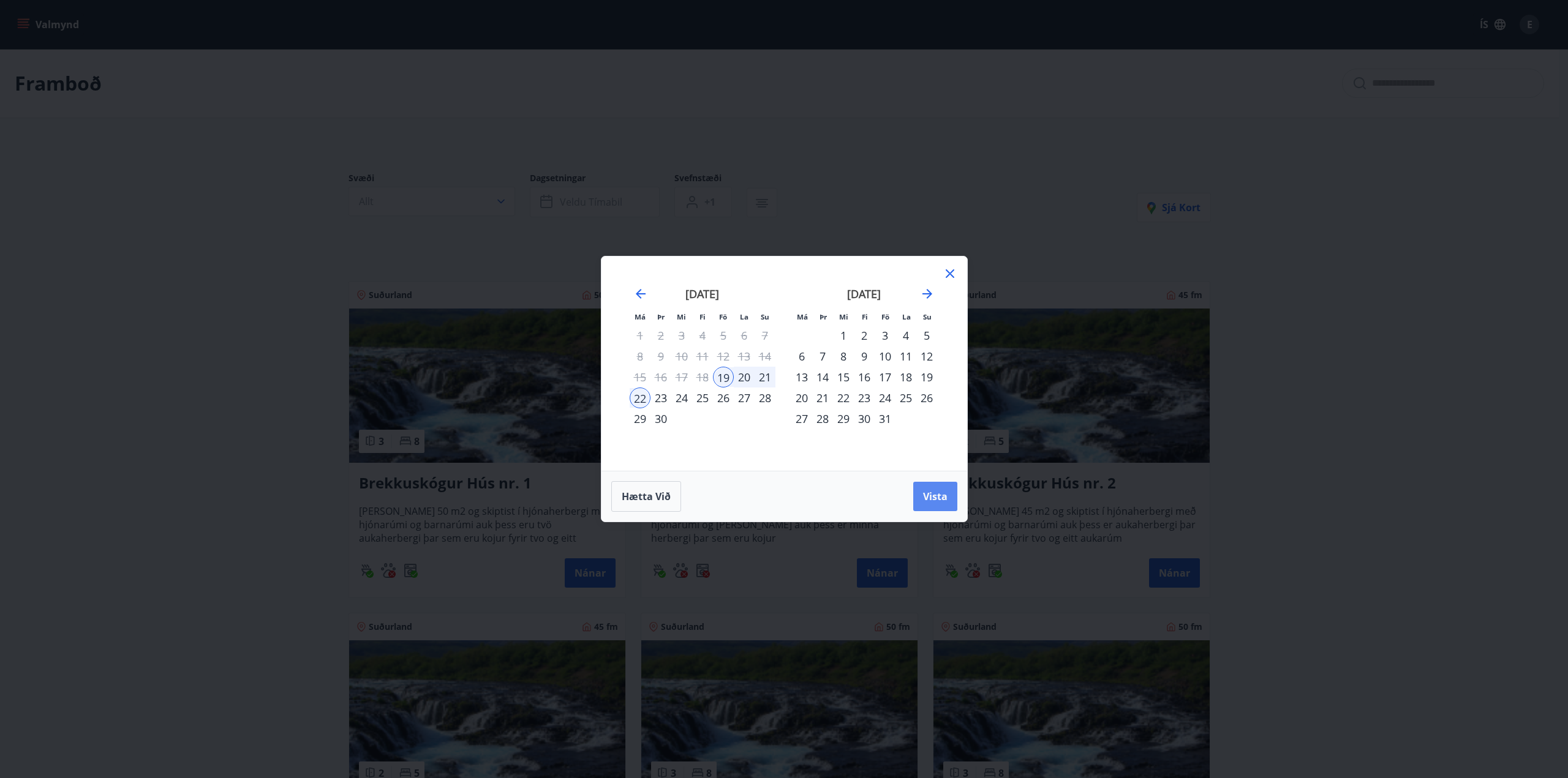
click at [928, 497] on span "Vista" at bounding box center [936, 496] width 25 height 13
